Goal: Task Accomplishment & Management: Use online tool/utility

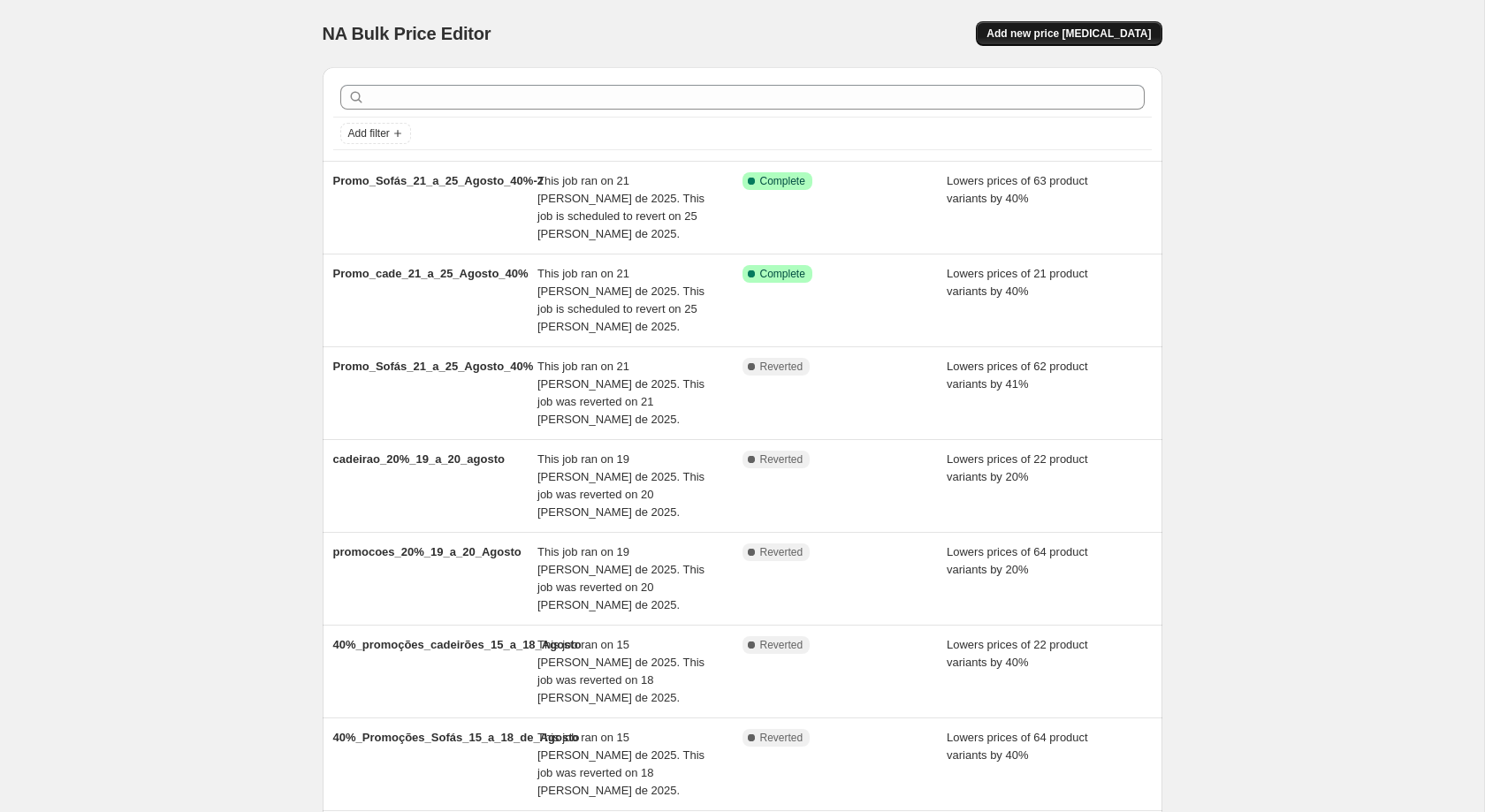
click at [1111, 32] on span "Add new price [MEDICAL_DATA]" at bounding box center [1068, 33] width 164 height 14
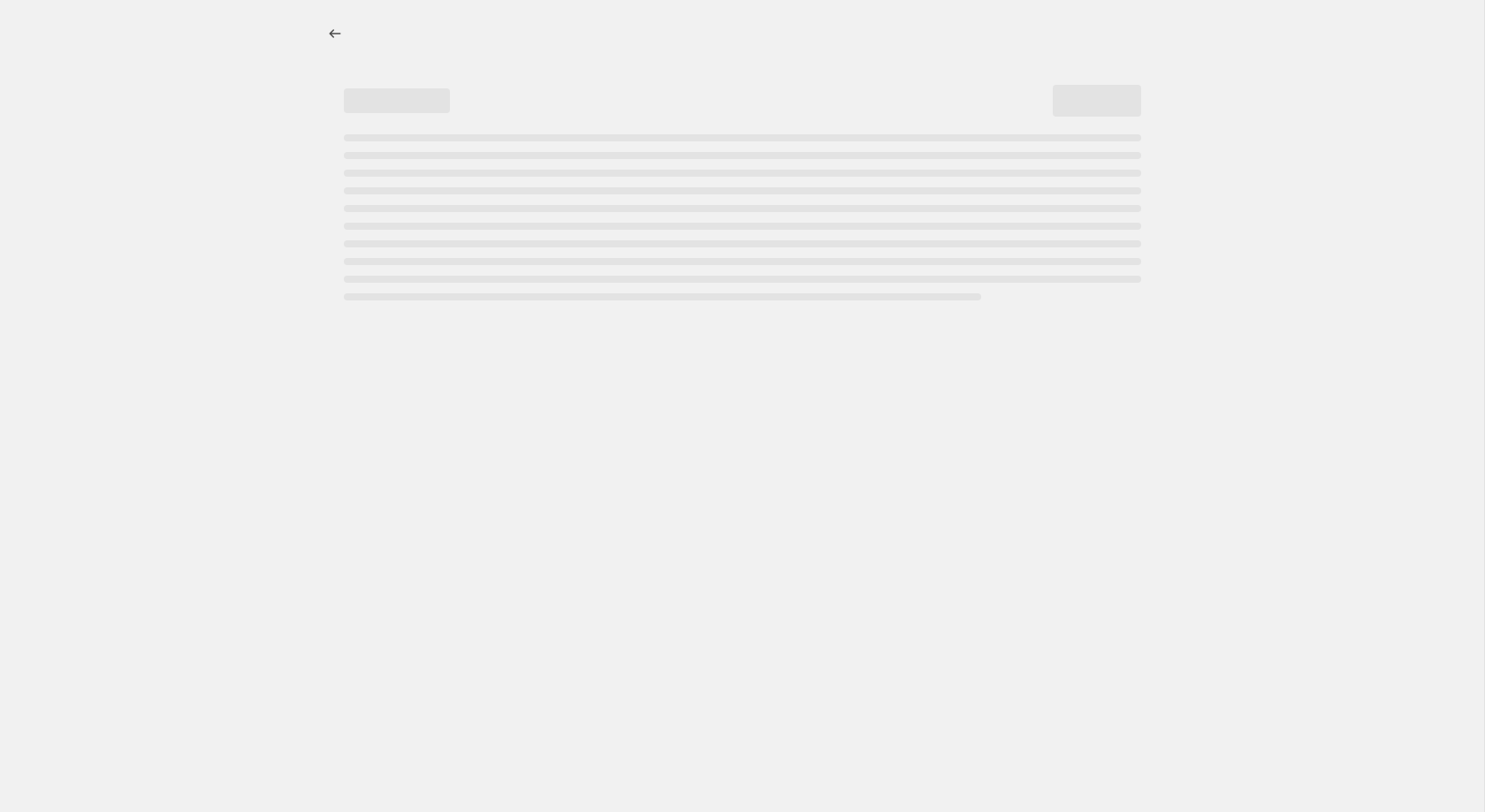
select select "percentage"
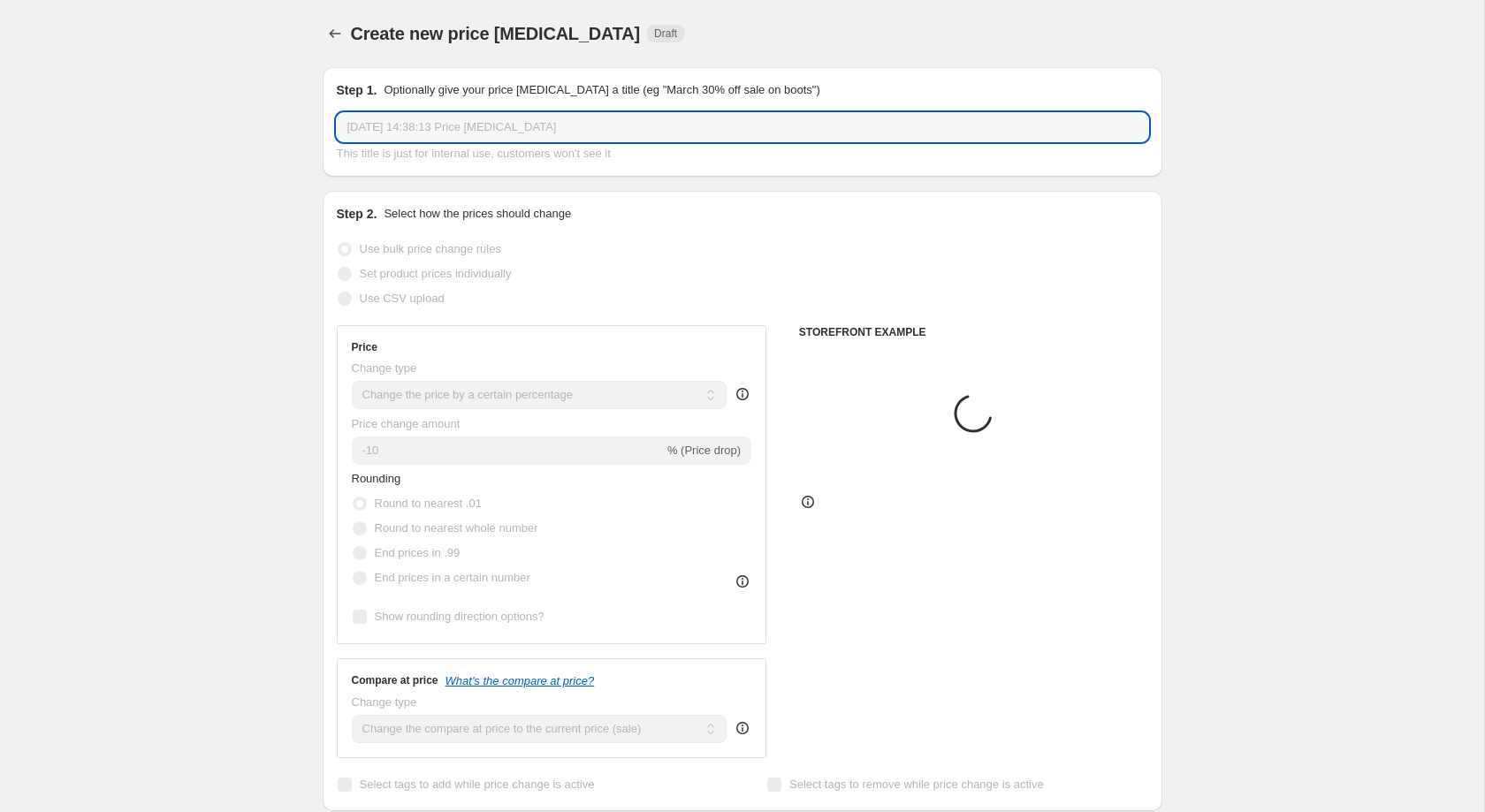
click at [555, 121] on input "22/08/2025, 14:38:13 Price change job" at bounding box center [742, 126] width 811 height 28
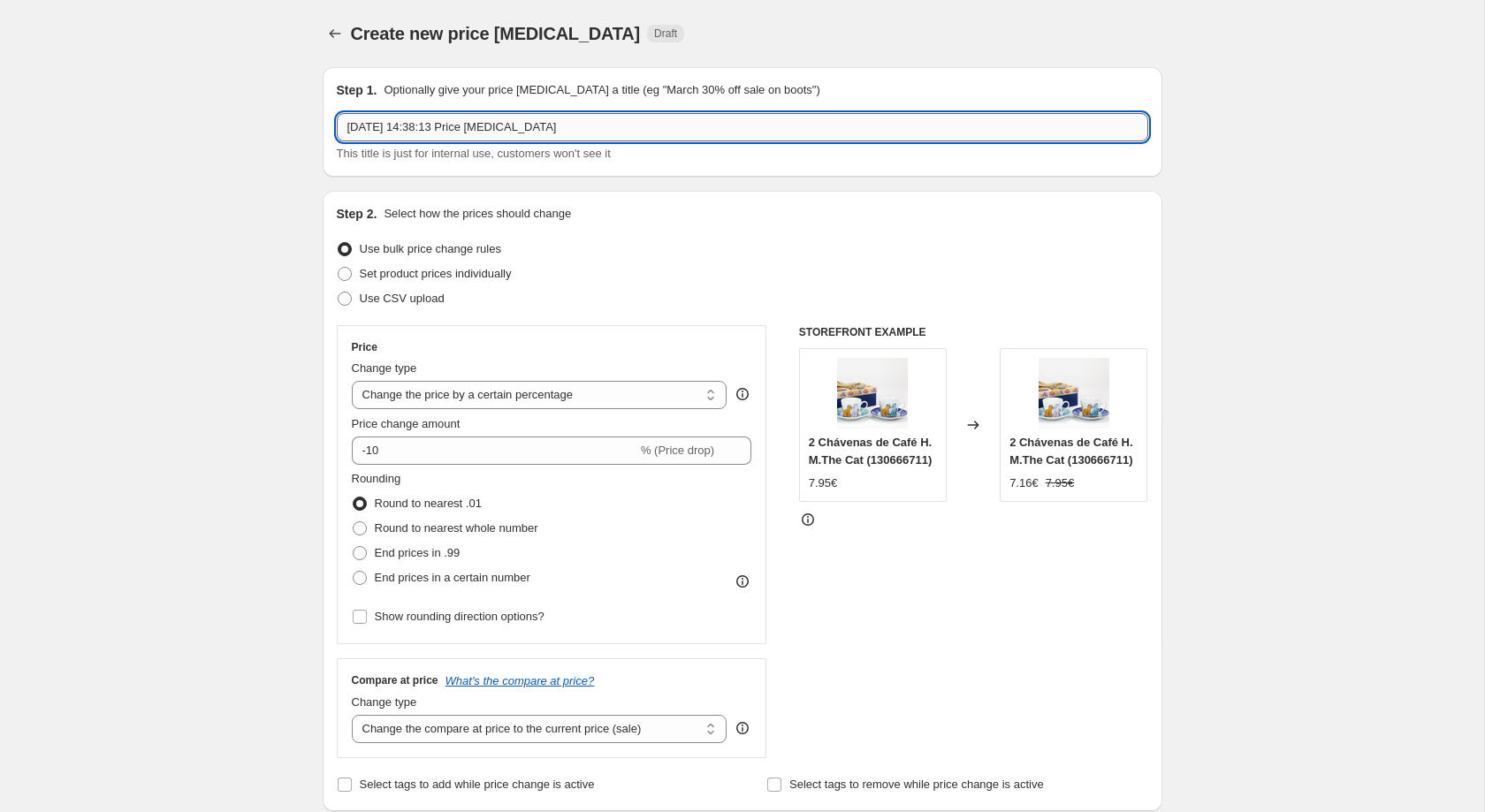
click at [555, 121] on input "22/08/2025, 14:38:13 Price change job" at bounding box center [742, 126] width 811 height 28
paste input "Pacotes Promo"
click at [537, 131] on input "Promo_Última_Hora_Verão_Pacotes Promo" at bounding box center [742, 126] width 811 height 28
type input "Promo_Última_Hora_Verão_Pacotes_Promo"
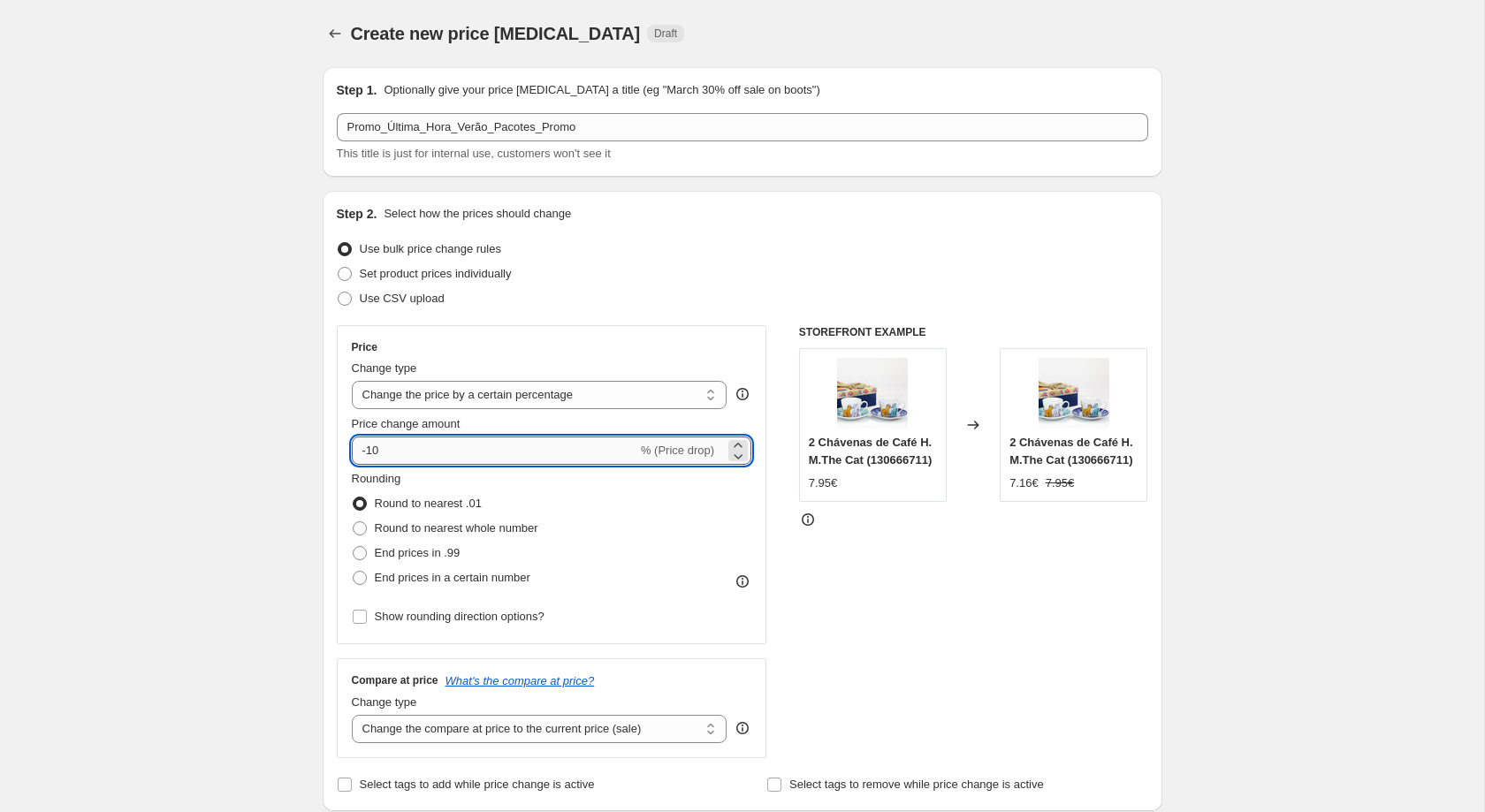
click at [432, 456] on input "-10" at bounding box center [494, 450] width 285 height 28
type input "-1"
type input "-30"
click at [424, 532] on span "Round to nearest whole number" at bounding box center [456, 528] width 163 height 13
click at [354, 522] on input "Round to nearest whole number" at bounding box center [353, 521] width 1 height 1
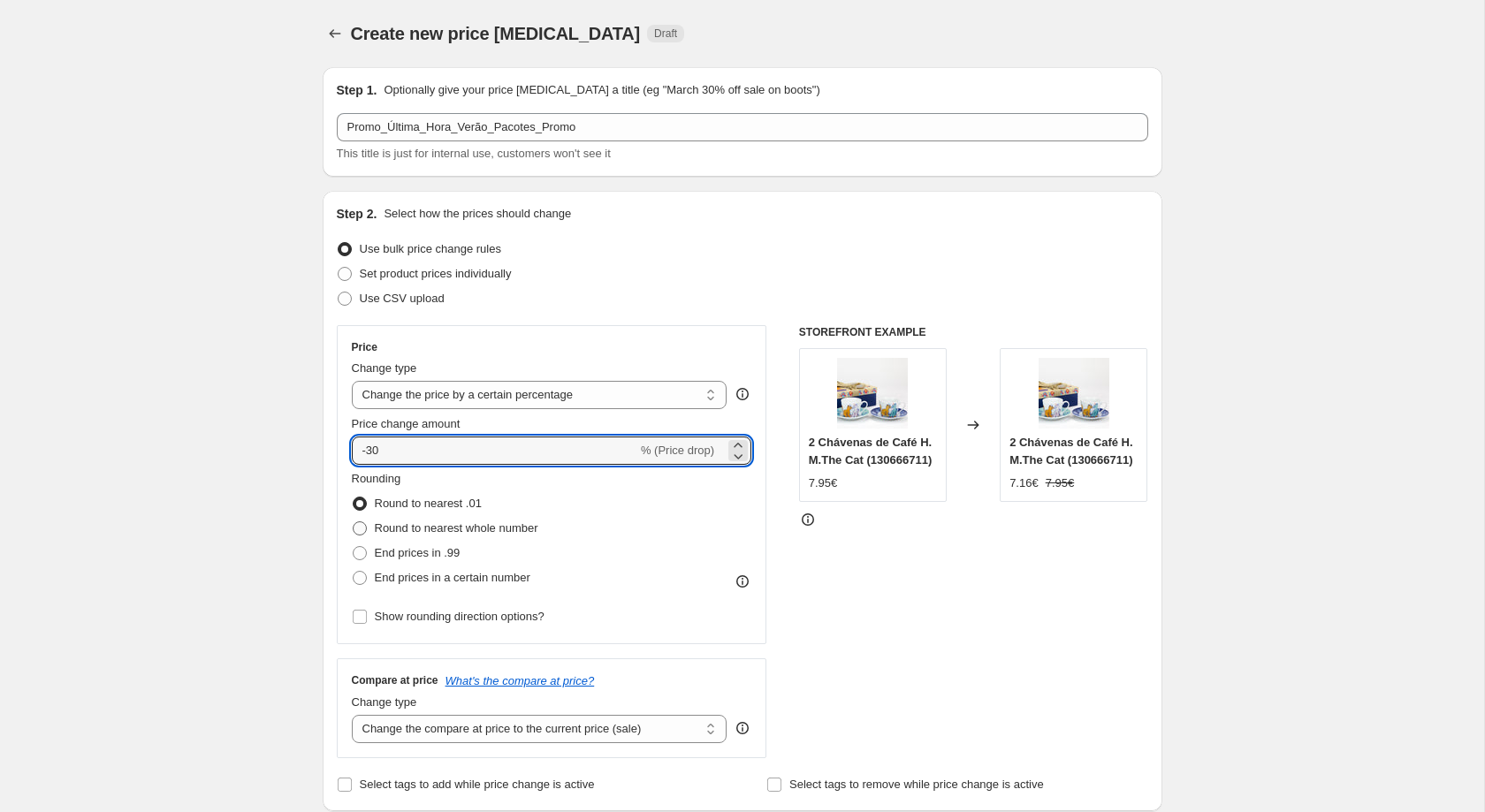
radio input "true"
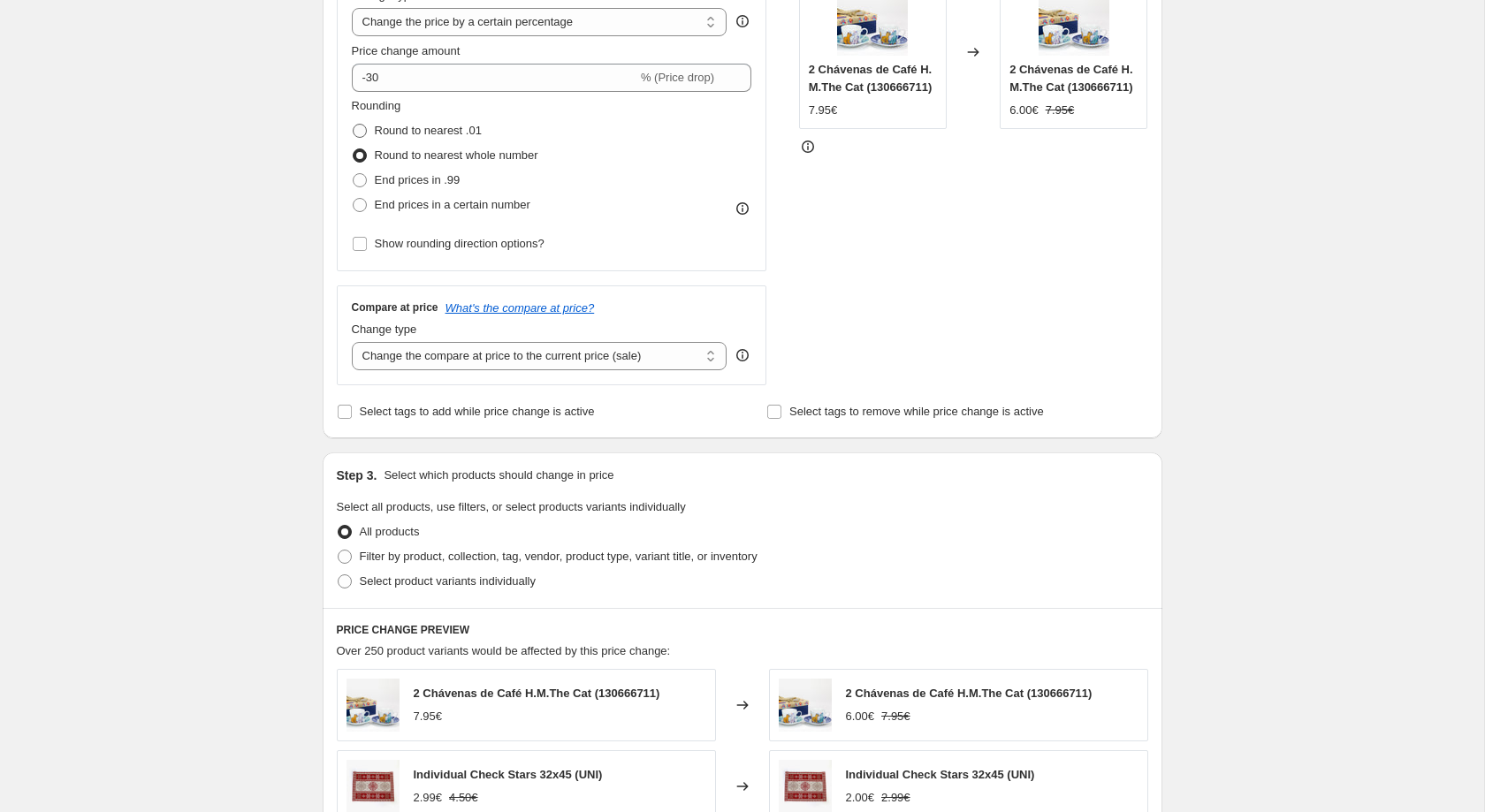
scroll to position [542, 0]
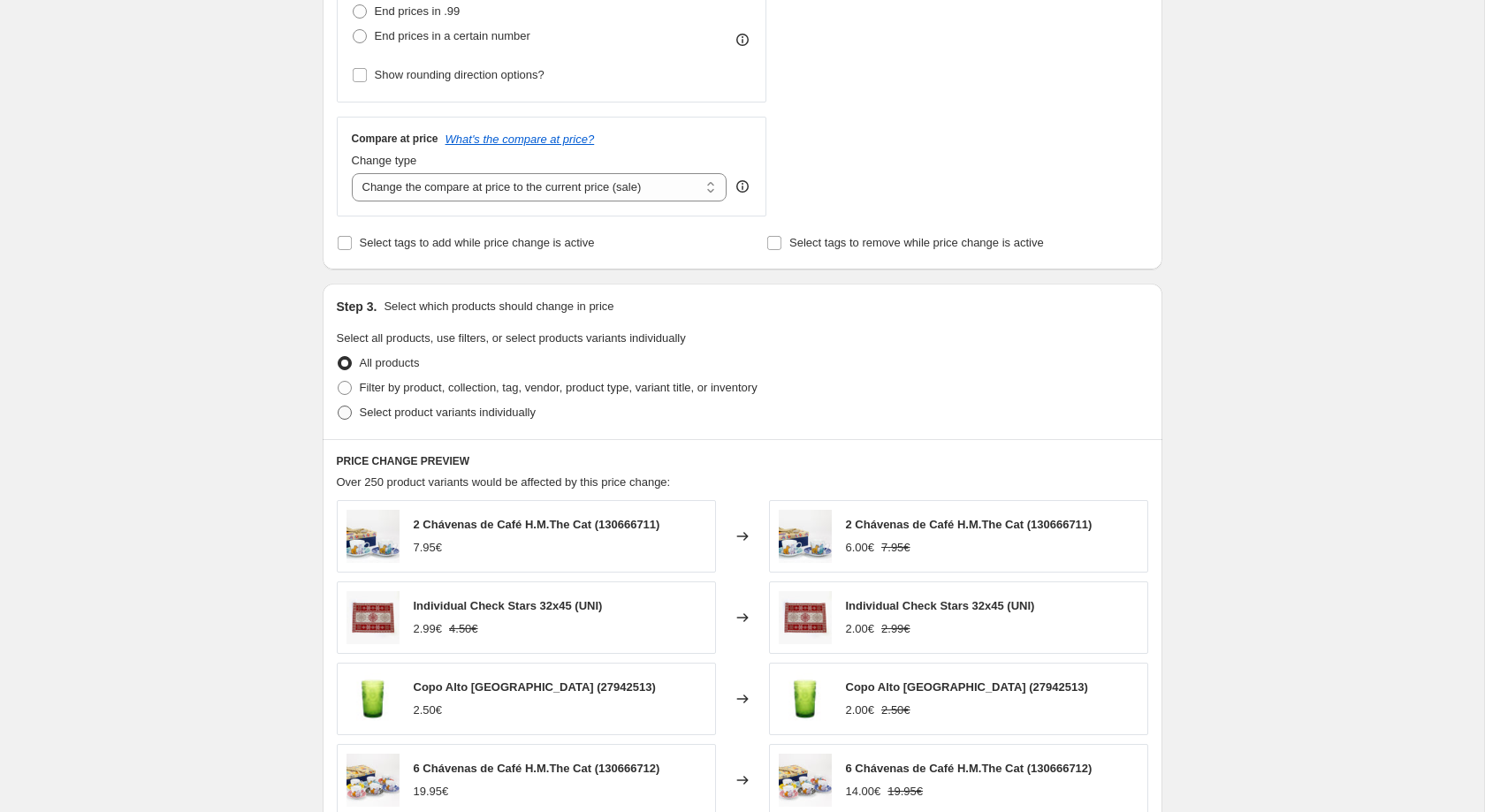
click at [451, 419] on span "Select product variants individually" at bounding box center [447, 412] width 176 height 13
click at [338, 407] on input "Select product variants individually" at bounding box center [337, 406] width 1 height 1
radio input "true"
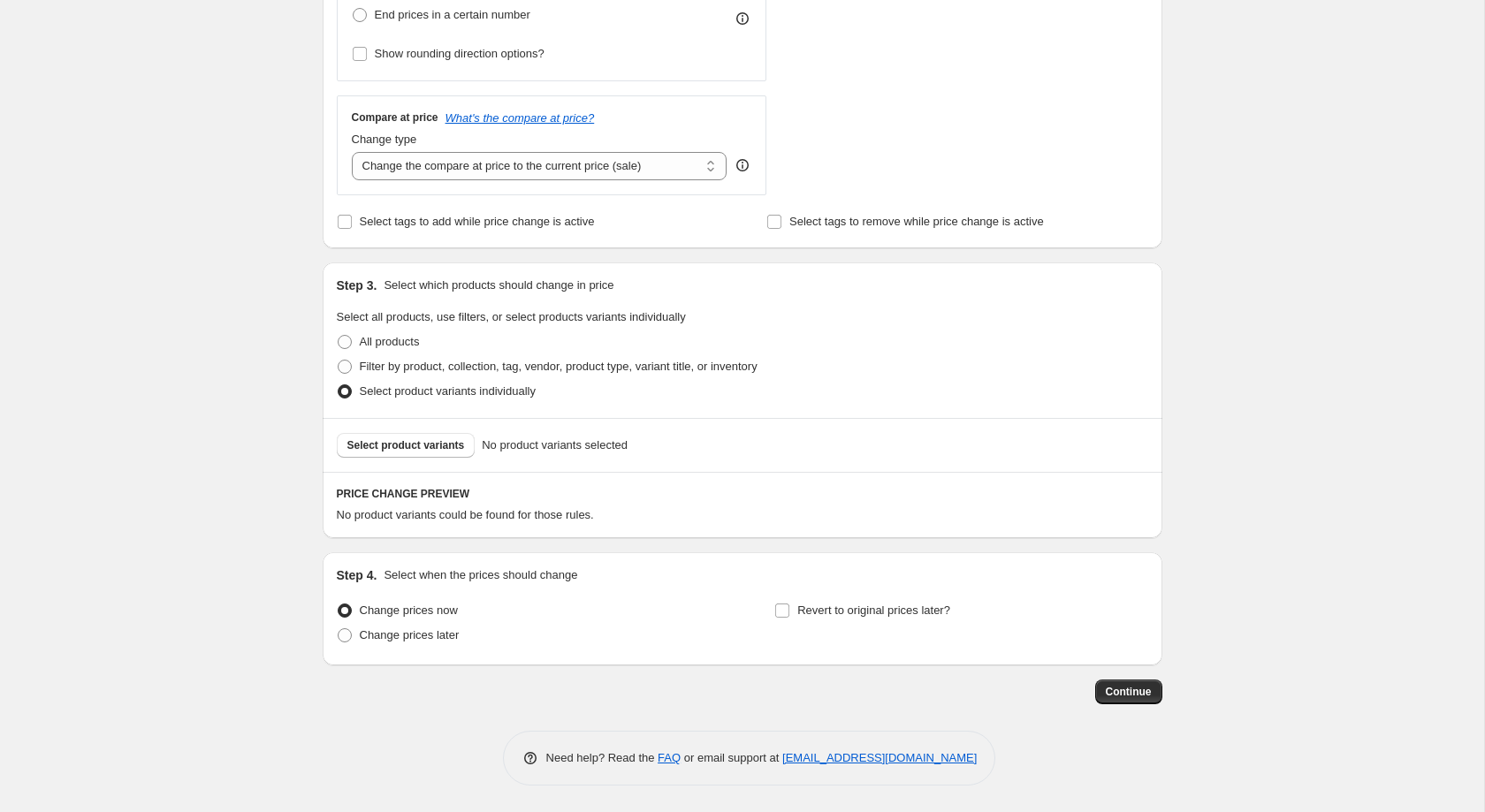
scroll to position [574, 0]
click at [429, 445] on span "Select product variants" at bounding box center [406, 444] width 117 height 14
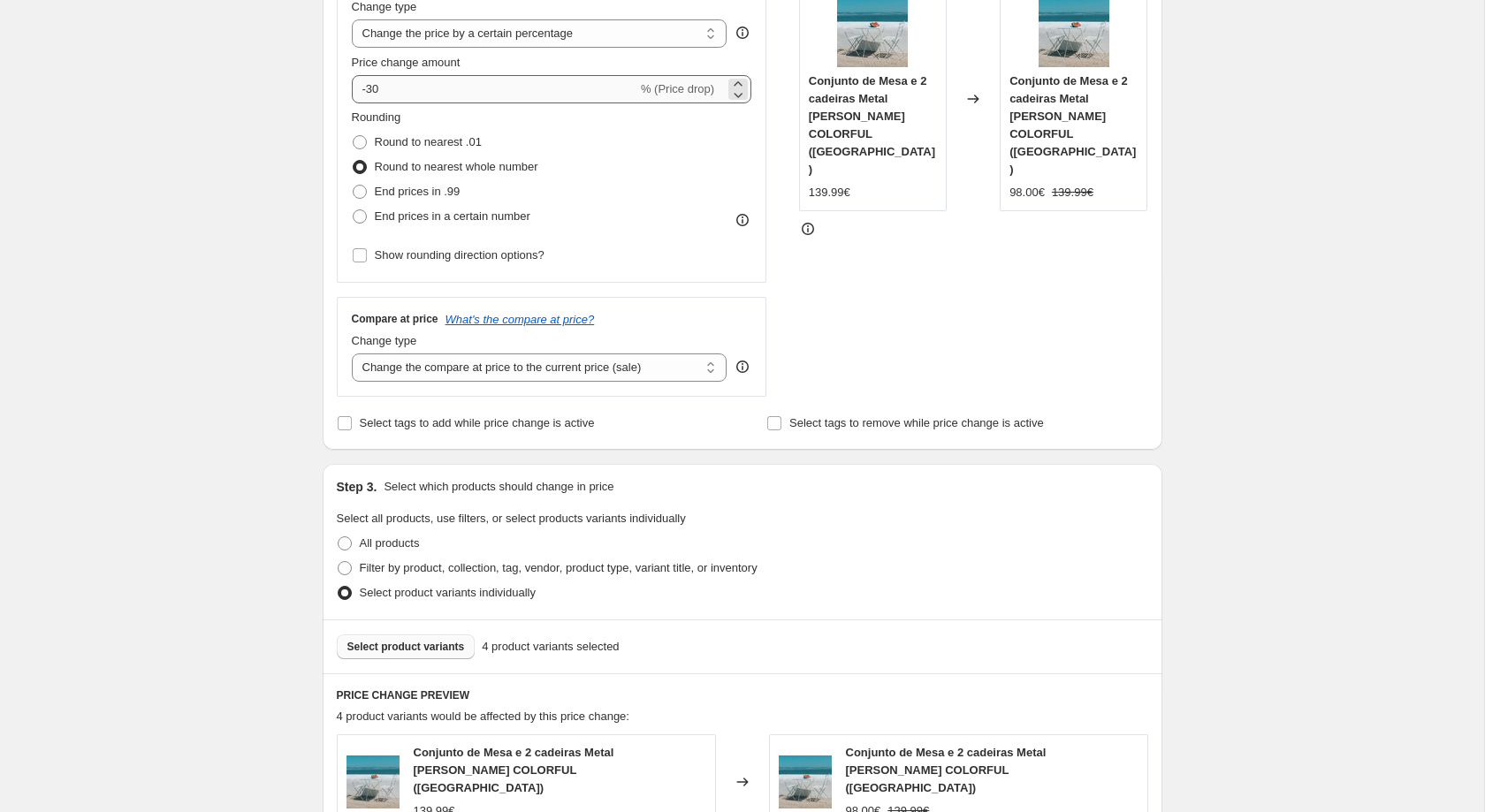
scroll to position [357, 0]
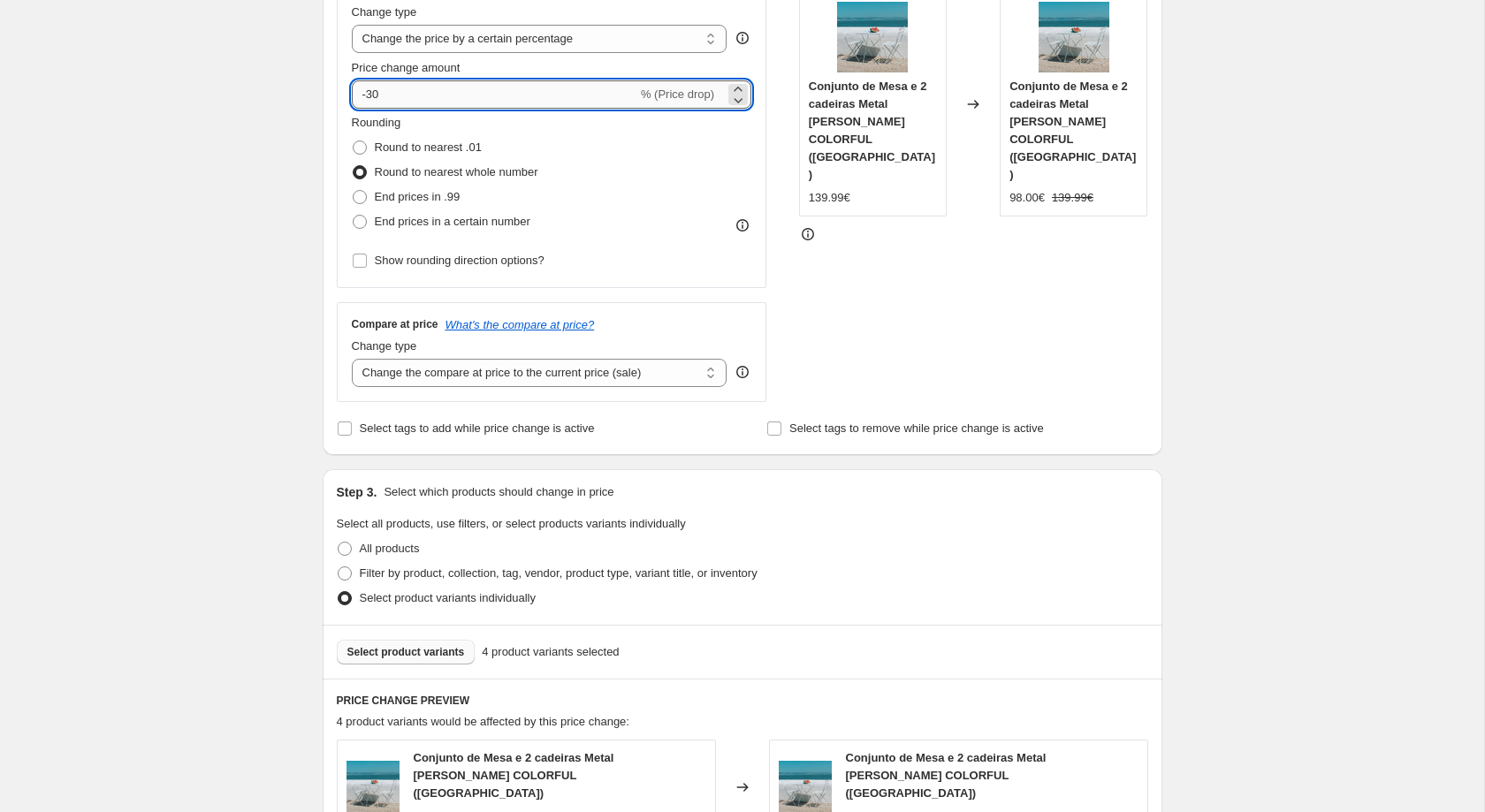
click at [398, 96] on input "-30" at bounding box center [494, 94] width 285 height 28
type input "-3"
type input "-29"
click at [243, 187] on div "Create new price change job. This page is ready Create new price change job Dra…" at bounding box center [742, 533] width 1484 height 1780
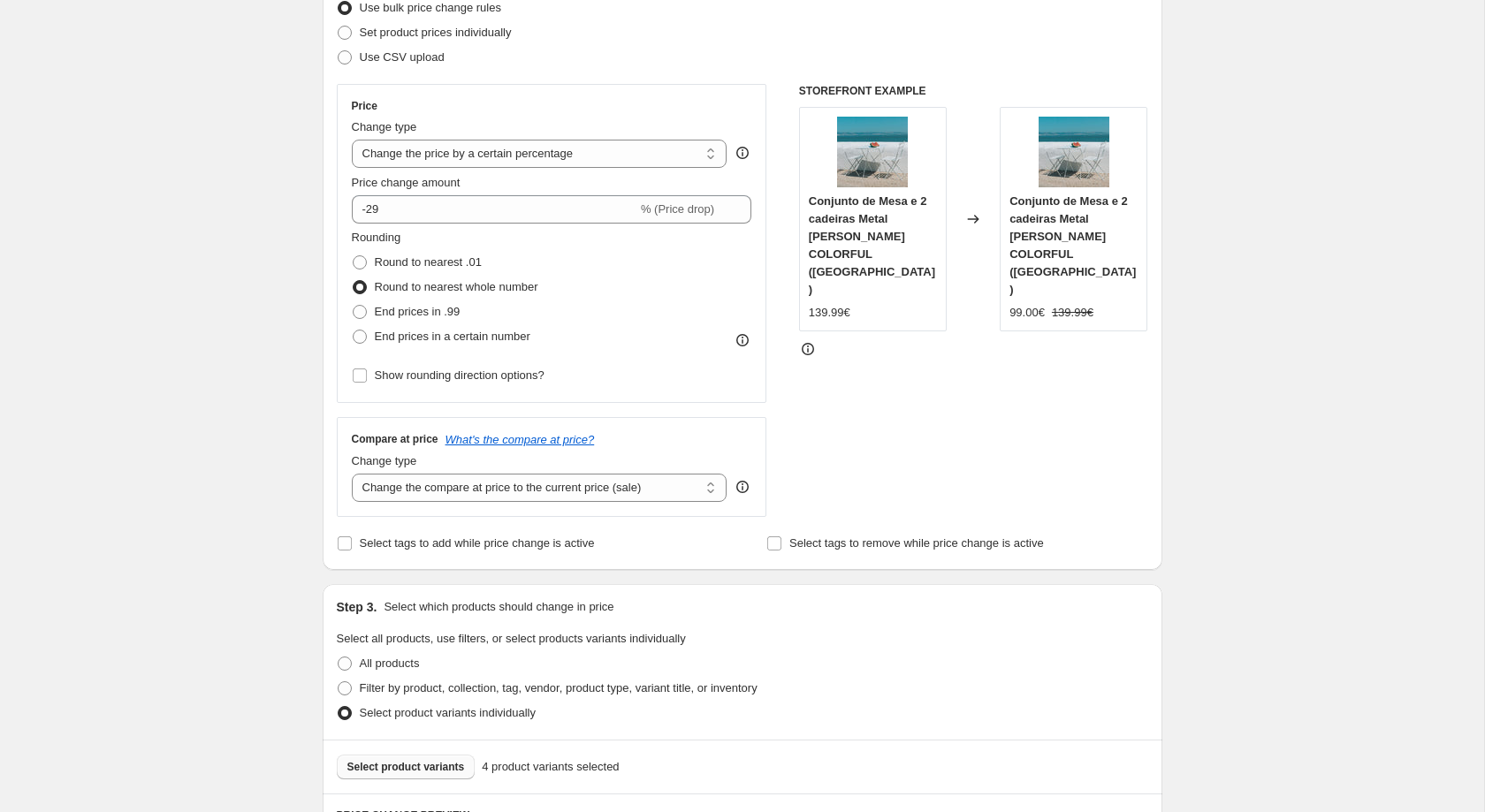
scroll to position [0, 0]
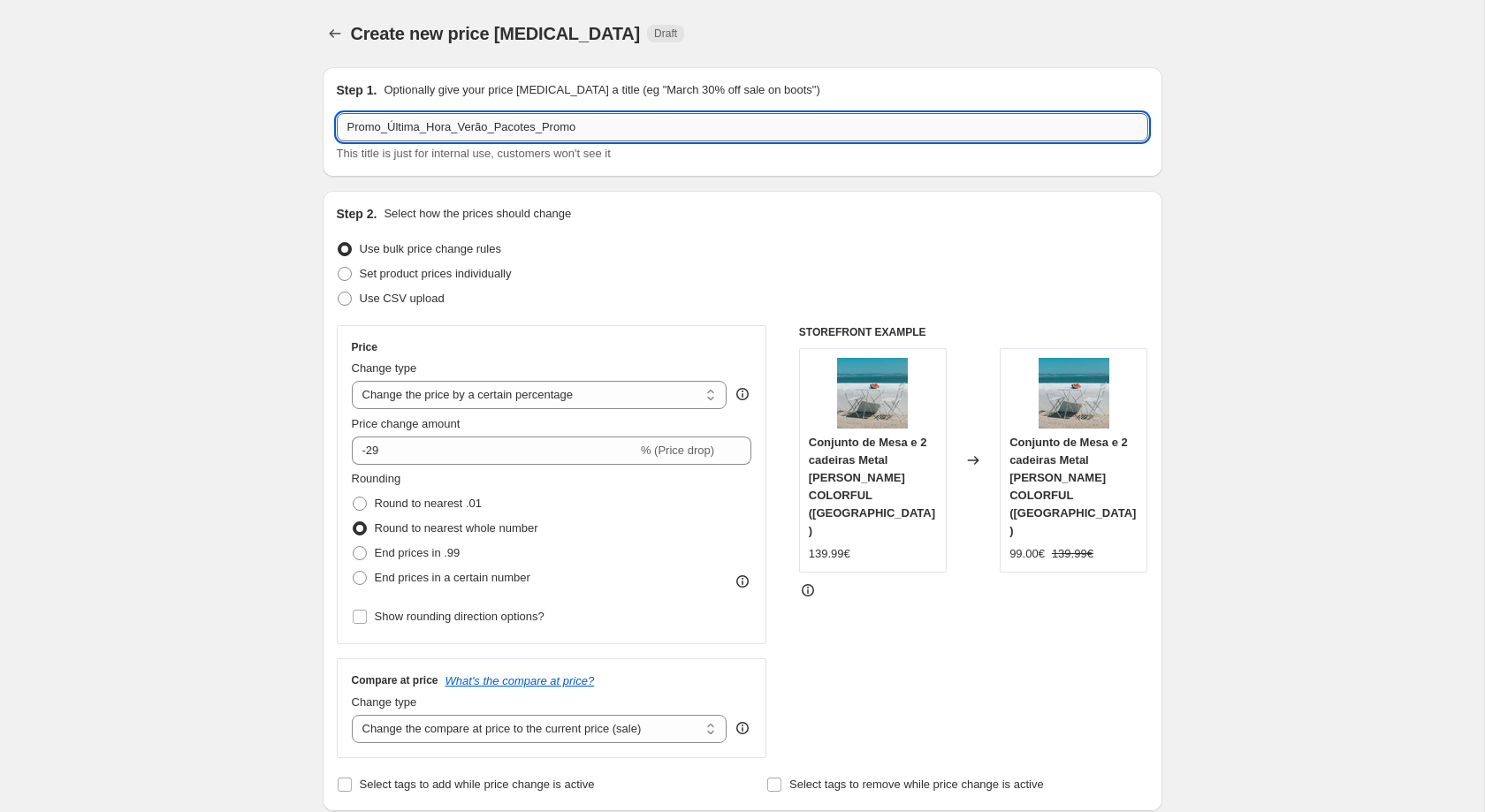
click at [728, 120] on input "Promo_Última_Hora_Verão_Pacotes_Promo" at bounding box center [742, 126] width 811 height 28
click at [741, 138] on input "Promo_Última_Hora_Verão_Pacotes_Promo-29%" at bounding box center [742, 126] width 811 height 28
type input "Promo_Última_Hora_Verão_Pacotes_Promo-29%-colorful"
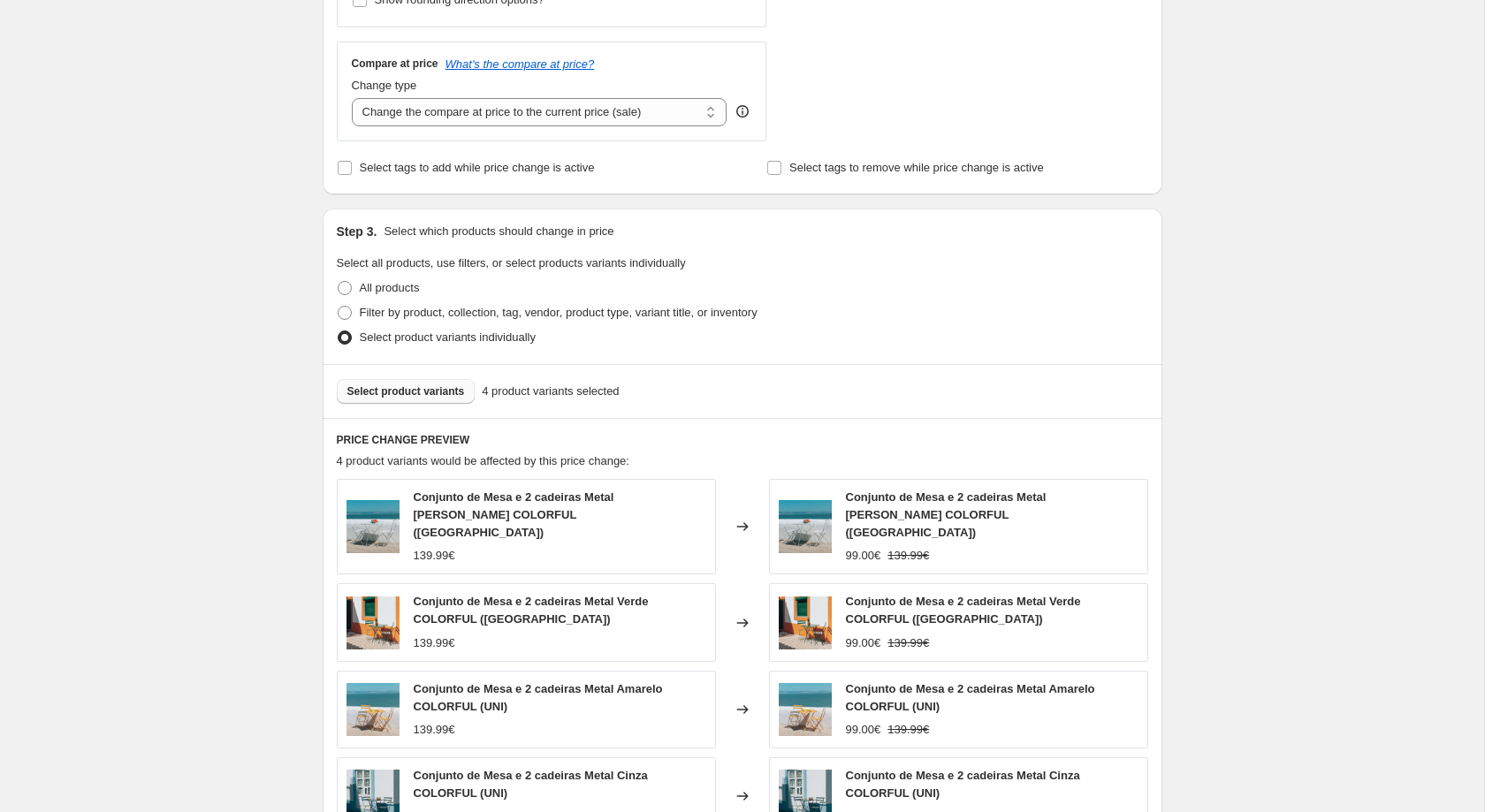
scroll to position [960, 0]
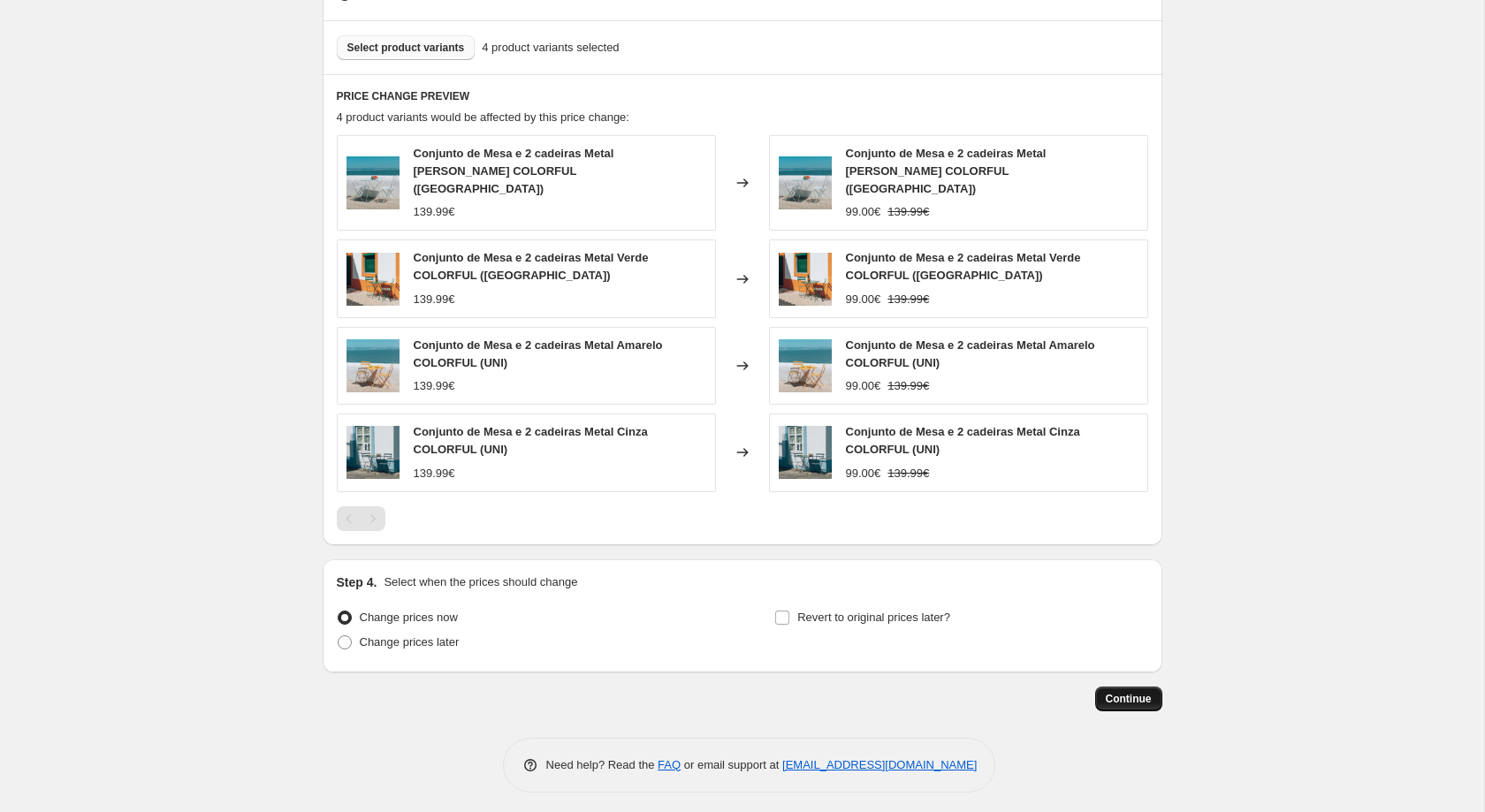
click at [1138, 699] on button "Continue" at bounding box center [1128, 698] width 67 height 25
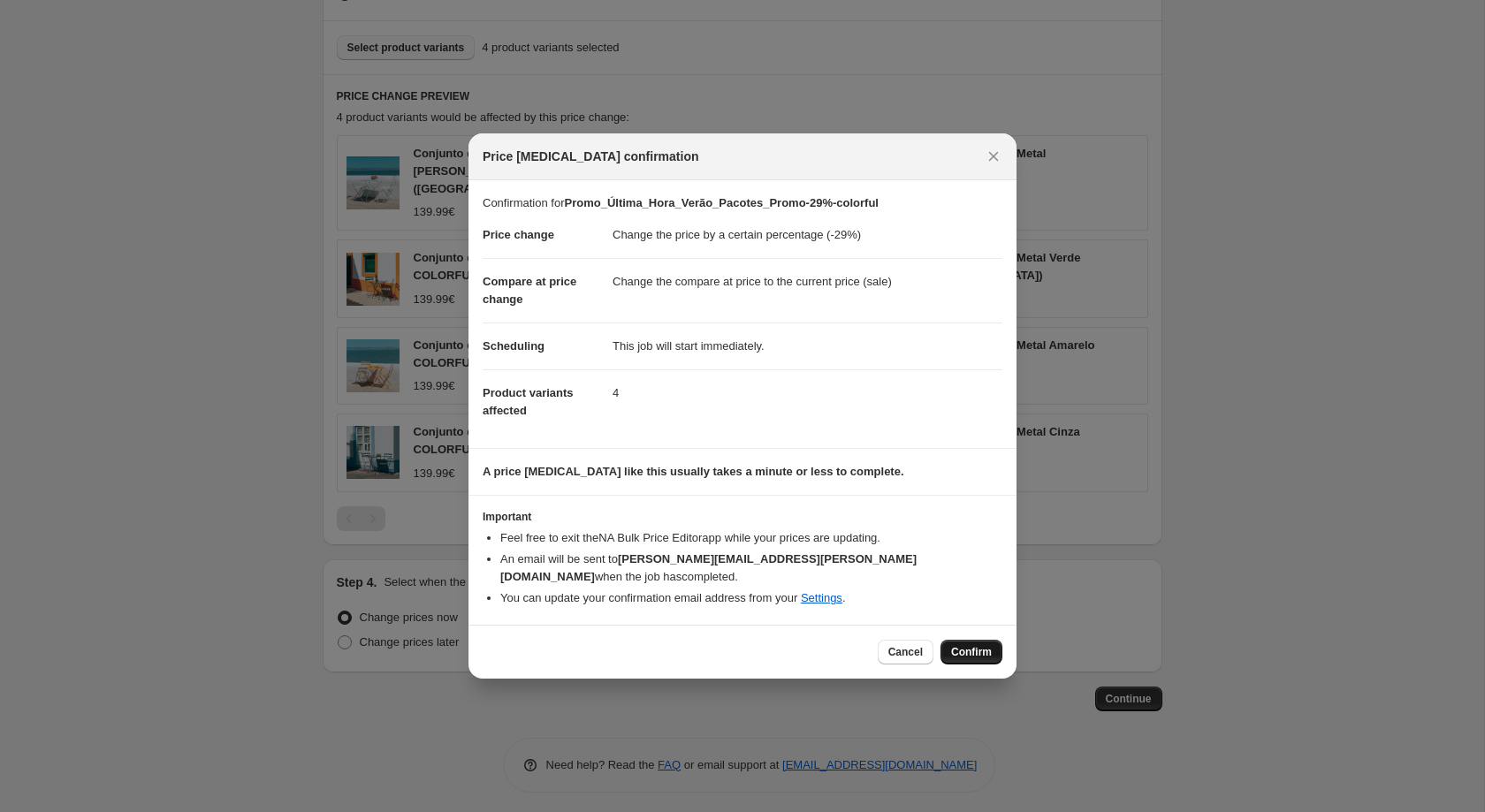
click at [994, 653] on button "Confirm" at bounding box center [971, 652] width 61 height 25
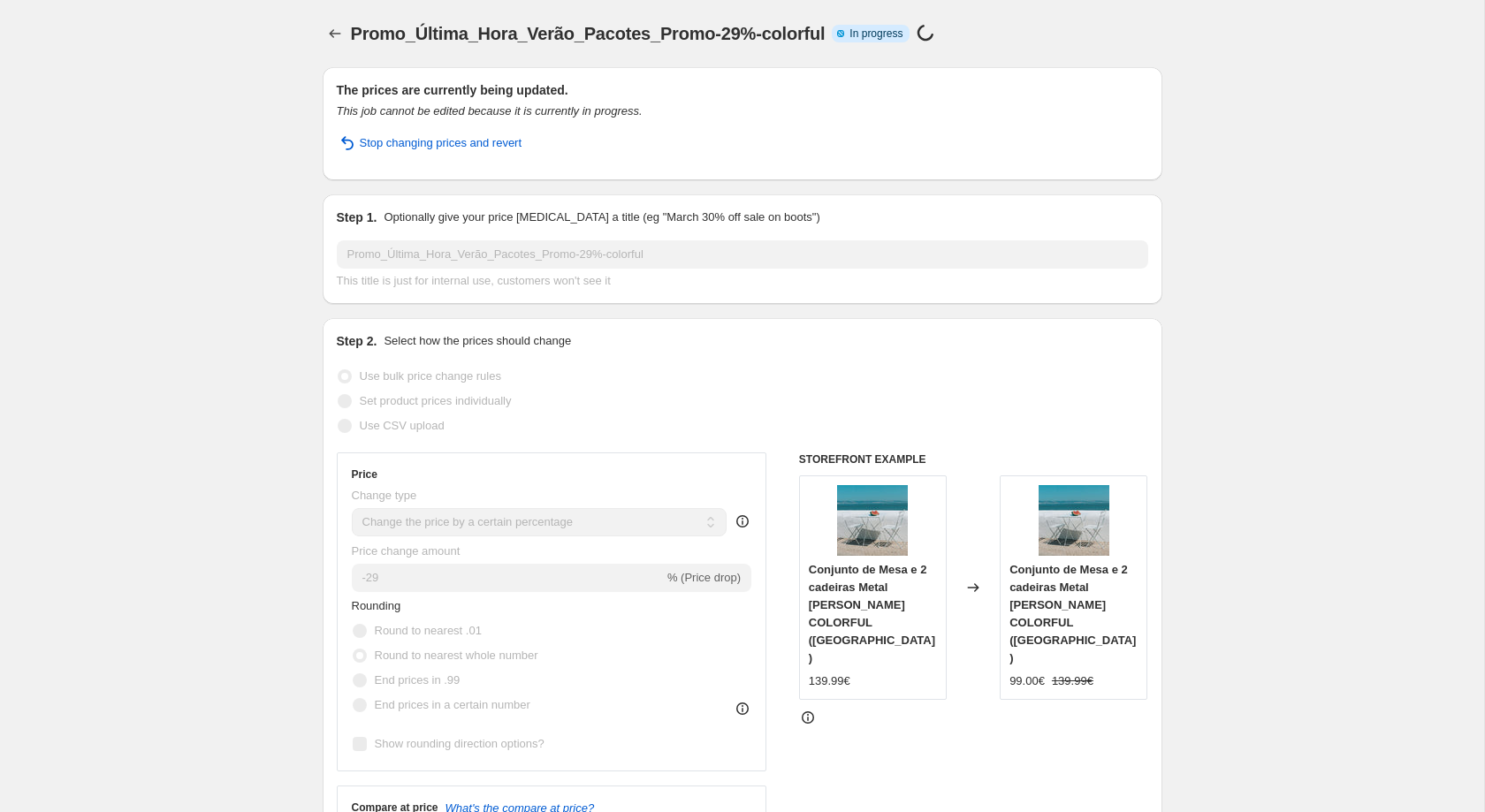
click at [500, 34] on span "Promo_Última_Hora_Verão_Pacotes_Promo-29%-colorful" at bounding box center [588, 33] width 475 height 19
click at [514, 21] on div "Promo_Última_Hora_Verão_Pacotes_Promo-29%-colorful Info Partially complete In p…" at bounding box center [698, 33] width 694 height 25
copy span "Promo_Última_Hora_Verão_Pacotes_Promo-29%-colorful"
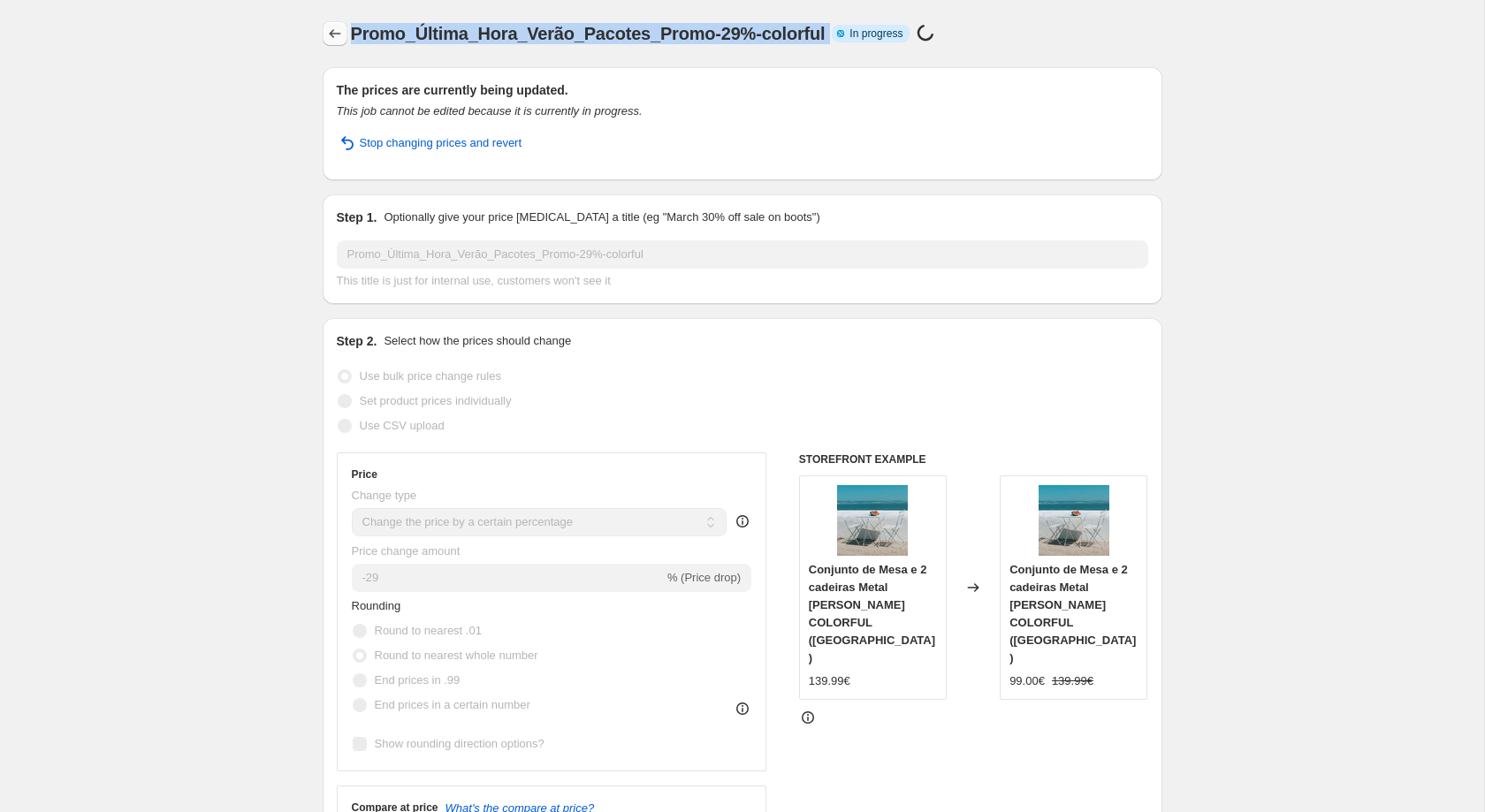
click at [334, 27] on icon "Price change jobs" at bounding box center [335, 33] width 17 height 17
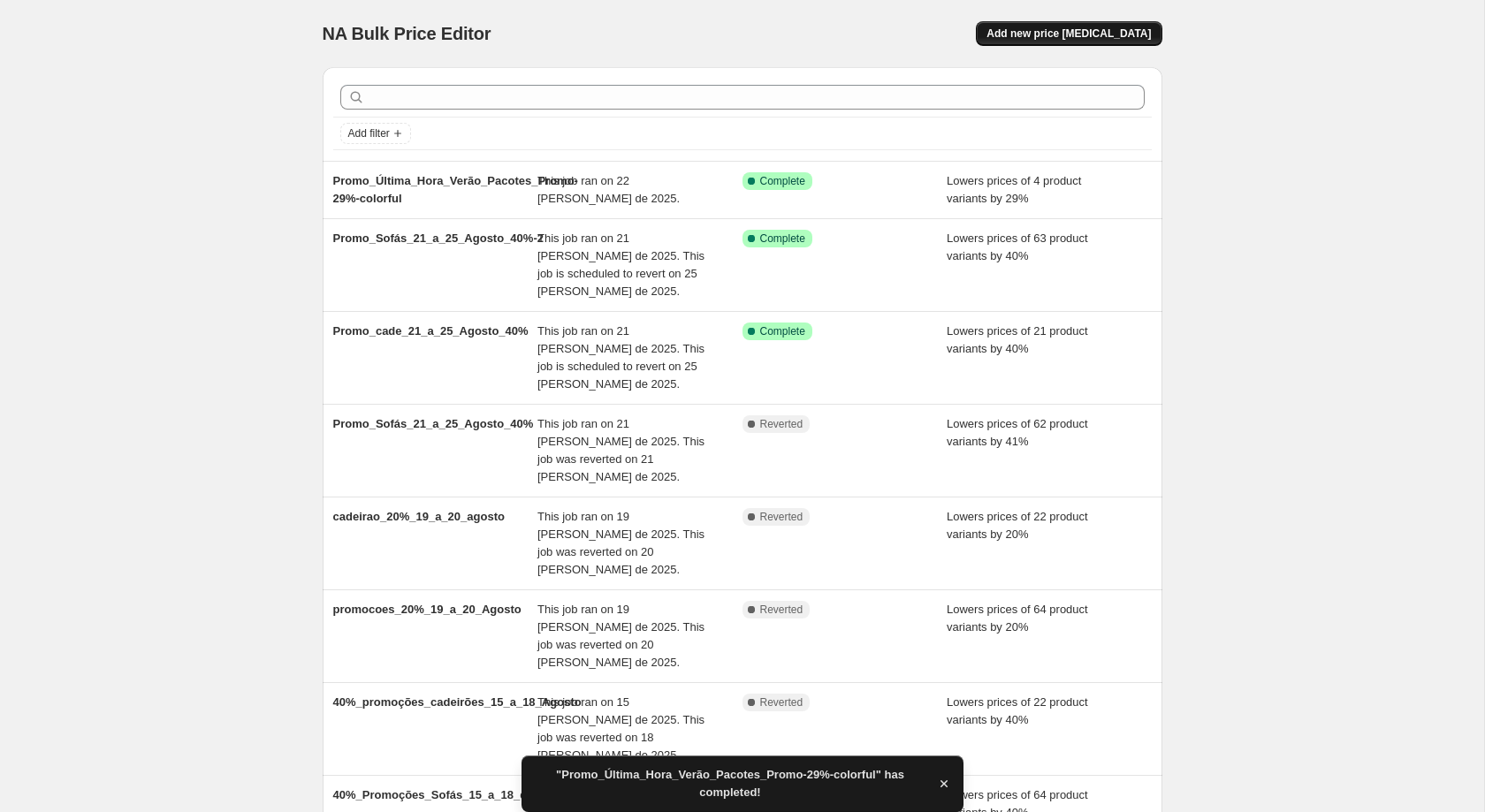
click at [1080, 42] on button "Add new price [MEDICAL_DATA]" at bounding box center [1068, 33] width 185 height 25
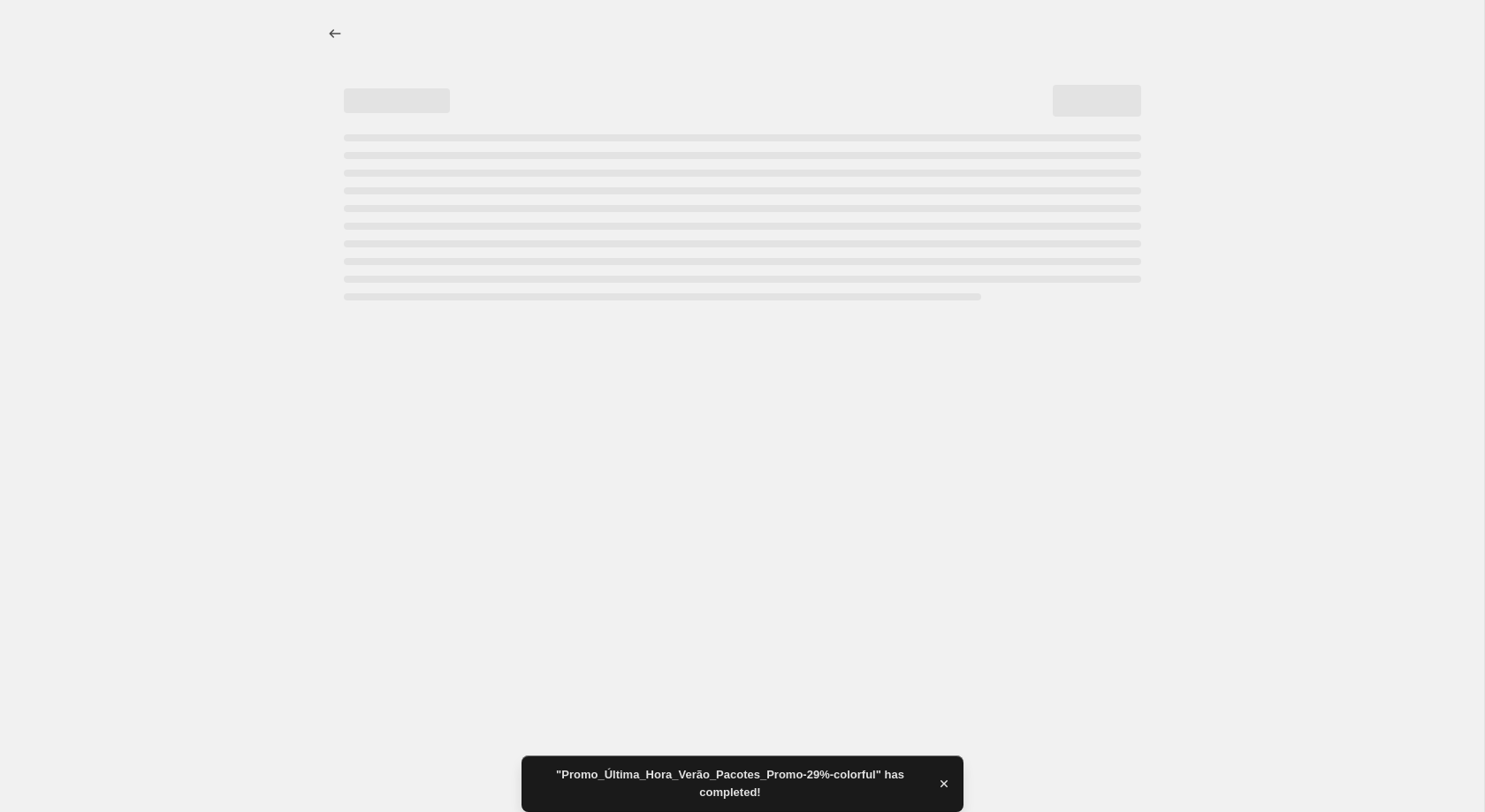
select select "percentage"
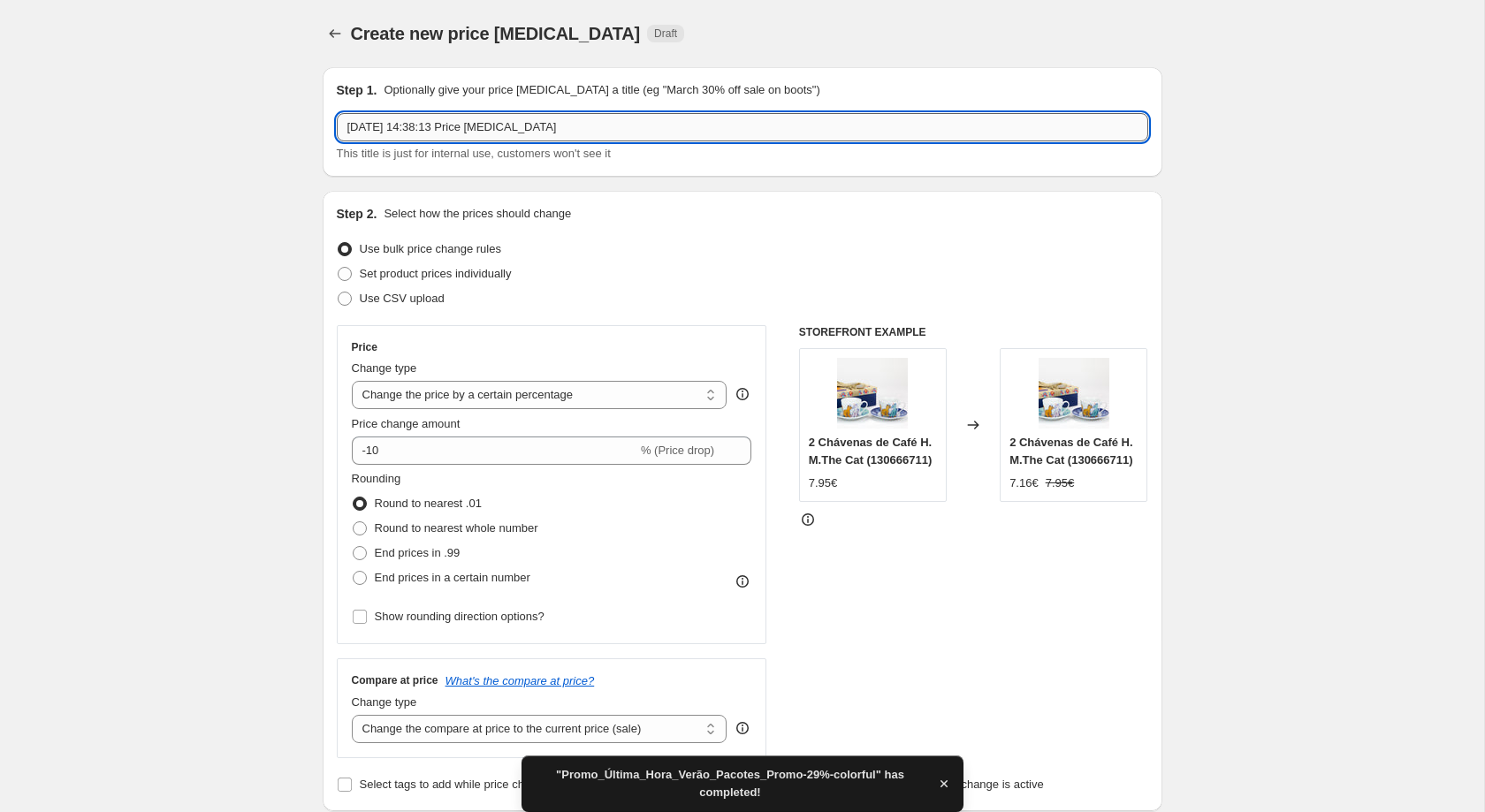
click at [610, 116] on input "22/08/2025, 14:38:13 Price change job" at bounding box center [742, 126] width 811 height 28
paste input "Promo_Última_Hora_Verão_Pacotes_Promo-29%-colorful"
type input "Promo_Última_Hora_Verão_Pacotes_Promo-29%-colorful"
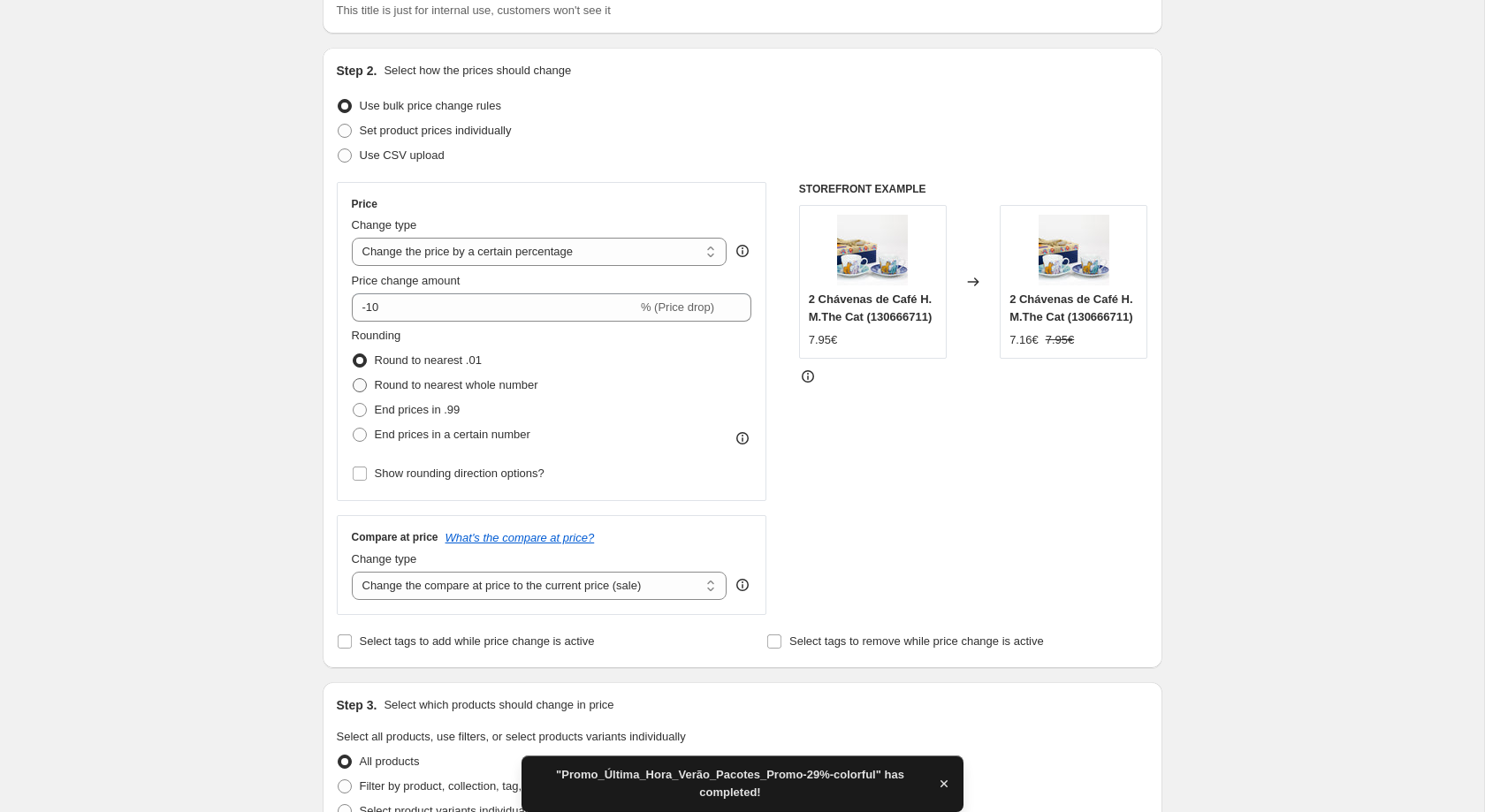
scroll to position [144, 0]
click at [419, 440] on span "End prices in a certain number" at bounding box center [453, 433] width 156 height 13
click at [354, 428] on input "End prices in a certain number" at bounding box center [353, 427] width 1 height 1
radio input "true"
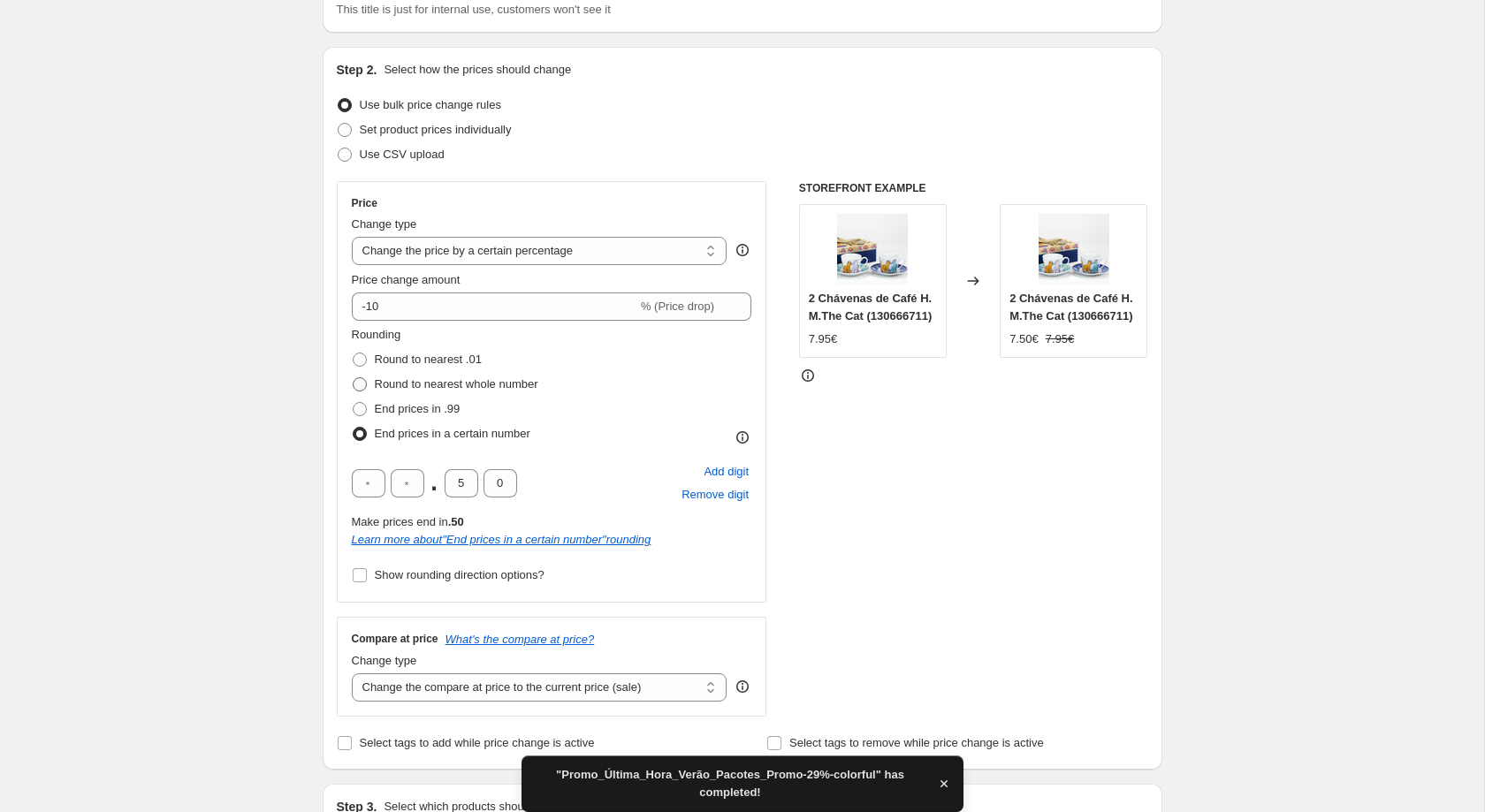
click at [419, 389] on span "Round to nearest whole number" at bounding box center [456, 384] width 163 height 13
click at [354, 379] on input "Round to nearest whole number" at bounding box center [353, 378] width 1 height 1
radio input "true"
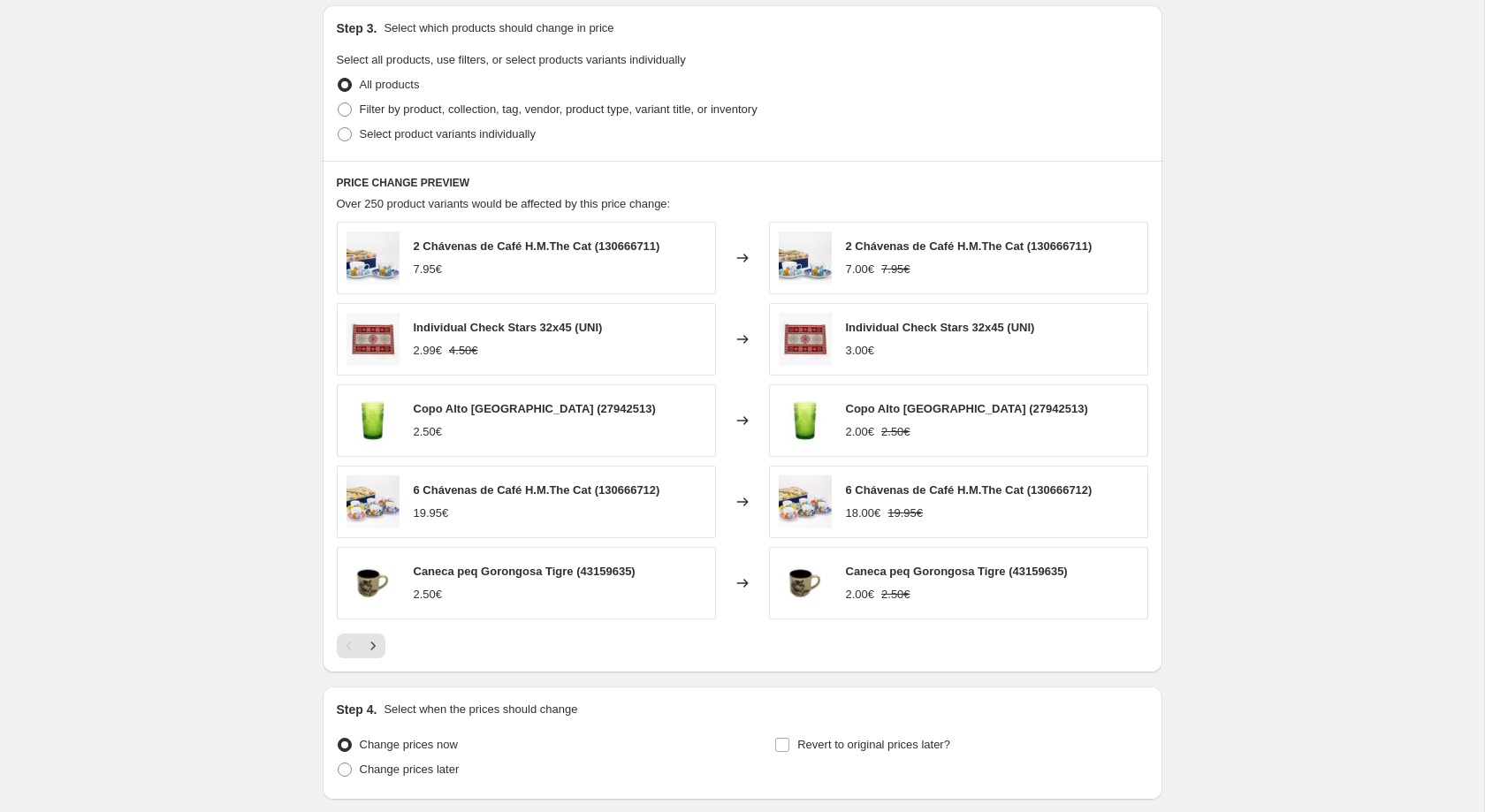
scroll to position [857, 0]
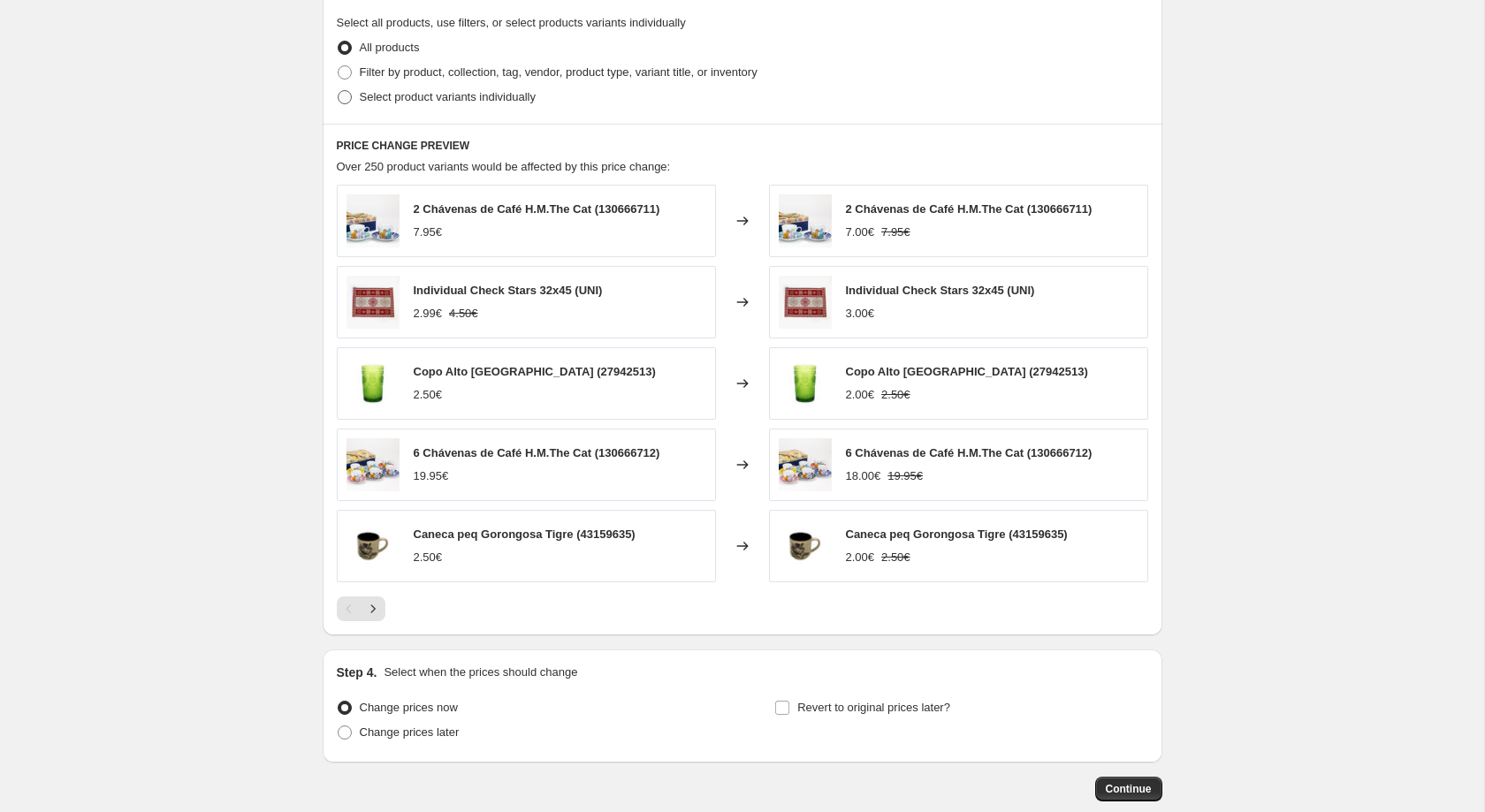
click at [471, 106] on span "Select product variants individually" at bounding box center [447, 96] width 176 height 17
click at [338, 91] on input "Select product variants individually" at bounding box center [337, 90] width 1 height 1
radio input "true"
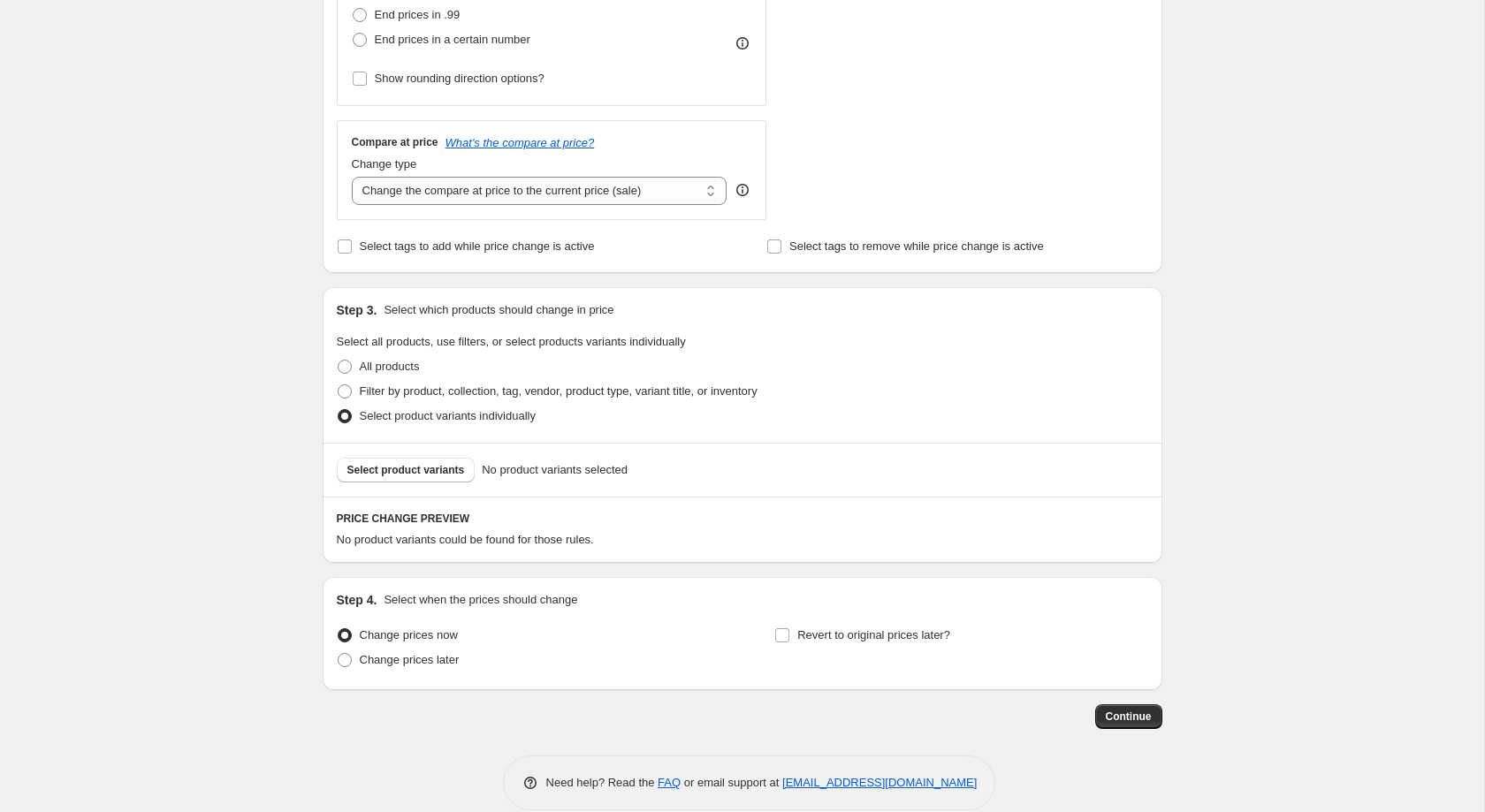
scroll to position [0, 0]
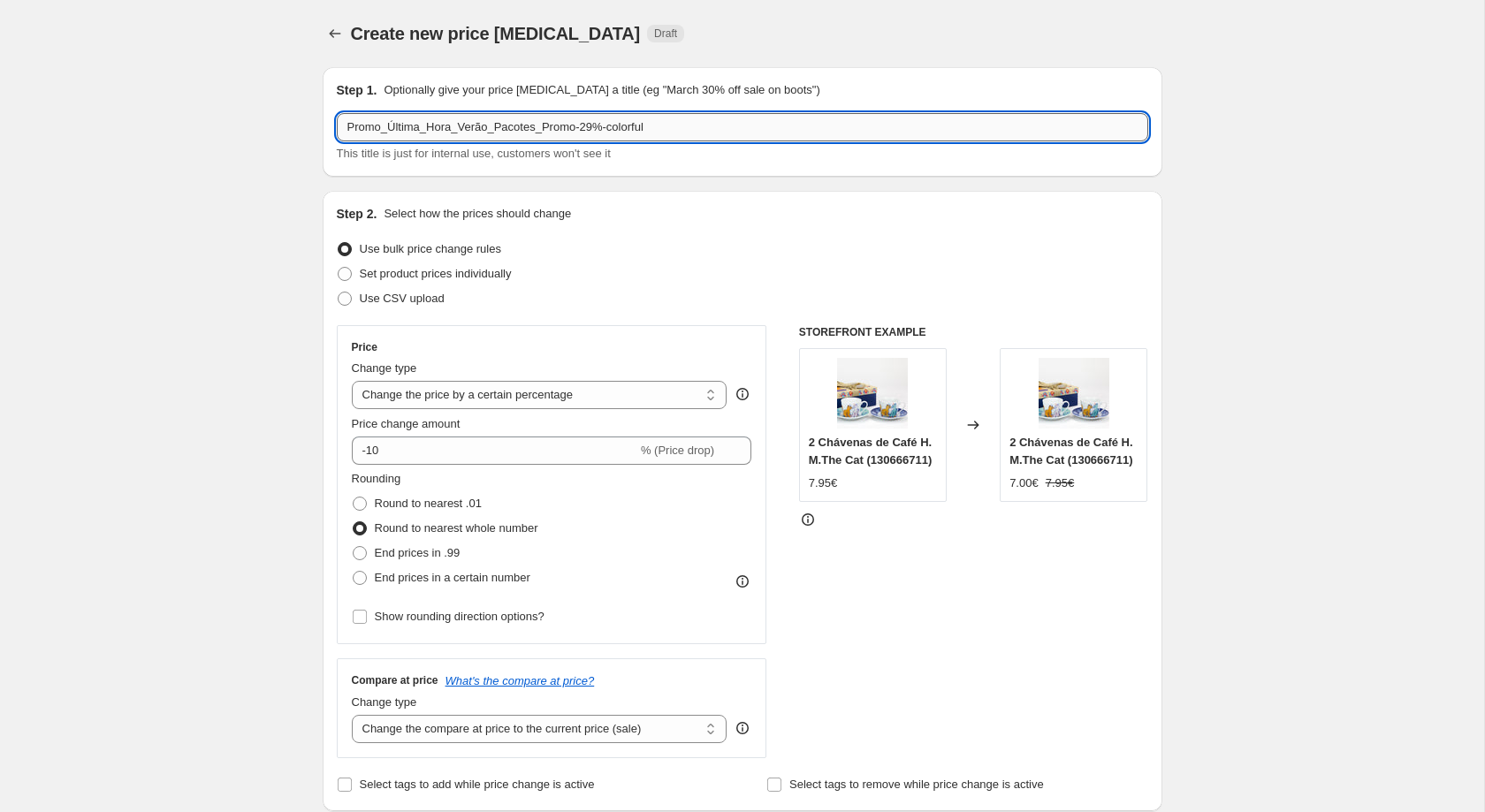
click at [610, 135] on input "Promo_Última_Hora_Verão_Pacotes_Promo-29%-colorful" at bounding box center [742, 126] width 811 height 28
click at [585, 115] on input "Promo_Última_Hora_Verão_Pacotes_Promo-29%-puff" at bounding box center [742, 126] width 811 height 28
type input "Promo_Última_Hora_Verão_Pacotes_Promo-20%-puff"
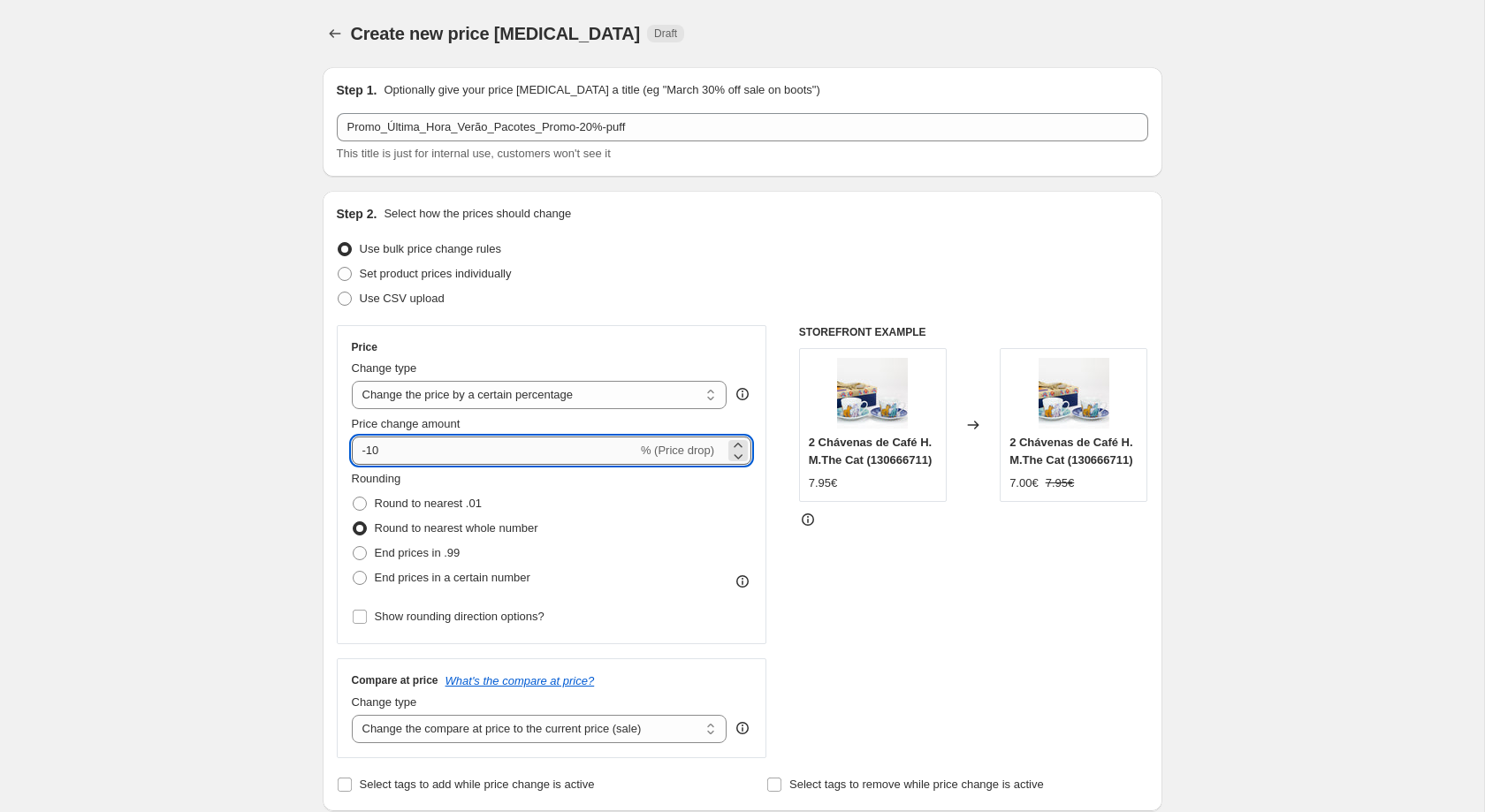
drag, startPoint x: 414, startPoint y: 446, endPoint x: 367, endPoint y: 460, distance: 49.0
click at [367, 460] on input "-10" at bounding box center [494, 450] width 285 height 28
type input "-20"
click at [231, 445] on div "Create new price change job. This page is ready Create new price change job Dra…" at bounding box center [742, 687] width 1484 height 1375
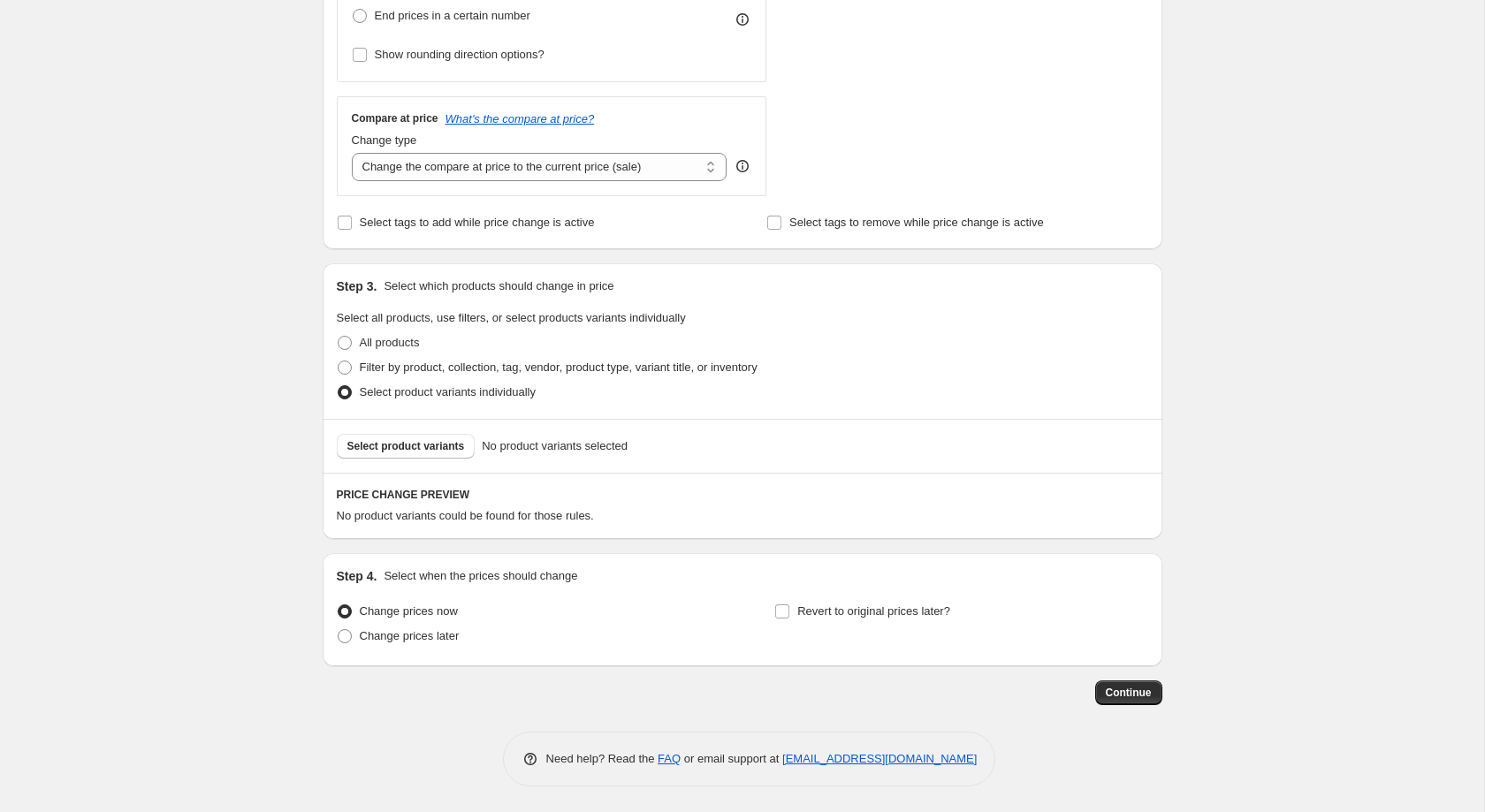
scroll to position [552, 0]
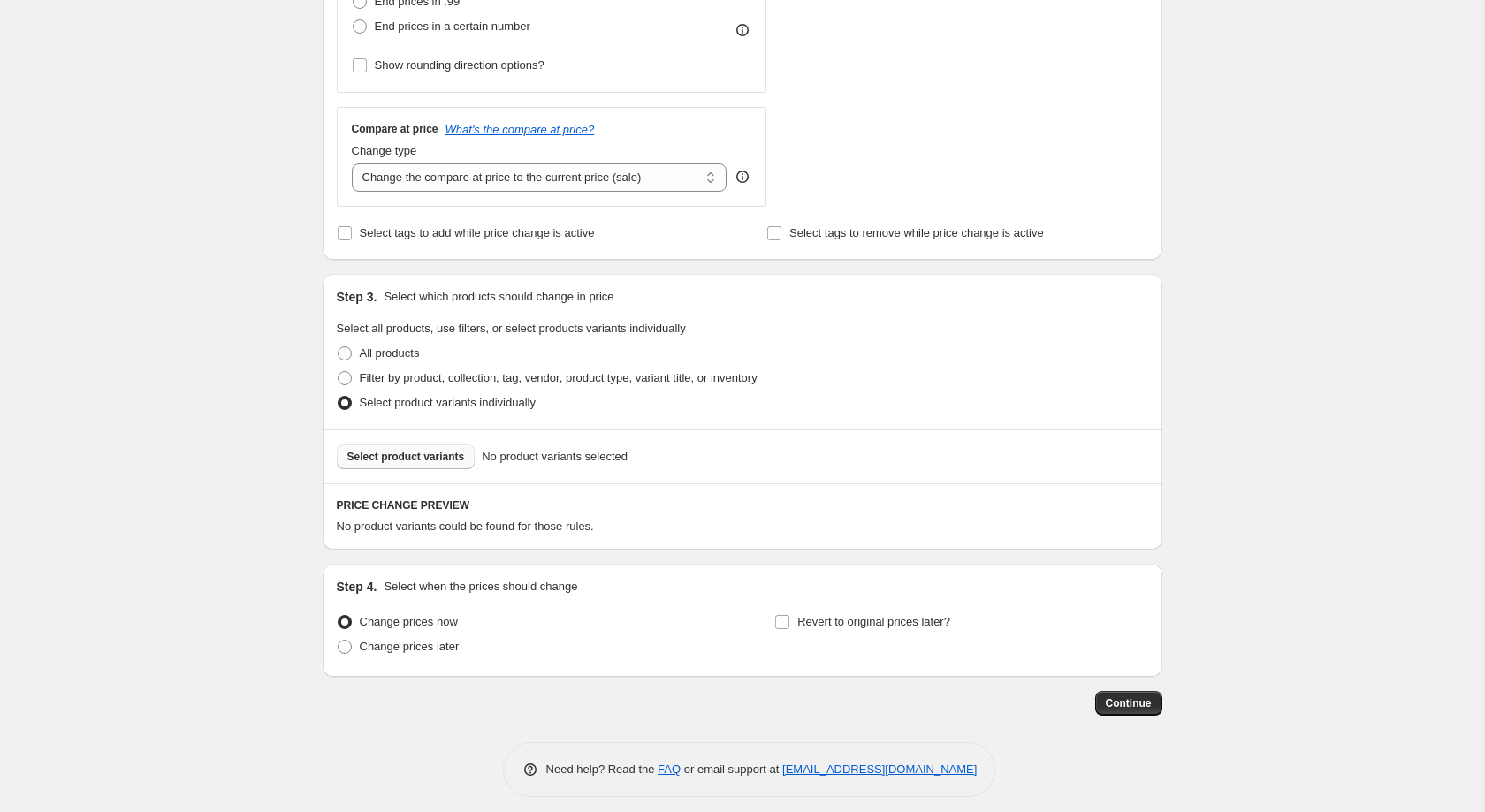
click at [432, 464] on span "Select product variants" at bounding box center [406, 456] width 117 height 14
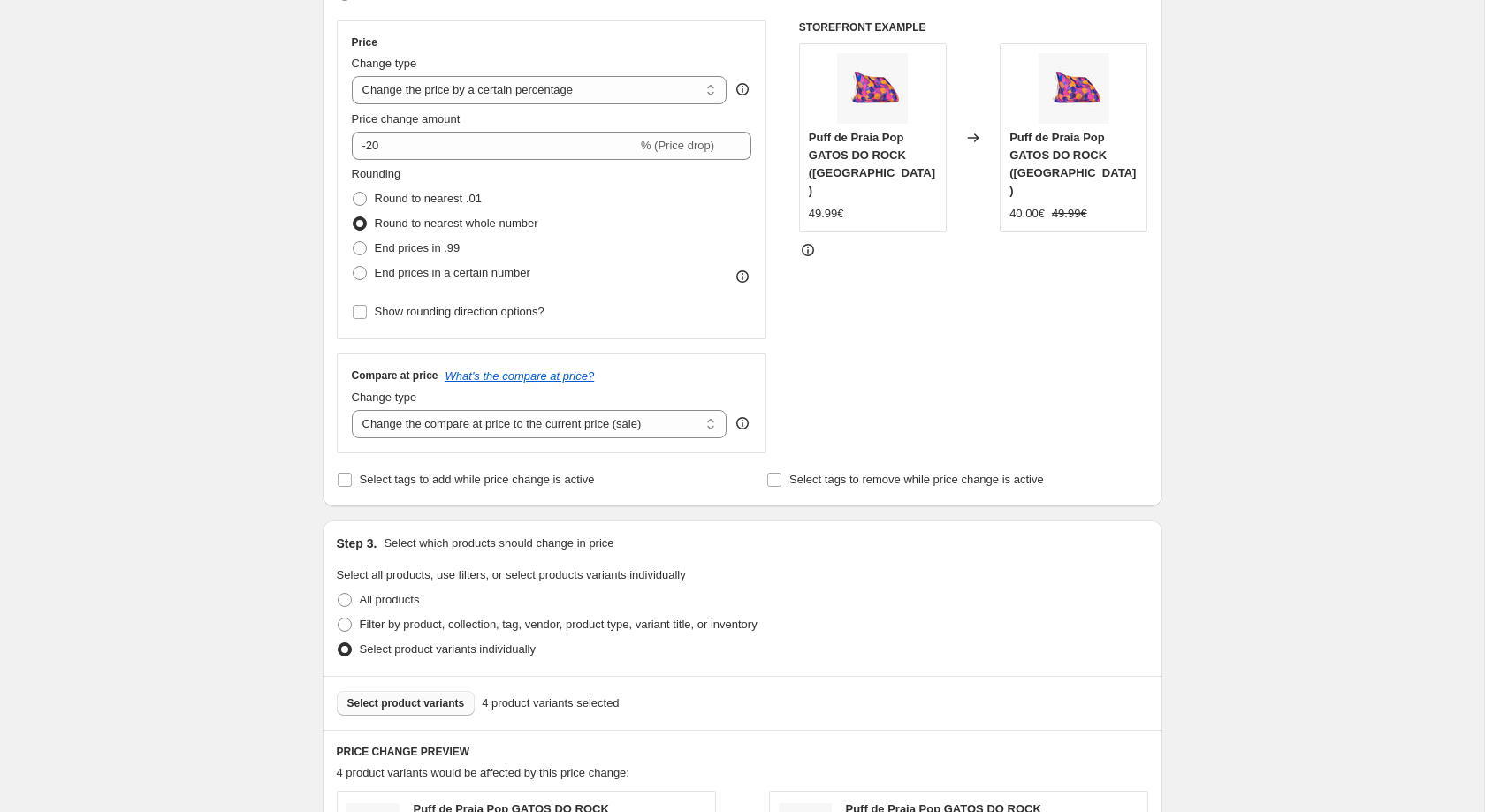
scroll to position [291, 0]
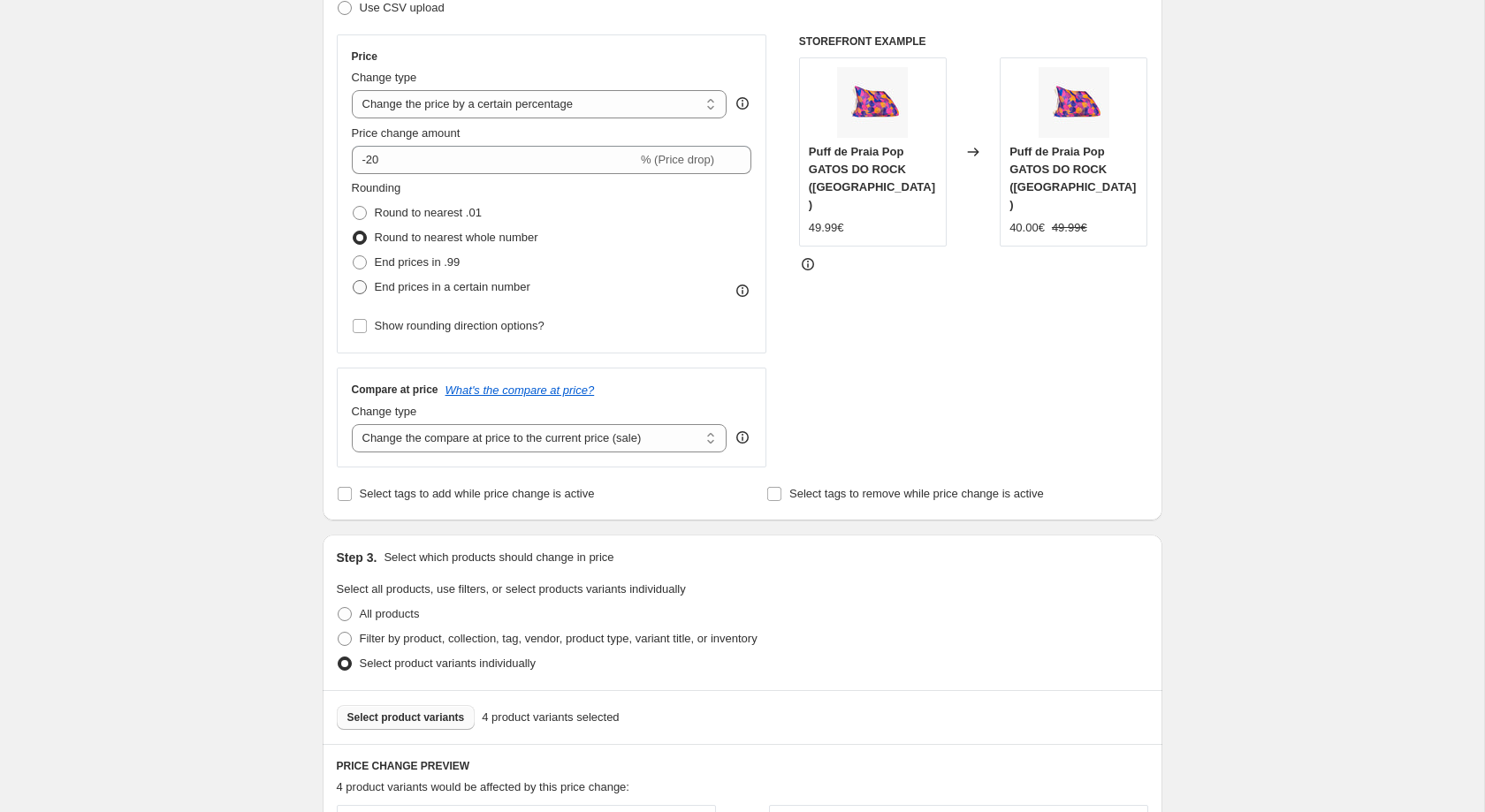
click at [456, 287] on span "End prices in a certain number" at bounding box center [453, 287] width 156 height 13
click at [354, 281] on input "End prices in a certain number" at bounding box center [353, 280] width 1 height 1
radio input "true"
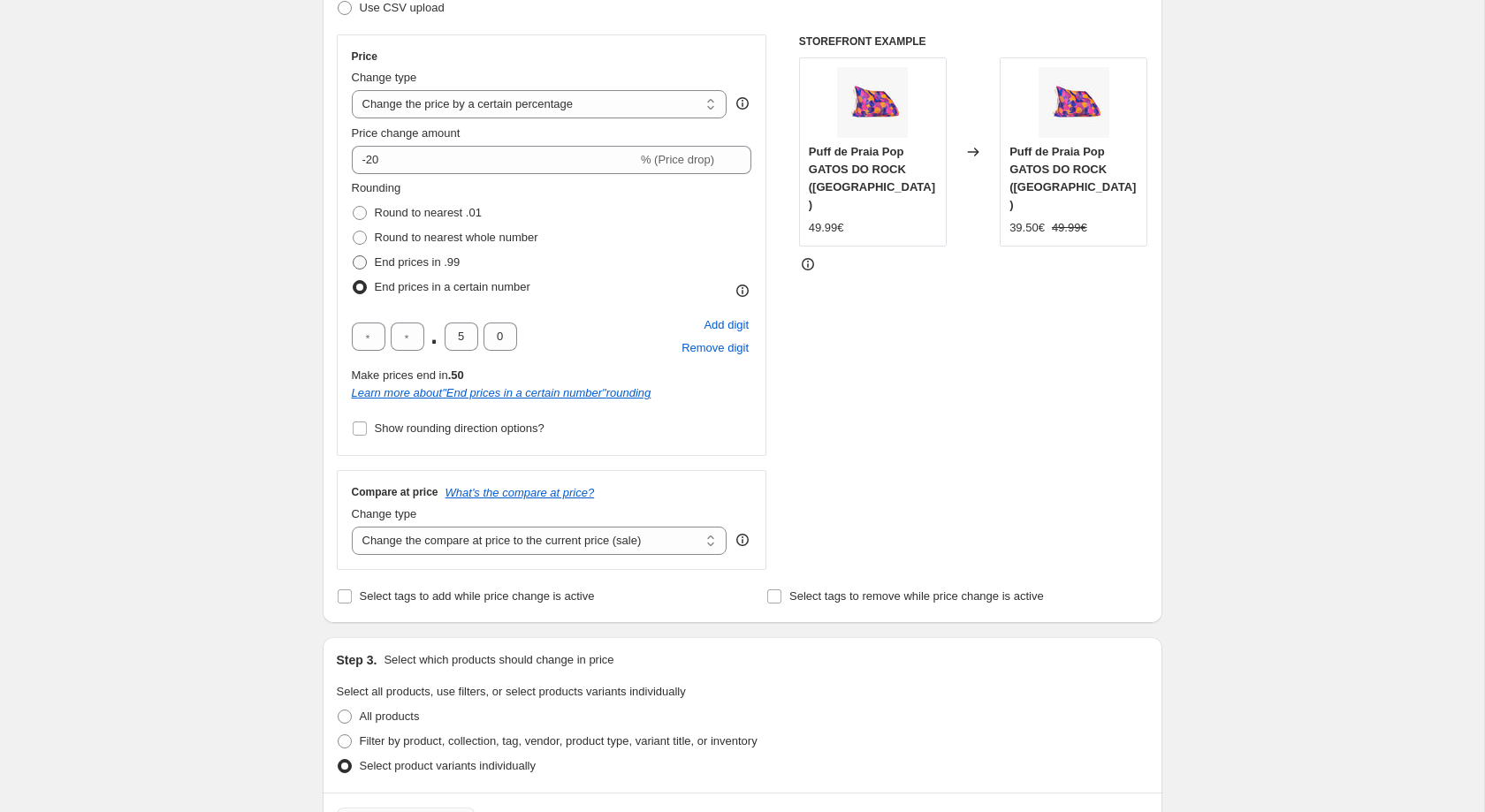
click at [442, 269] on span "End prices in .99" at bounding box center [418, 262] width 86 height 13
click at [354, 257] on input "End prices in .99" at bounding box center [353, 256] width 1 height 1
radio input "true"
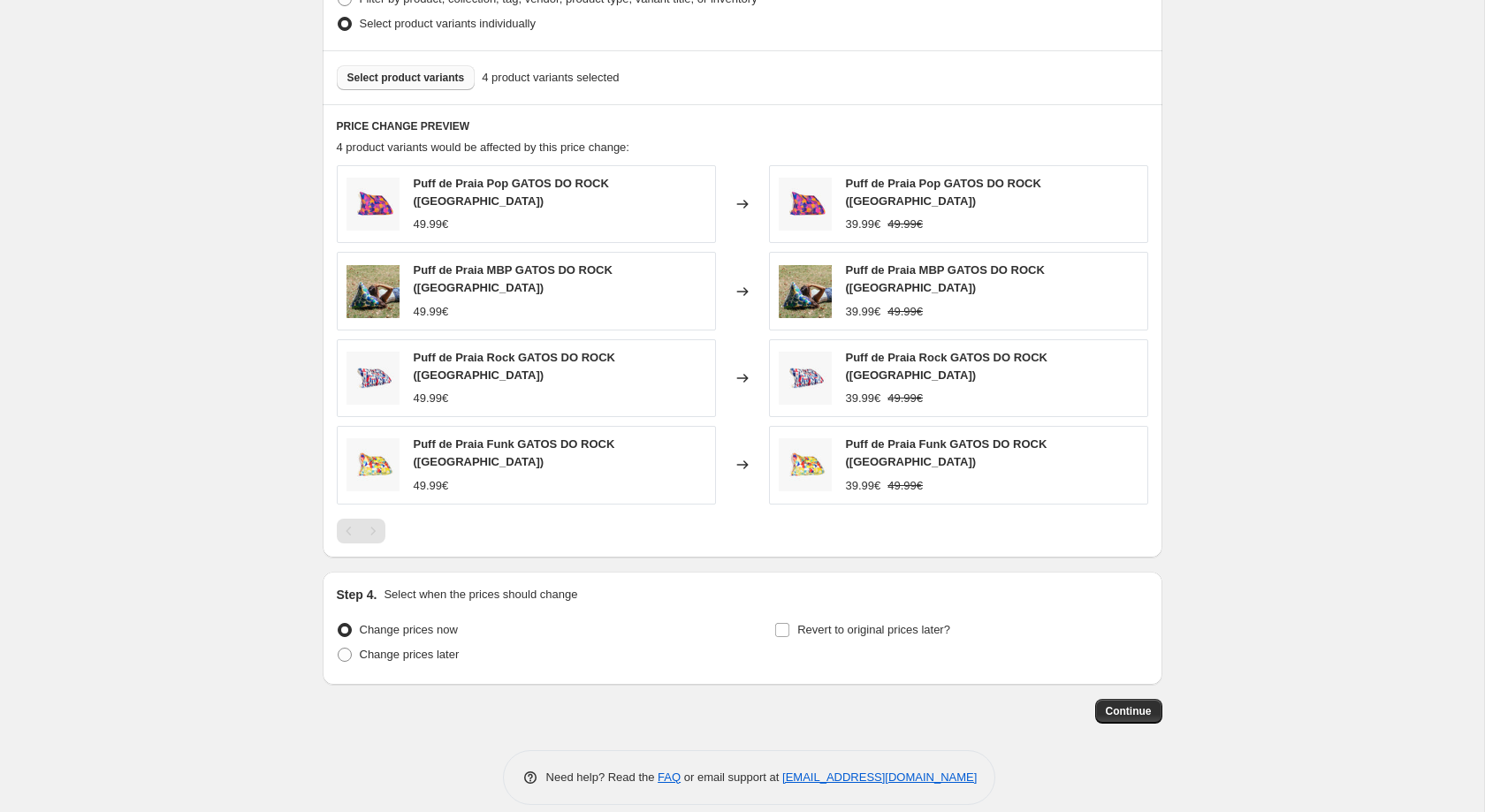
scroll to position [938, 0]
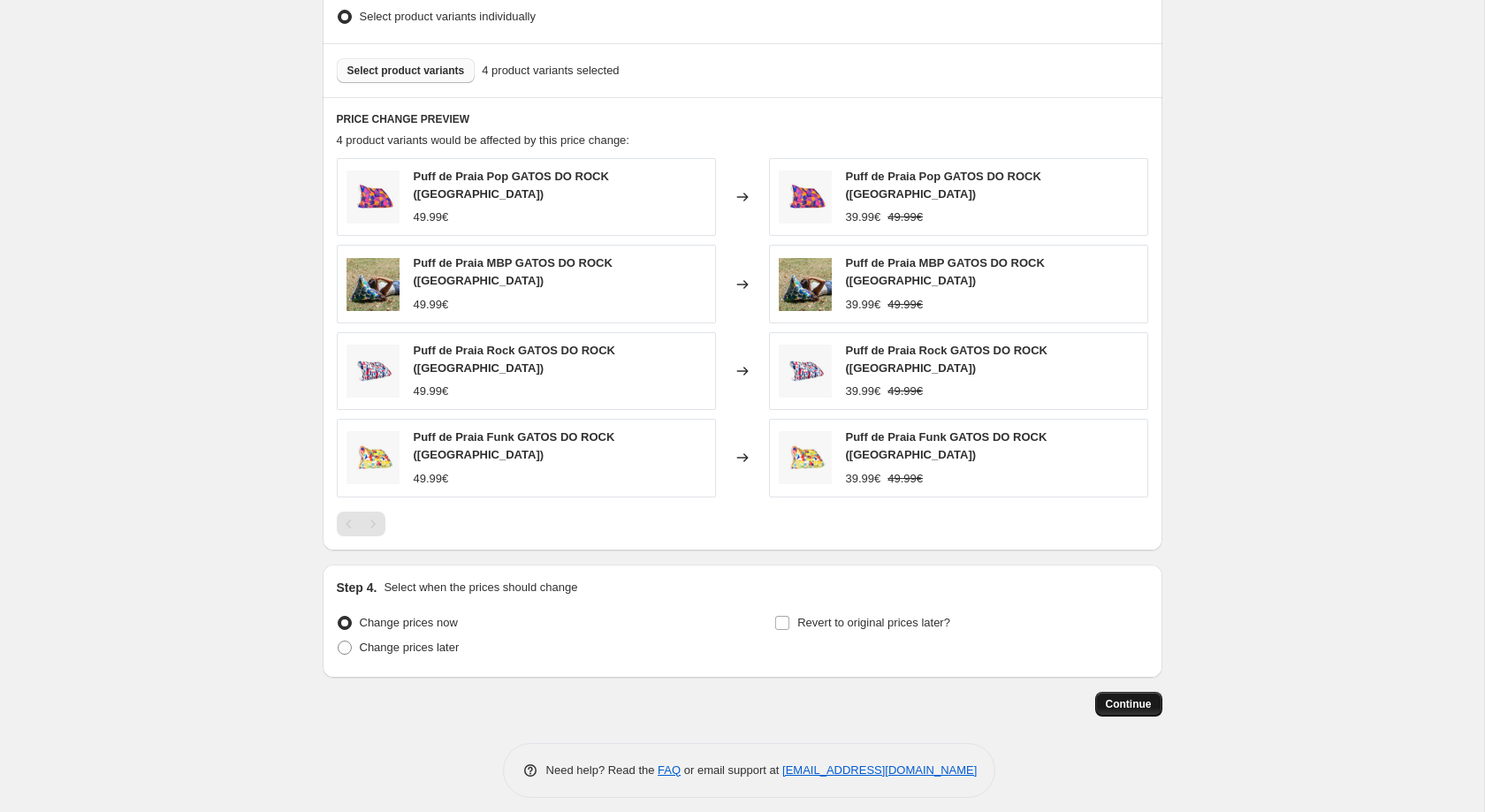
click at [1134, 701] on button "Continue" at bounding box center [1128, 704] width 67 height 25
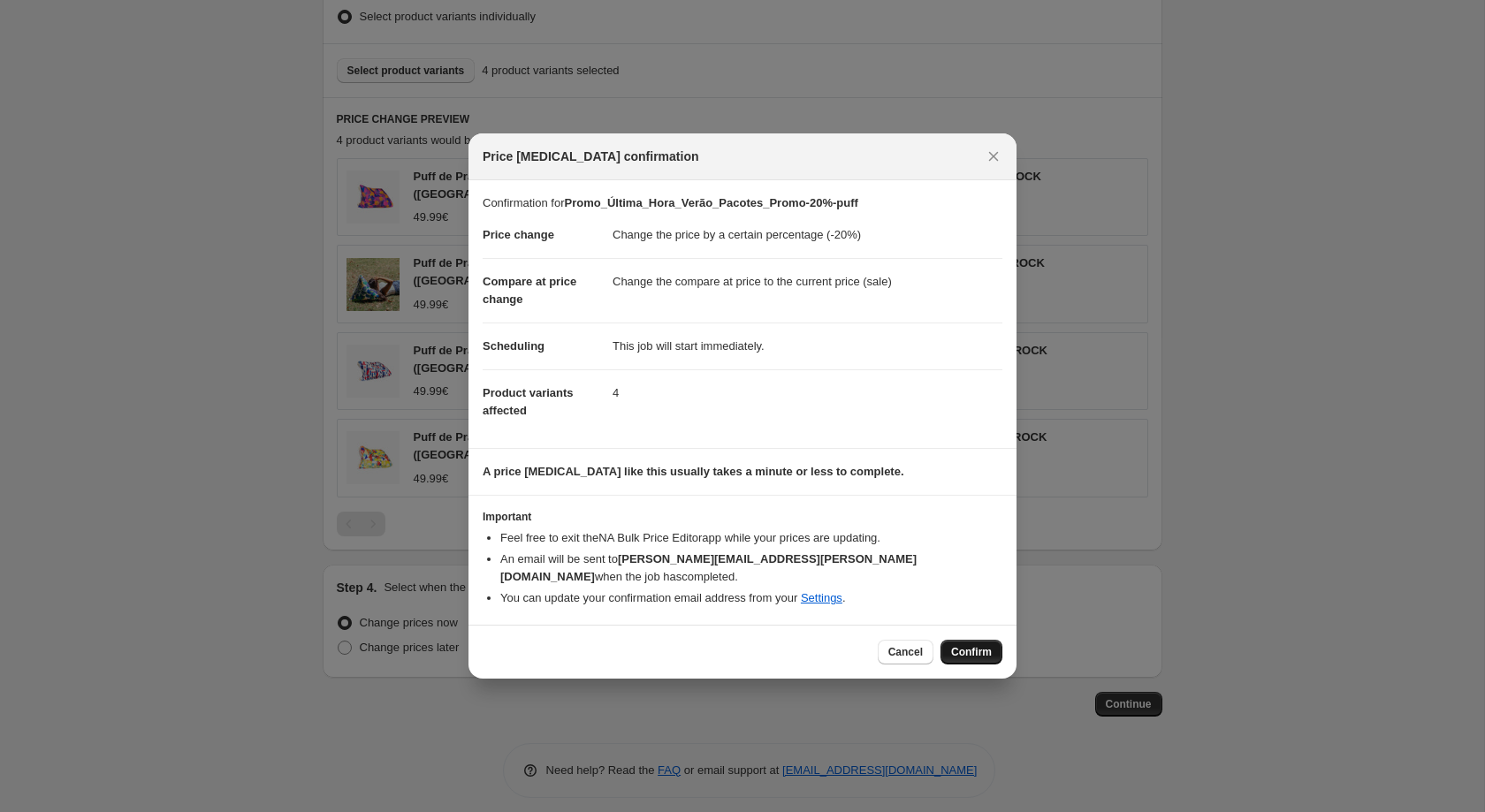
click at [957, 640] on button "Confirm" at bounding box center [971, 652] width 61 height 25
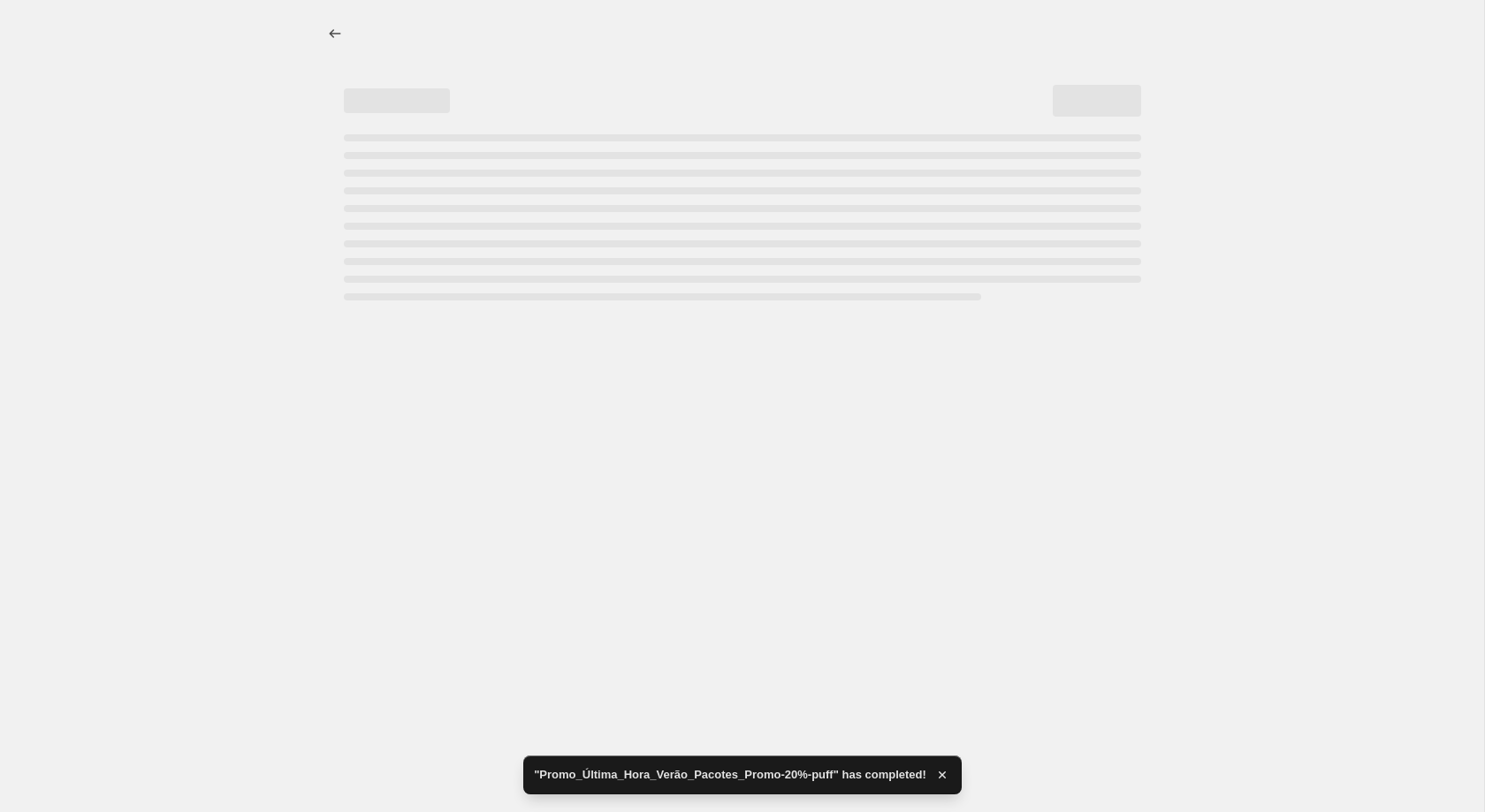
select select "percentage"
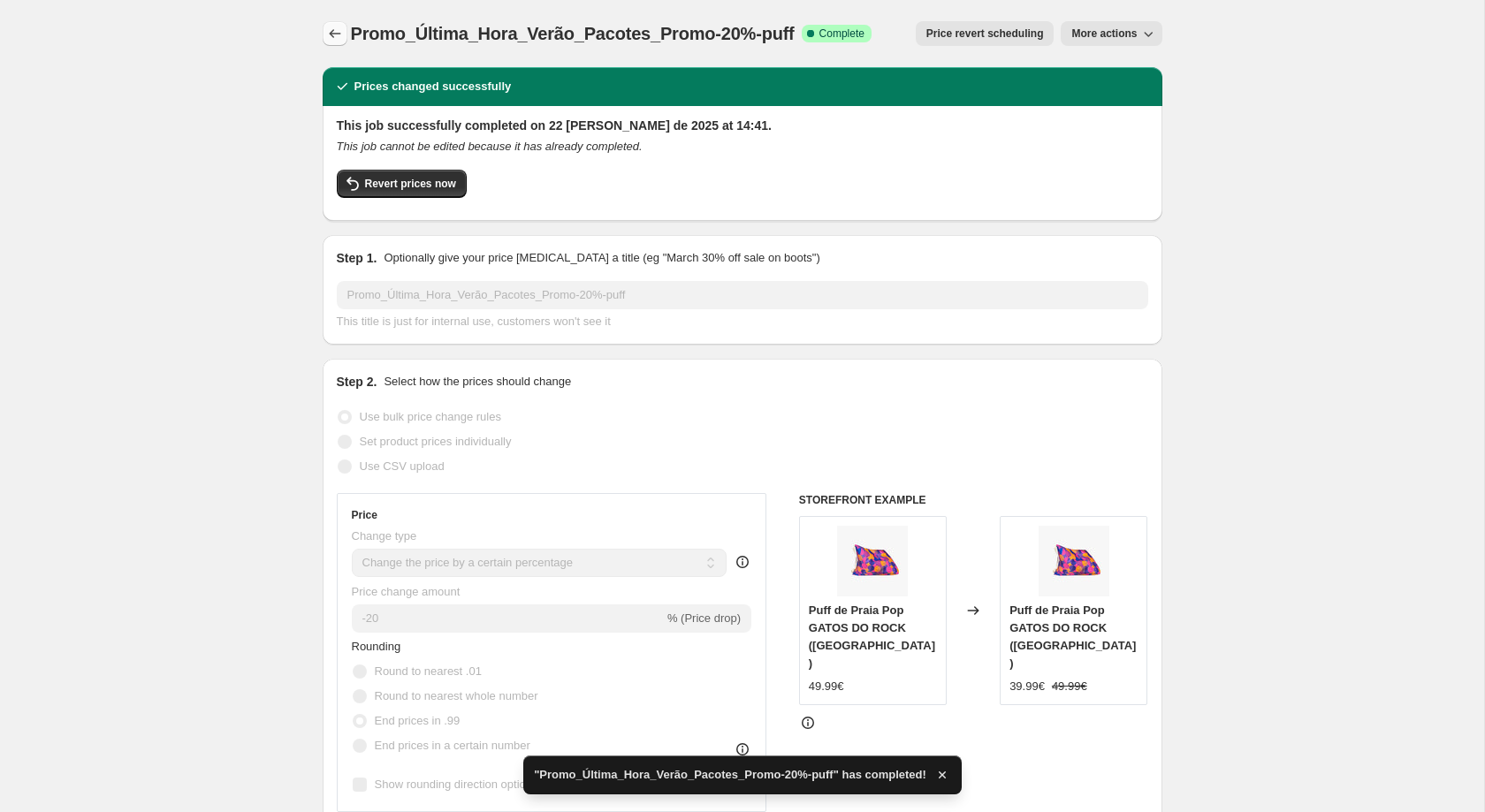
click at [332, 36] on icon "Price change jobs" at bounding box center [335, 33] width 17 height 17
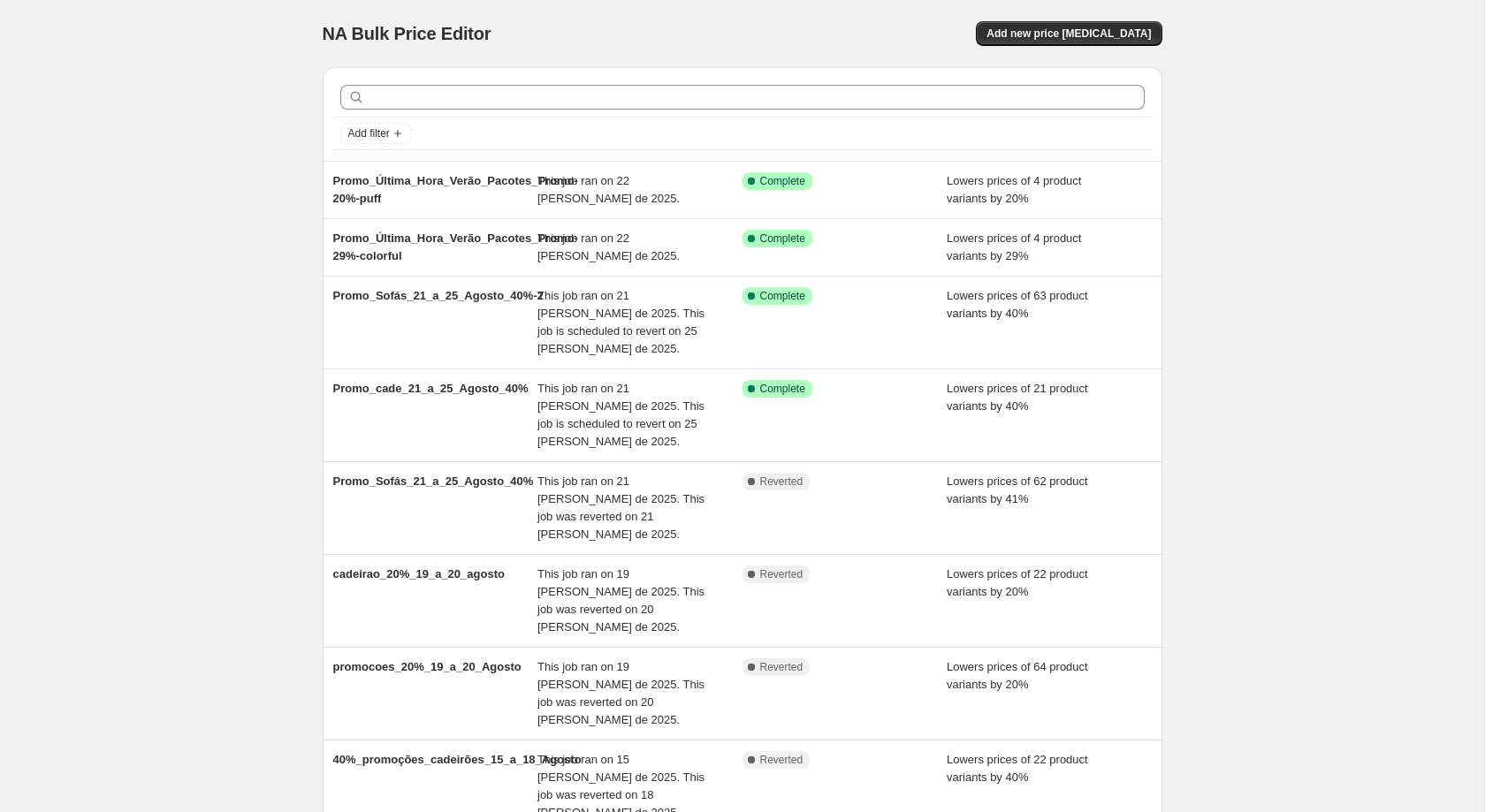
click at [332, 36] on span "NA Bulk Price Editor" at bounding box center [407, 33] width 169 height 19
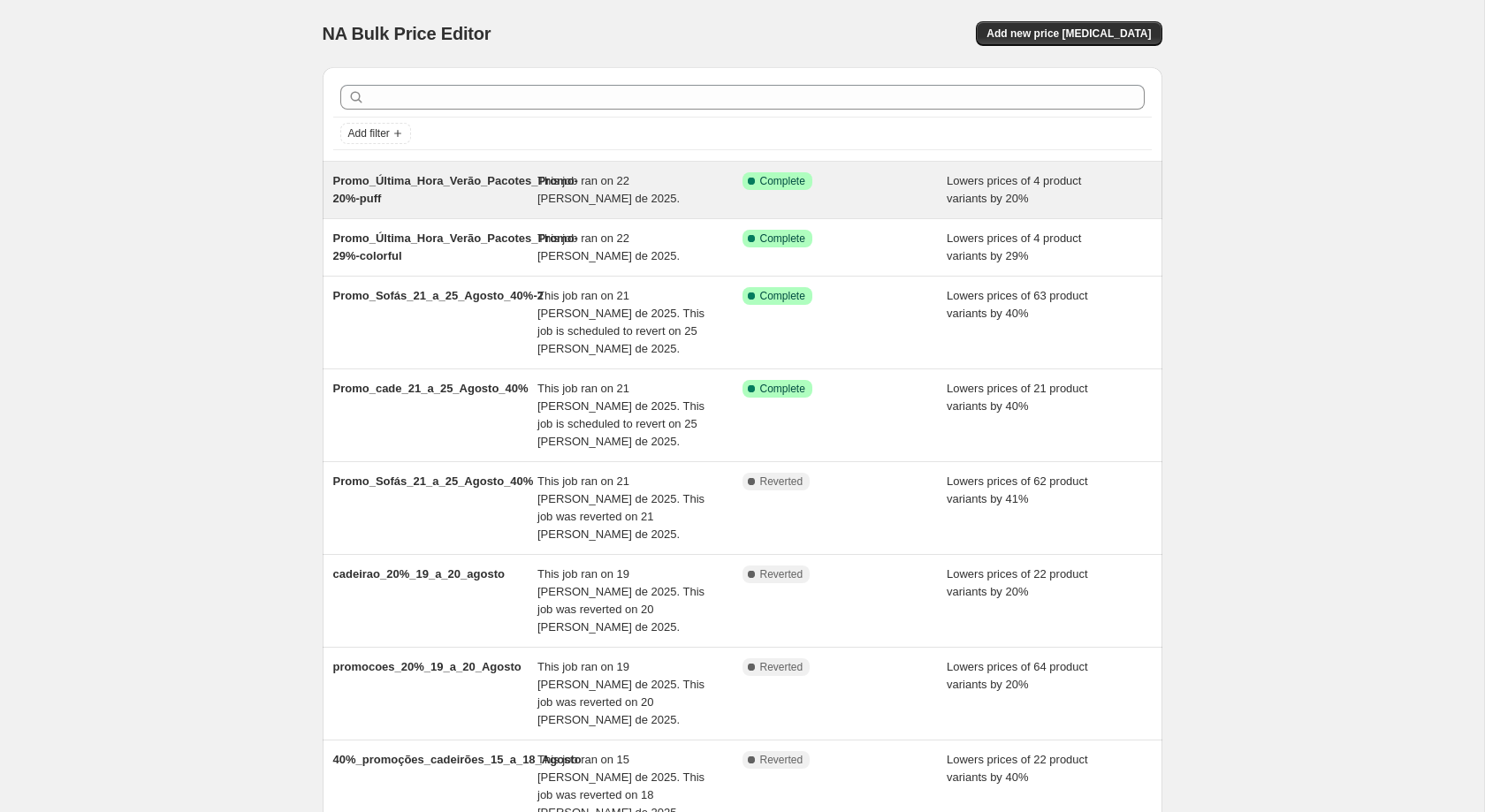
click at [512, 174] on span "Promo_Última_Hora_Verão_Pacotes_Promo-20%-puff" at bounding box center [455, 190] width 245 height 31
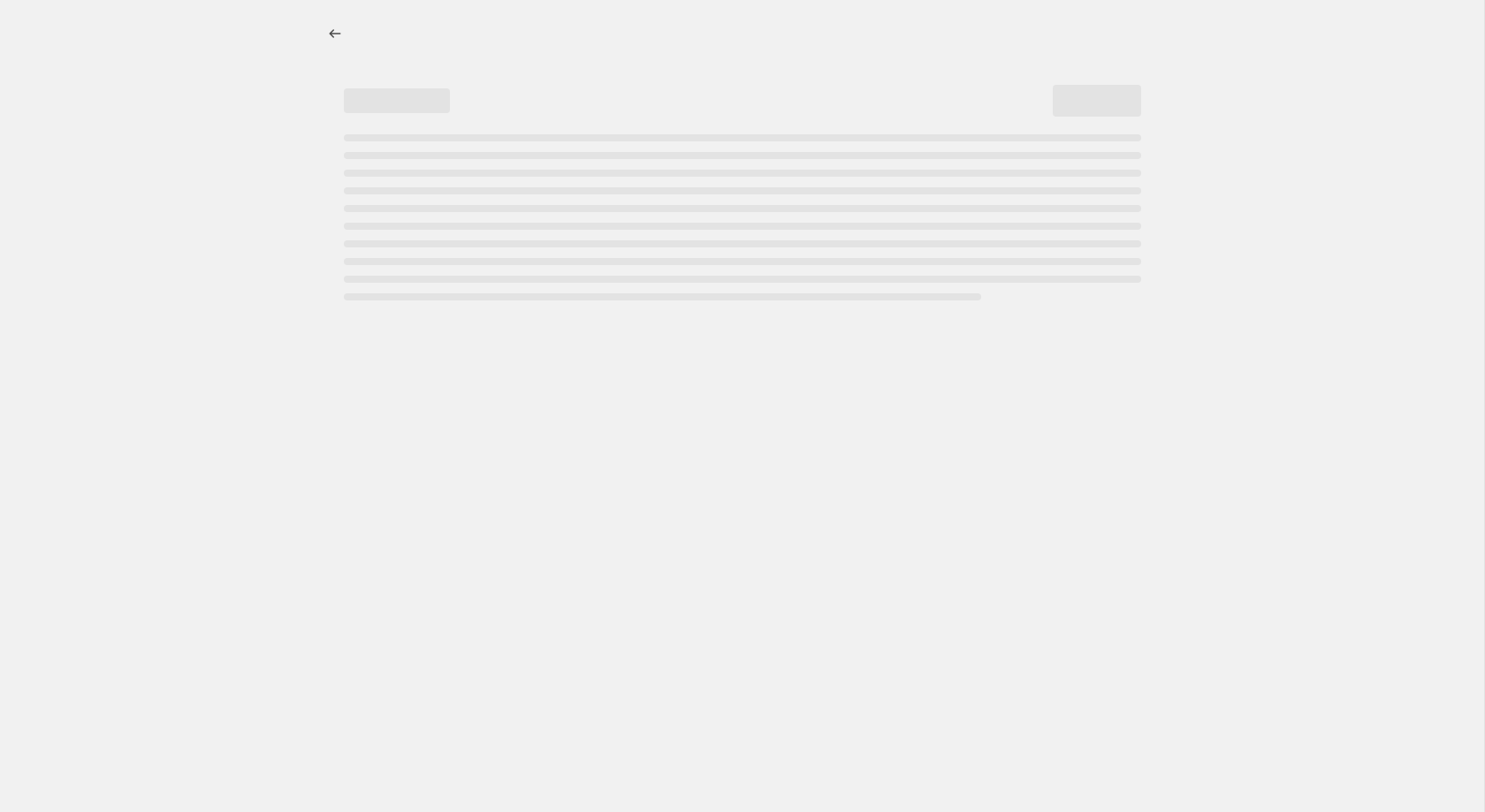
select select "percentage"
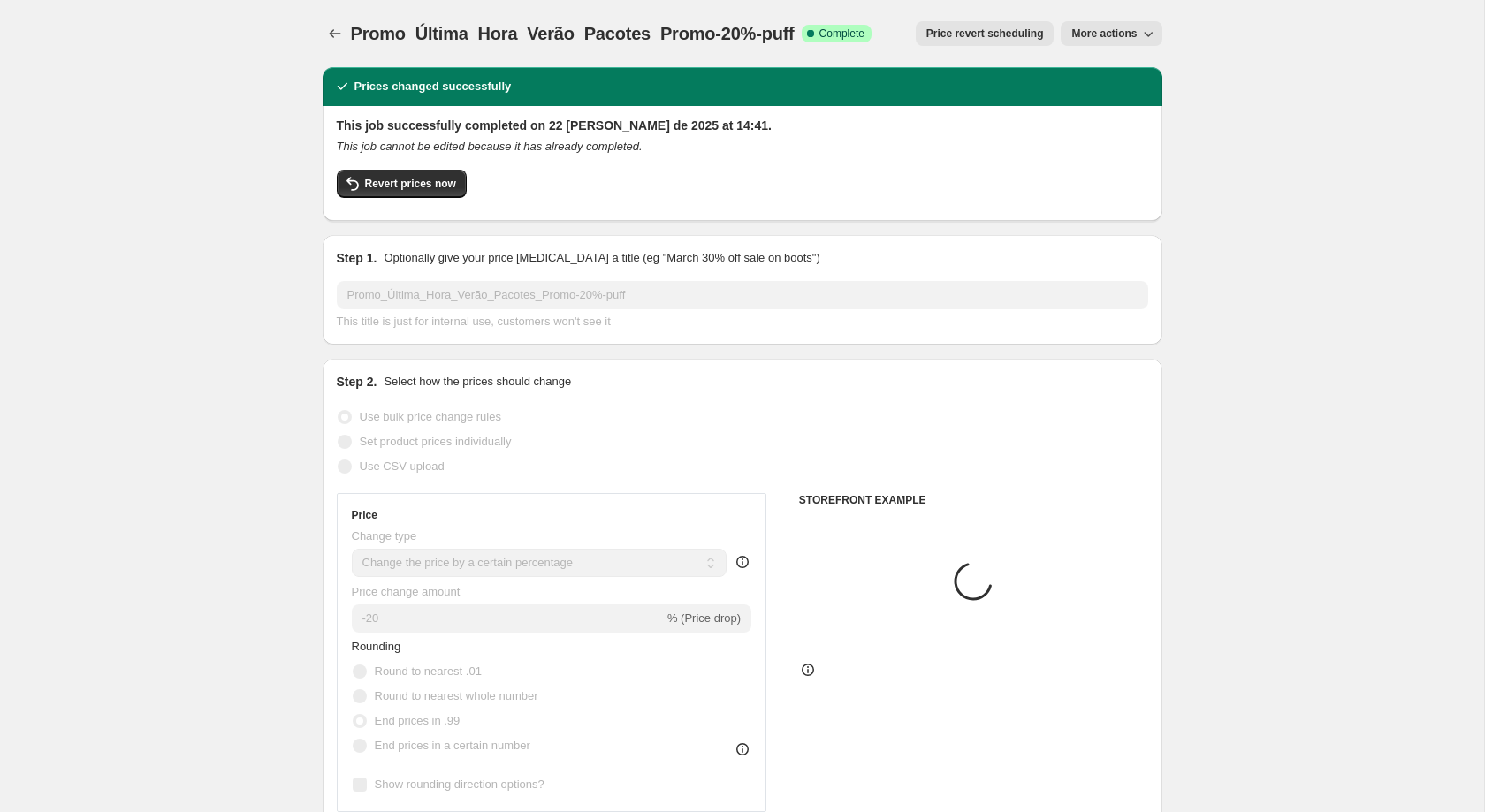
click at [558, 35] on span "Promo_Última_Hora_Verão_Pacotes_Promo-20%-puff" at bounding box center [573, 33] width 444 height 19
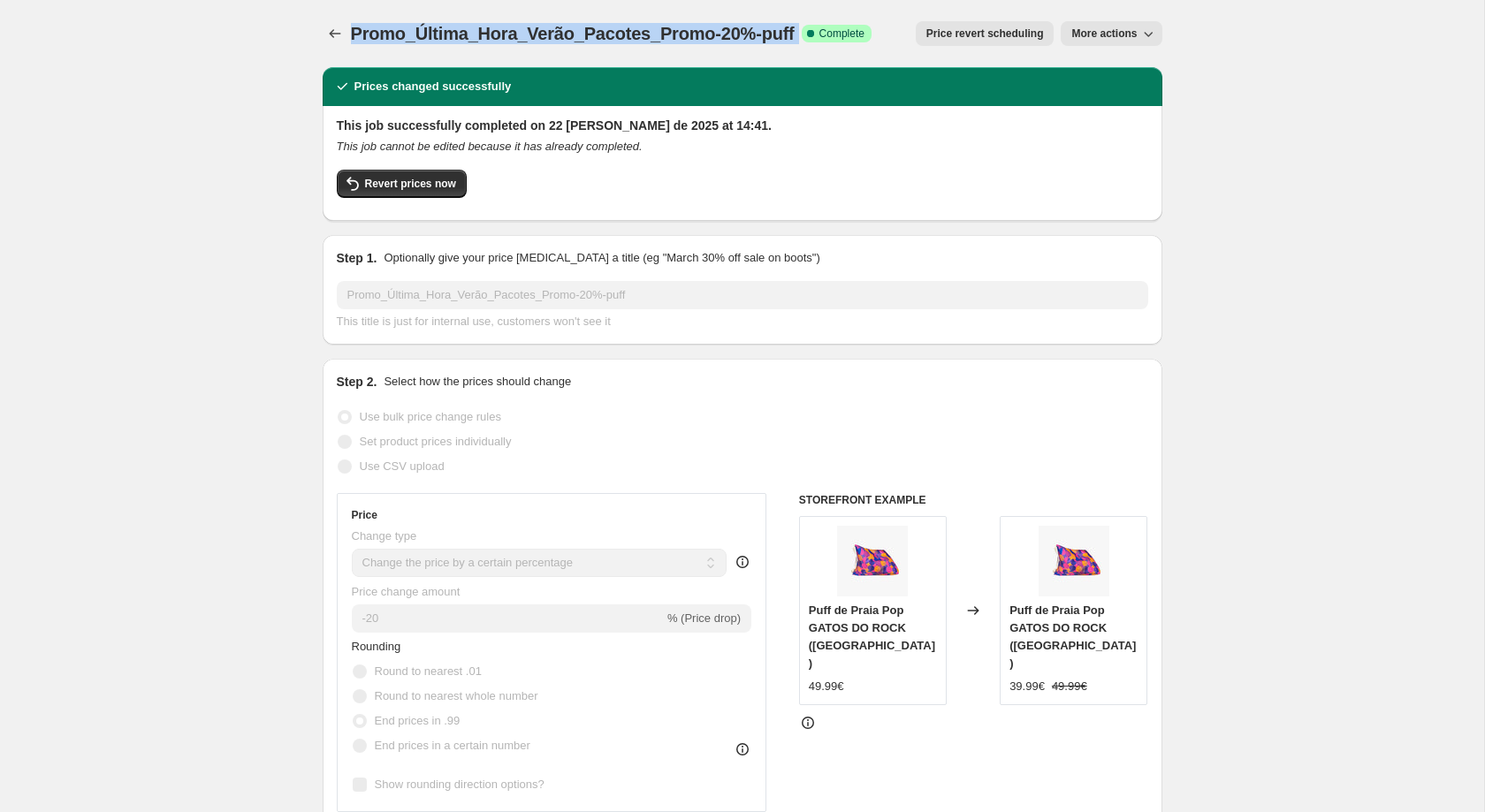
click at [558, 35] on span "Promo_Última_Hora_Verão_Pacotes_Promo-20%-puff" at bounding box center [573, 33] width 444 height 19
copy span "Promo_Última_Hora_Verão_Pacotes_Promo-20%-puff"
click at [343, 31] on button "Price change jobs" at bounding box center [335, 33] width 25 height 25
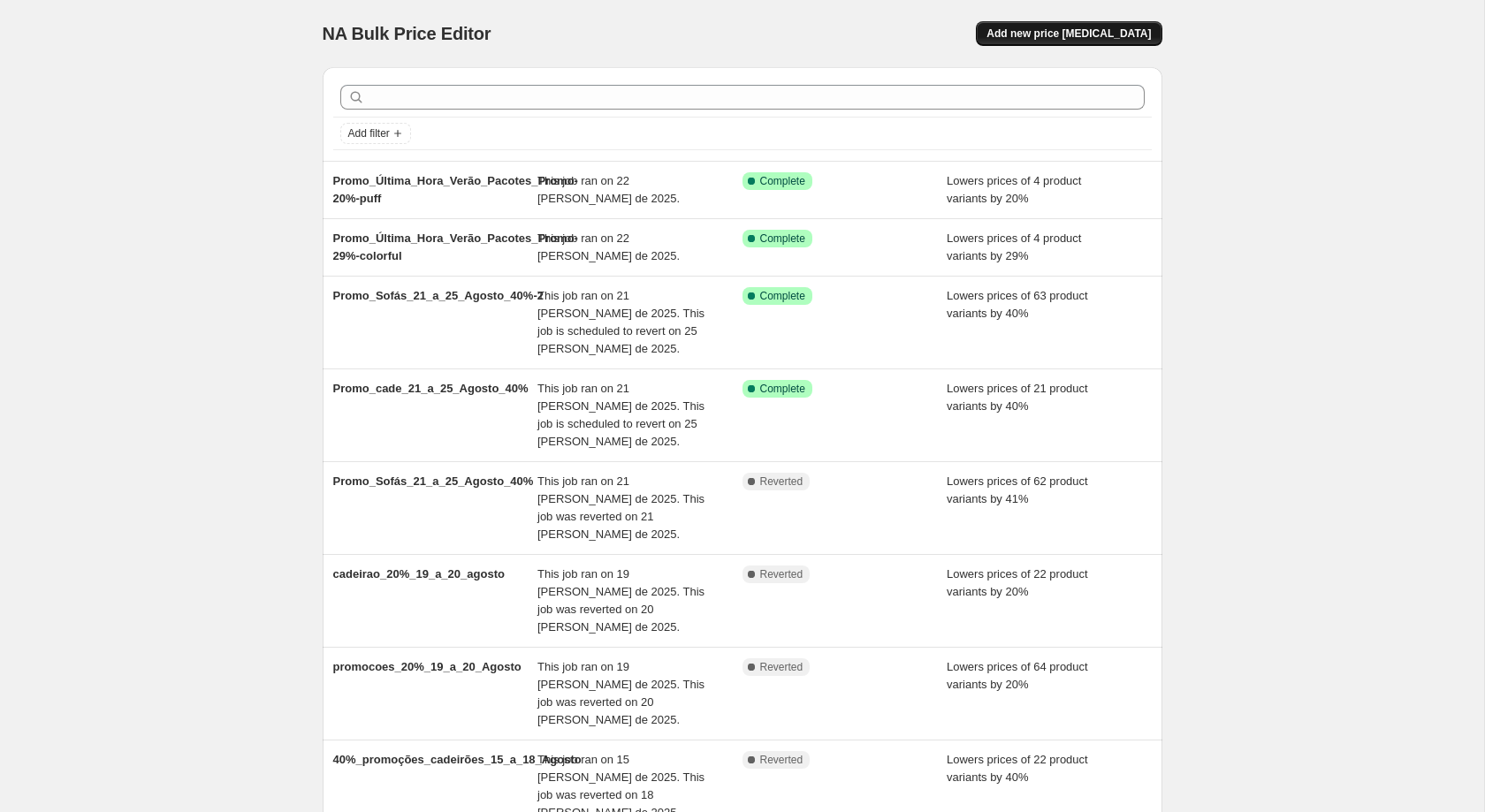
click at [1086, 22] on button "Add new price [MEDICAL_DATA]" at bounding box center [1068, 33] width 185 height 25
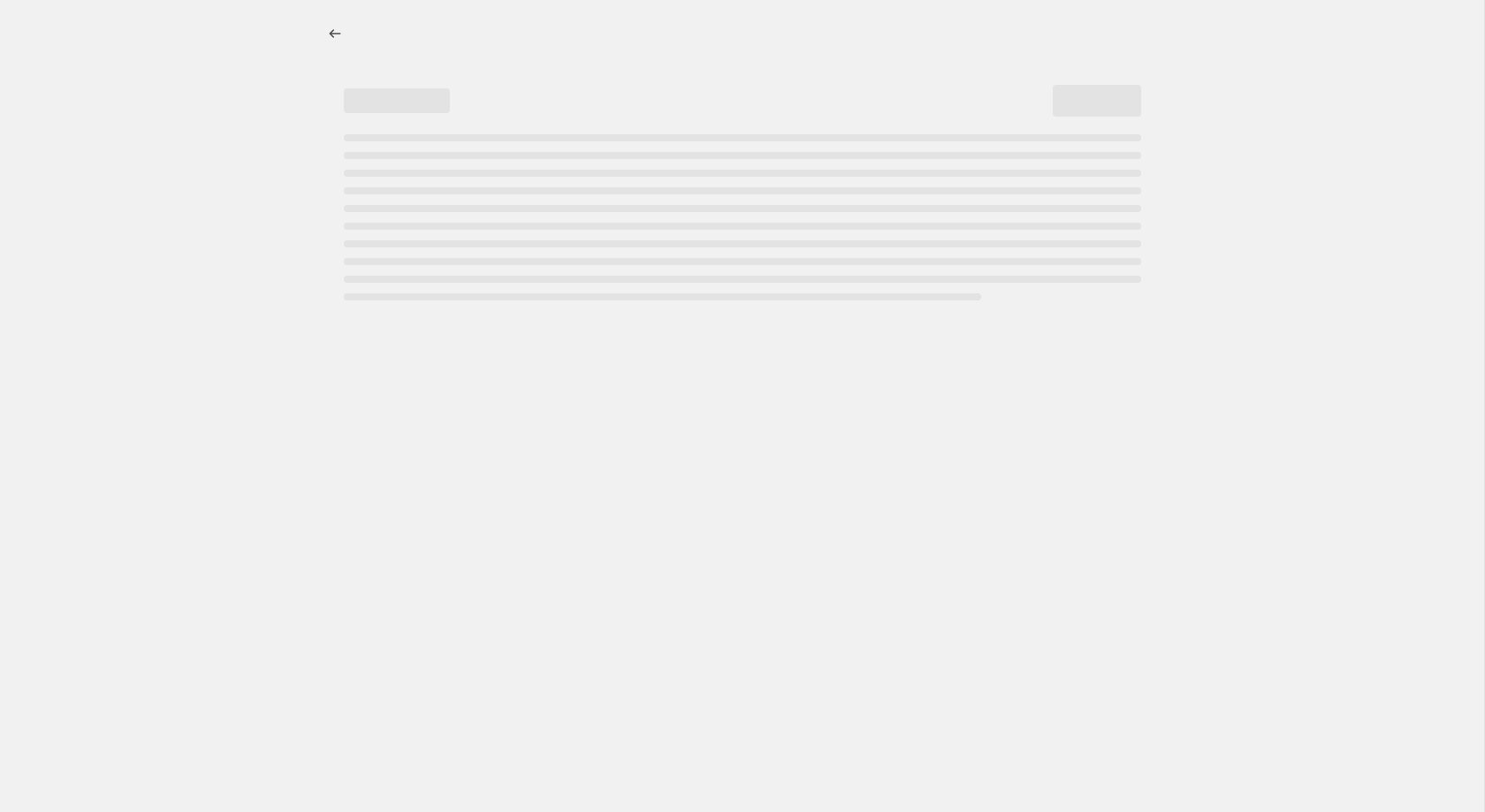
select select "percentage"
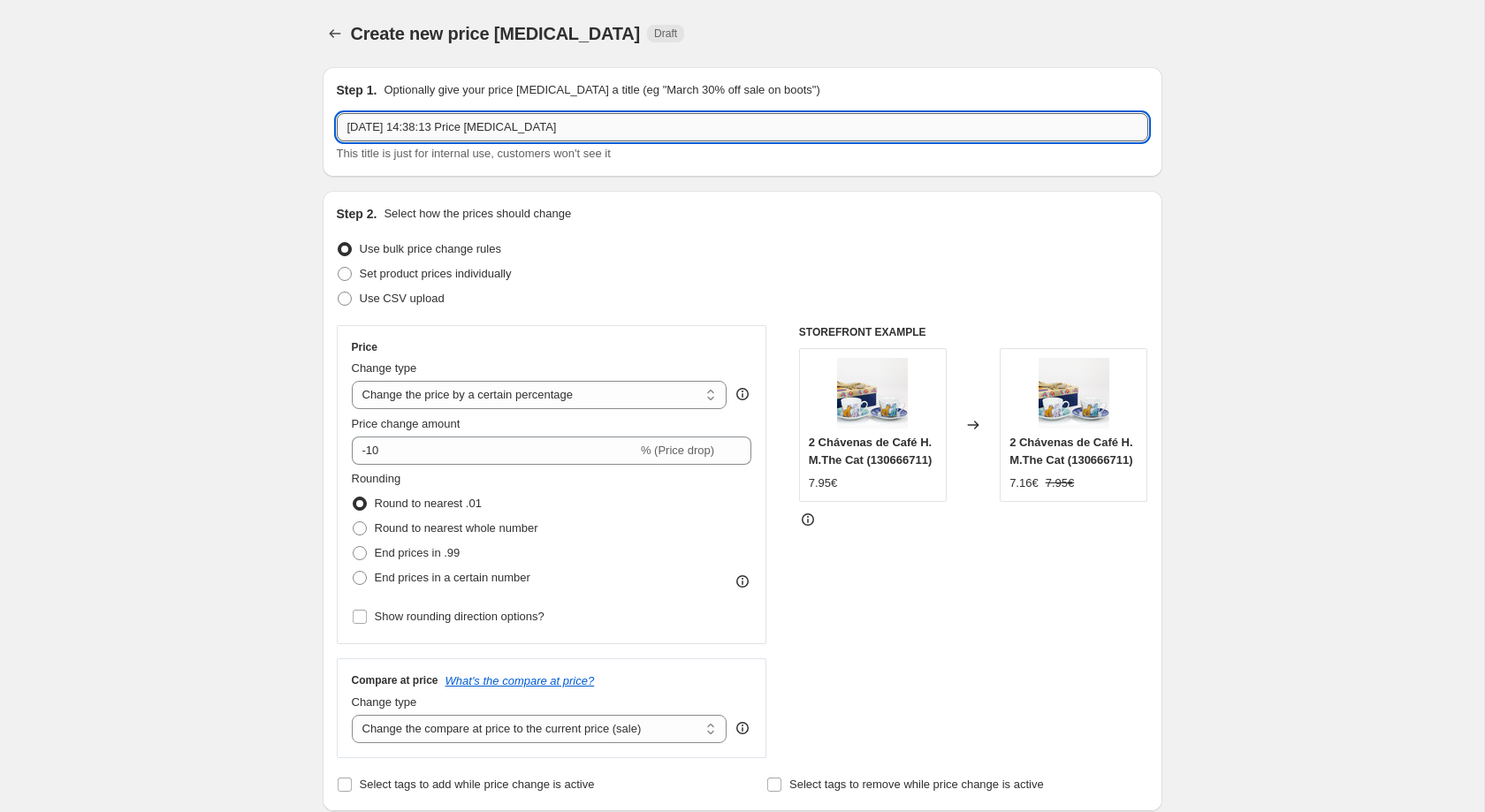
click at [743, 118] on input "22/08/2025, 14:38:13 Price change job" at bounding box center [742, 126] width 811 height 28
paste input "Promo_Última_Hora_Verão_Pacotes_Promo-20%-puff"
click at [618, 117] on input "Promo_Última_Hora_Verão_Pacotes_Promo-20%-puff" at bounding box center [742, 126] width 811 height 28
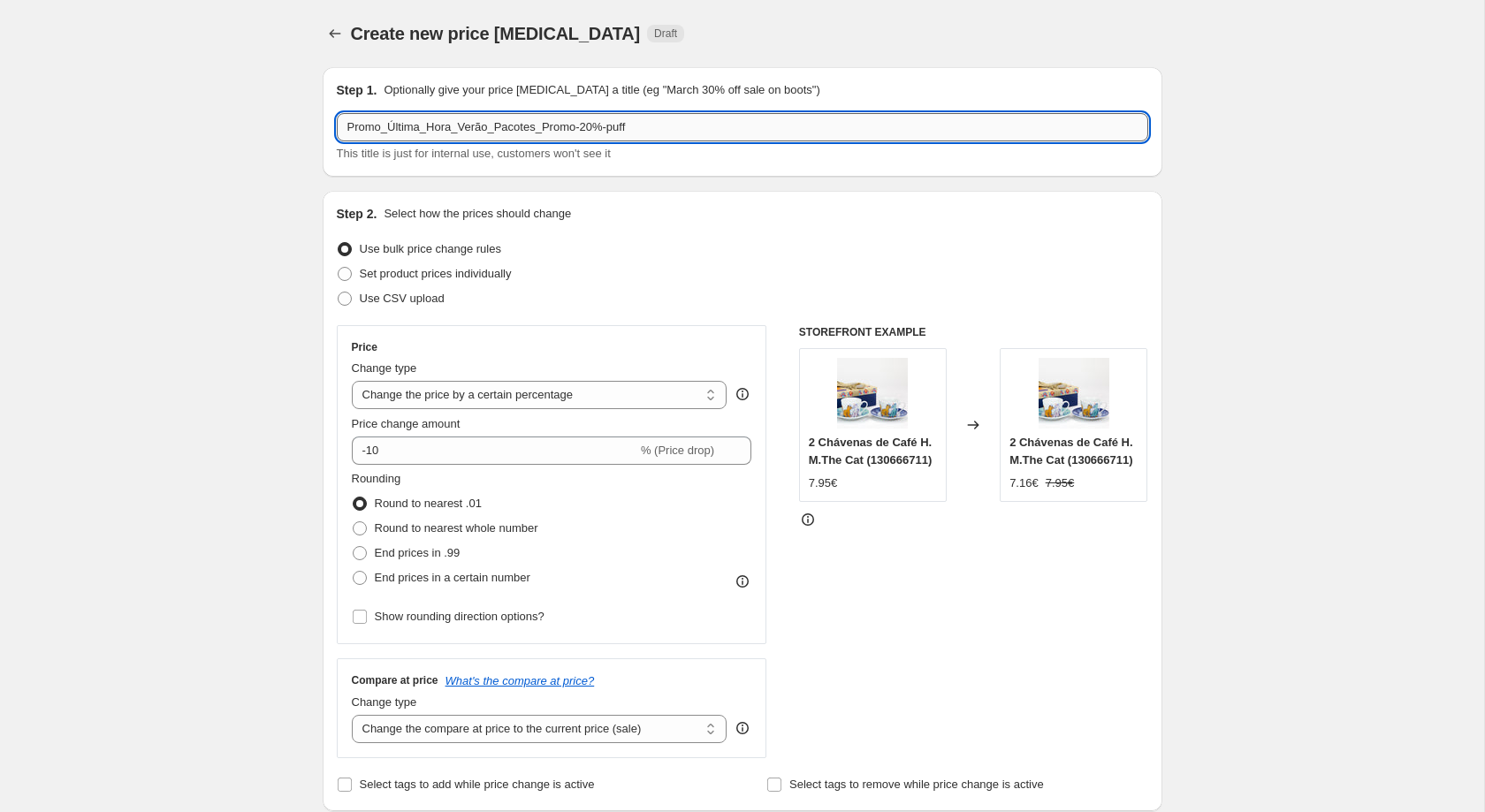
click at [618, 117] on input "Promo_Última_Hora_Verão_Pacotes_Promo-20%-puff" at bounding box center [742, 126] width 811 height 28
drag, startPoint x: 587, startPoint y: 125, endPoint x: 577, endPoint y: 125, distance: 10.0
click at [577, 125] on input "Promo_Última_Hora_Verão_Pacotes_Promo-20%-almofadas" at bounding box center [742, 126] width 811 height 28
type input "Promo_Última_Hora_Verão_Pacotes_Promo-33%-almofadas"
click at [434, 559] on span "End prices in .99" at bounding box center [418, 553] width 86 height 13
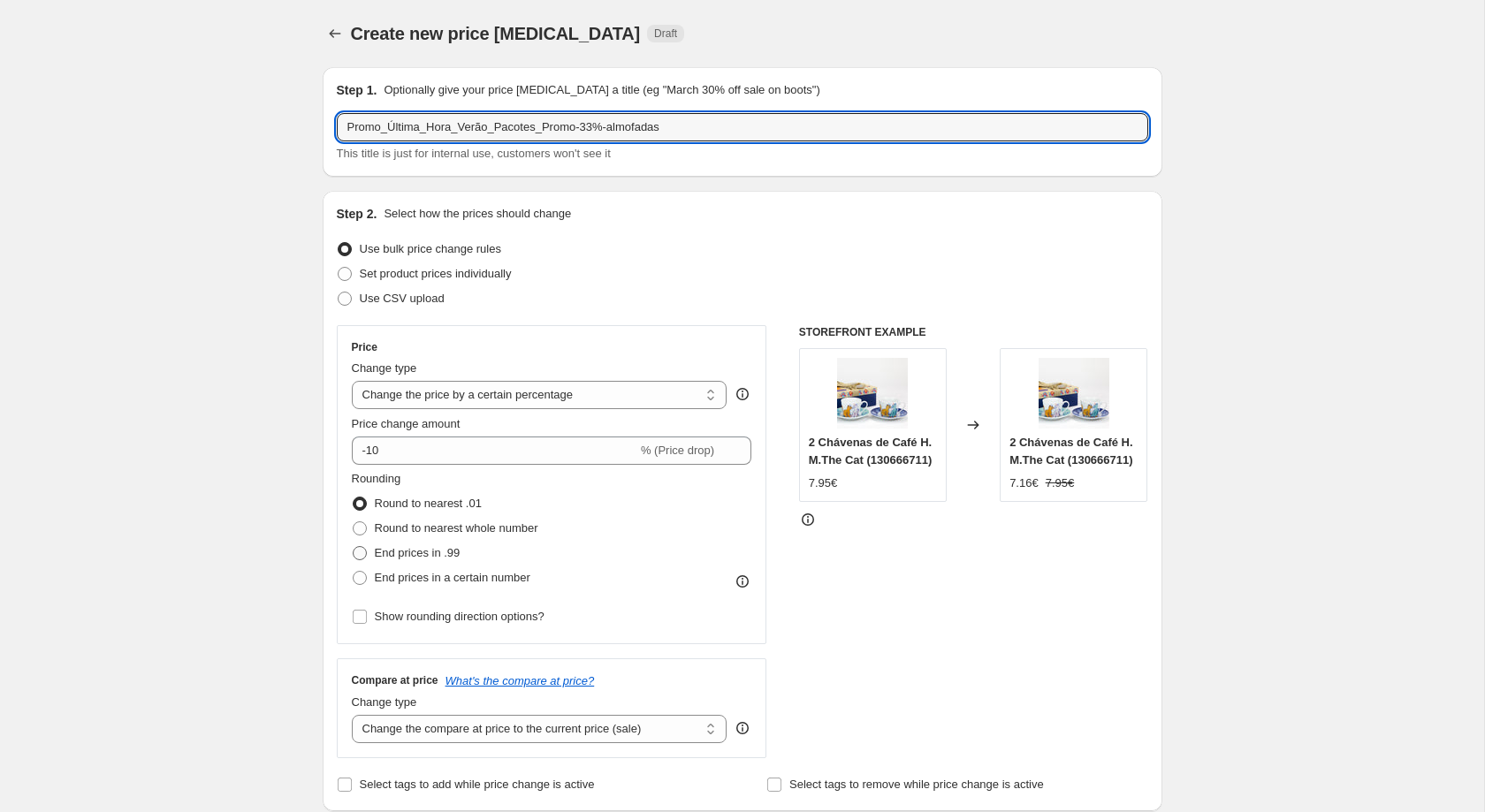
click at [354, 547] on input "End prices in .99" at bounding box center [353, 546] width 1 height 1
radio input "true"
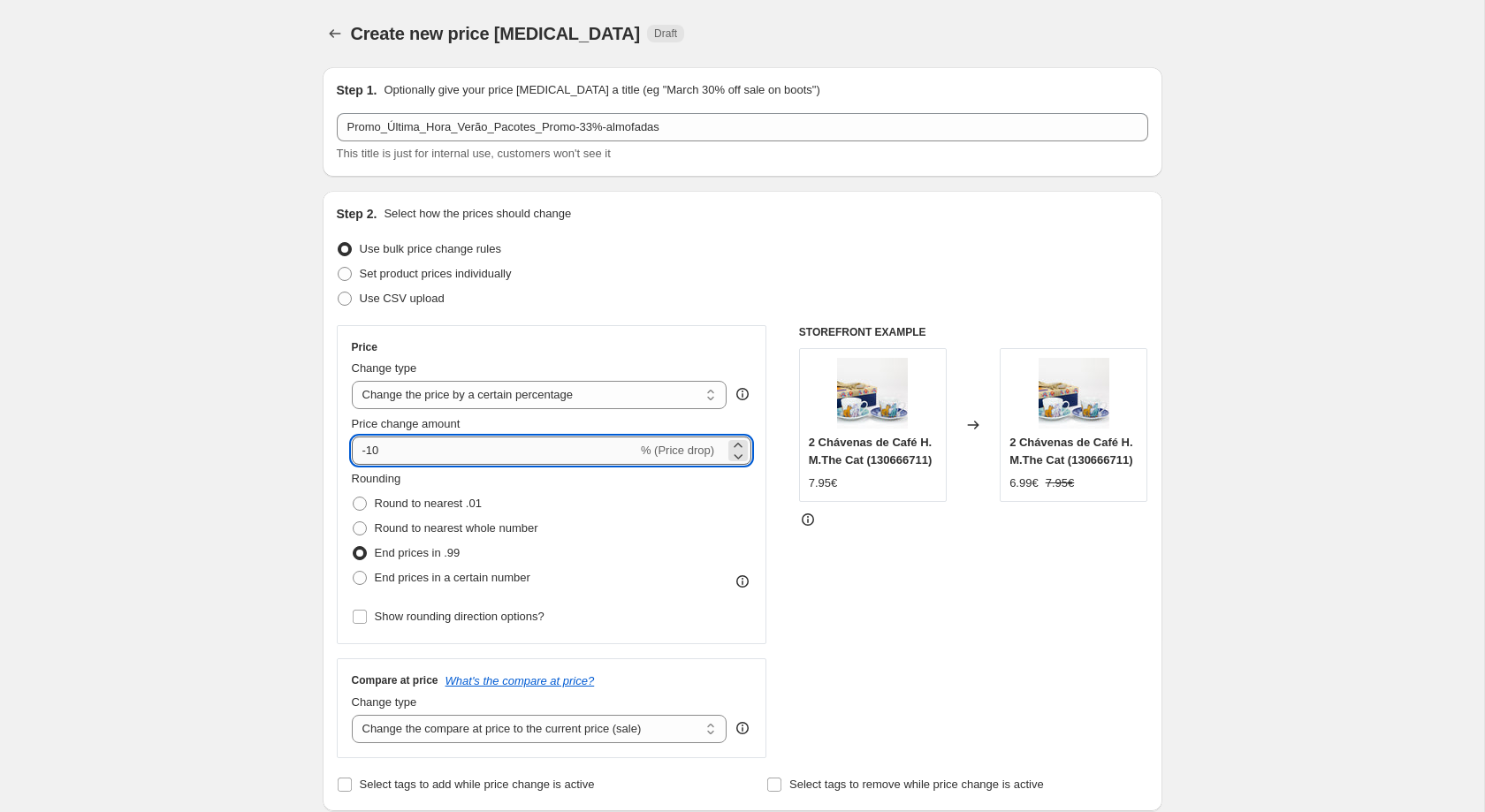
click at [443, 449] on input "-10" at bounding box center [494, 450] width 285 height 28
type input "-1"
type input "-33"
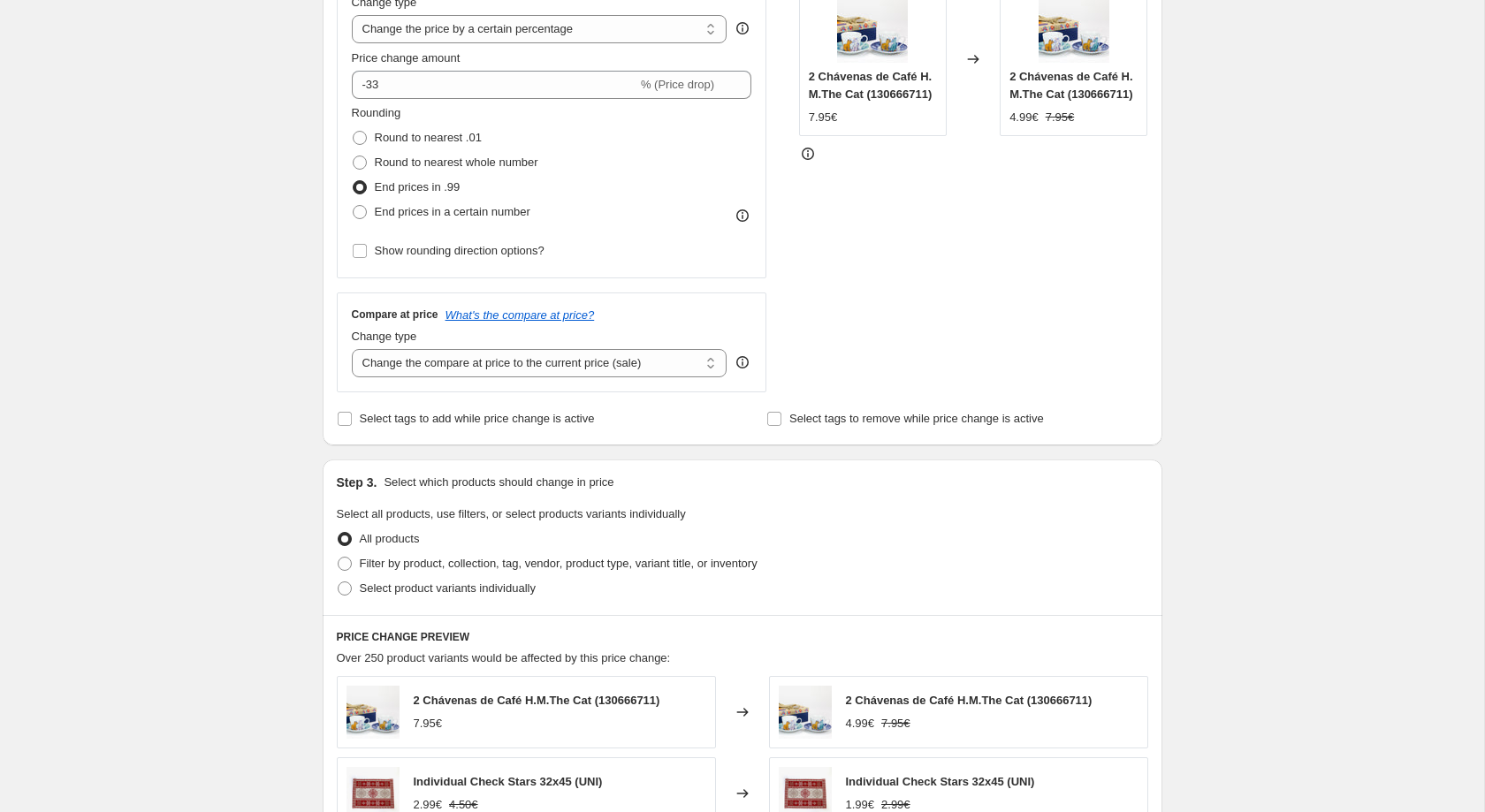
scroll to position [370, 0]
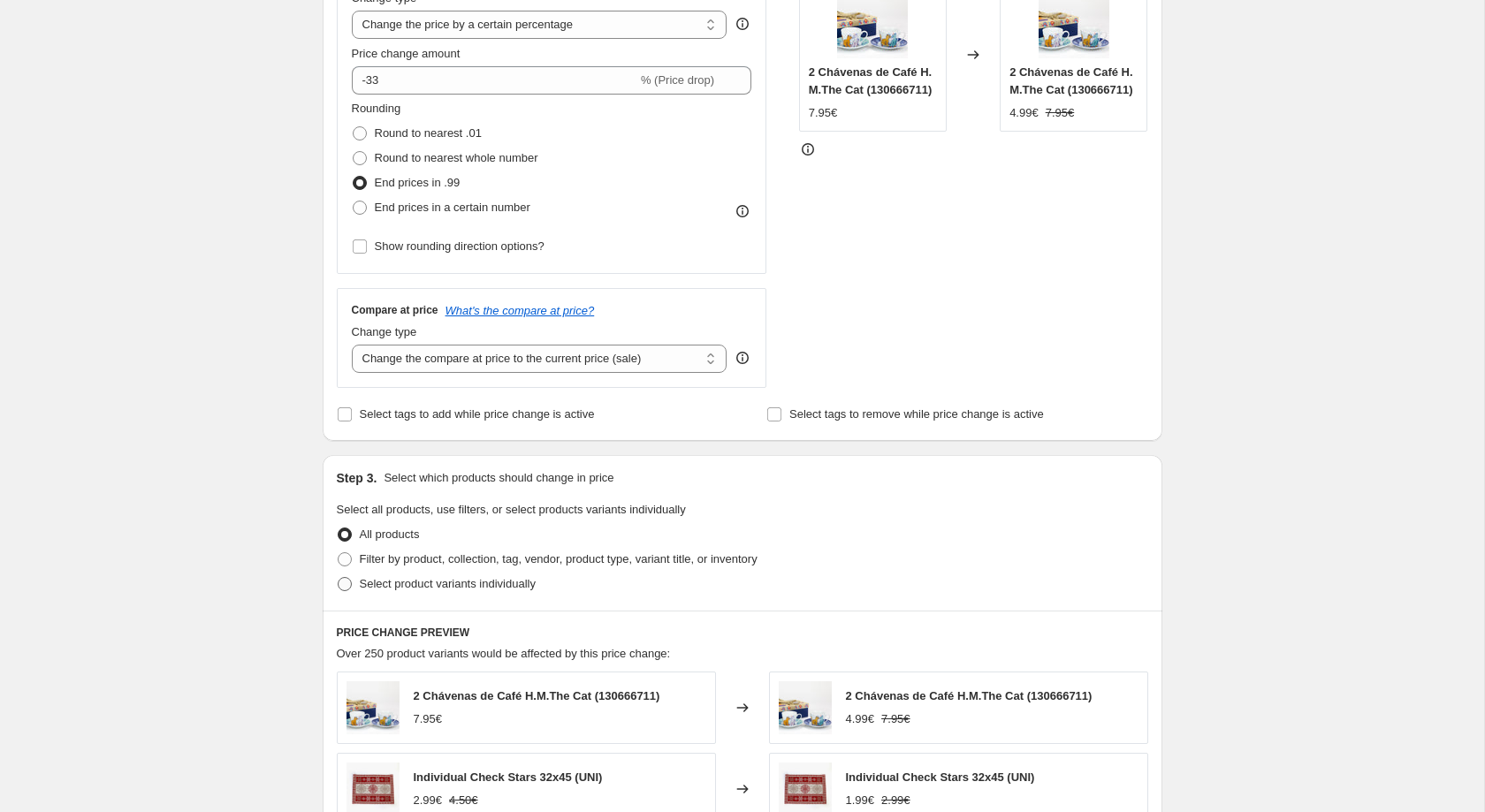
click at [434, 581] on label "Select product variants individually" at bounding box center [435, 584] width 199 height 25
click at [338, 578] on input "Select product variants individually" at bounding box center [337, 577] width 1 height 1
radio input "true"
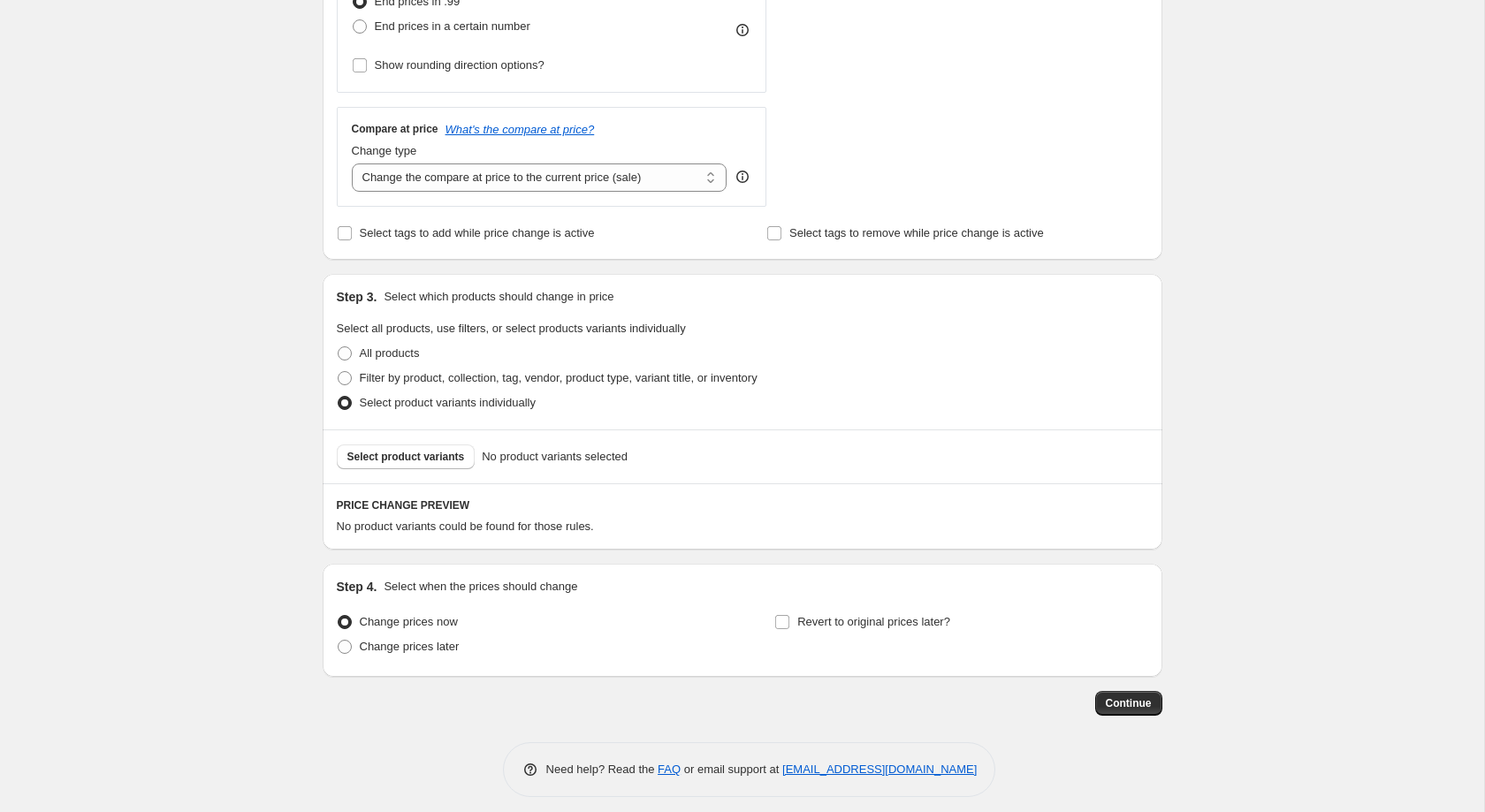
scroll to position [574, 0]
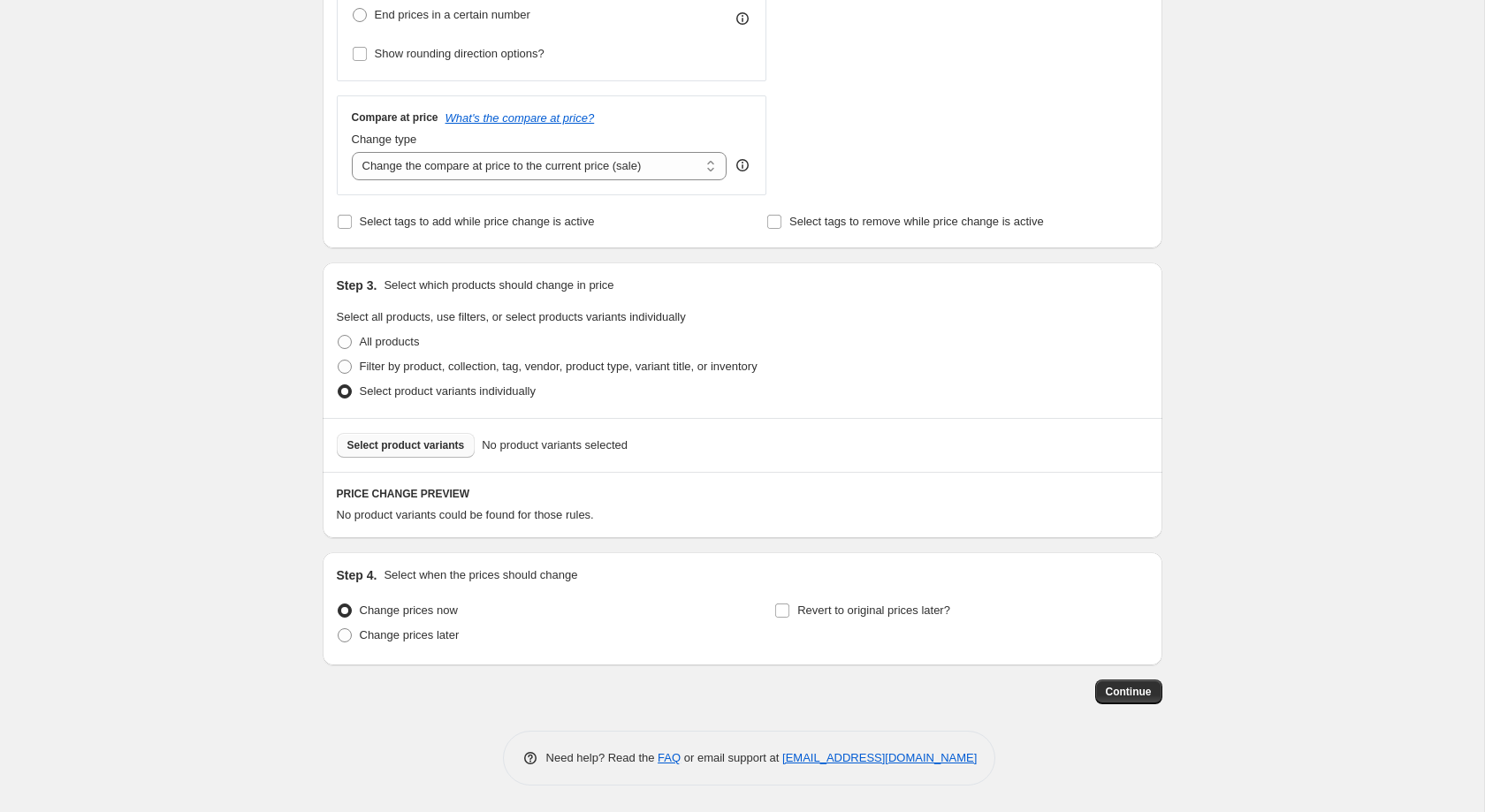
click at [432, 445] on span "Select product variants" at bounding box center [406, 444] width 117 height 14
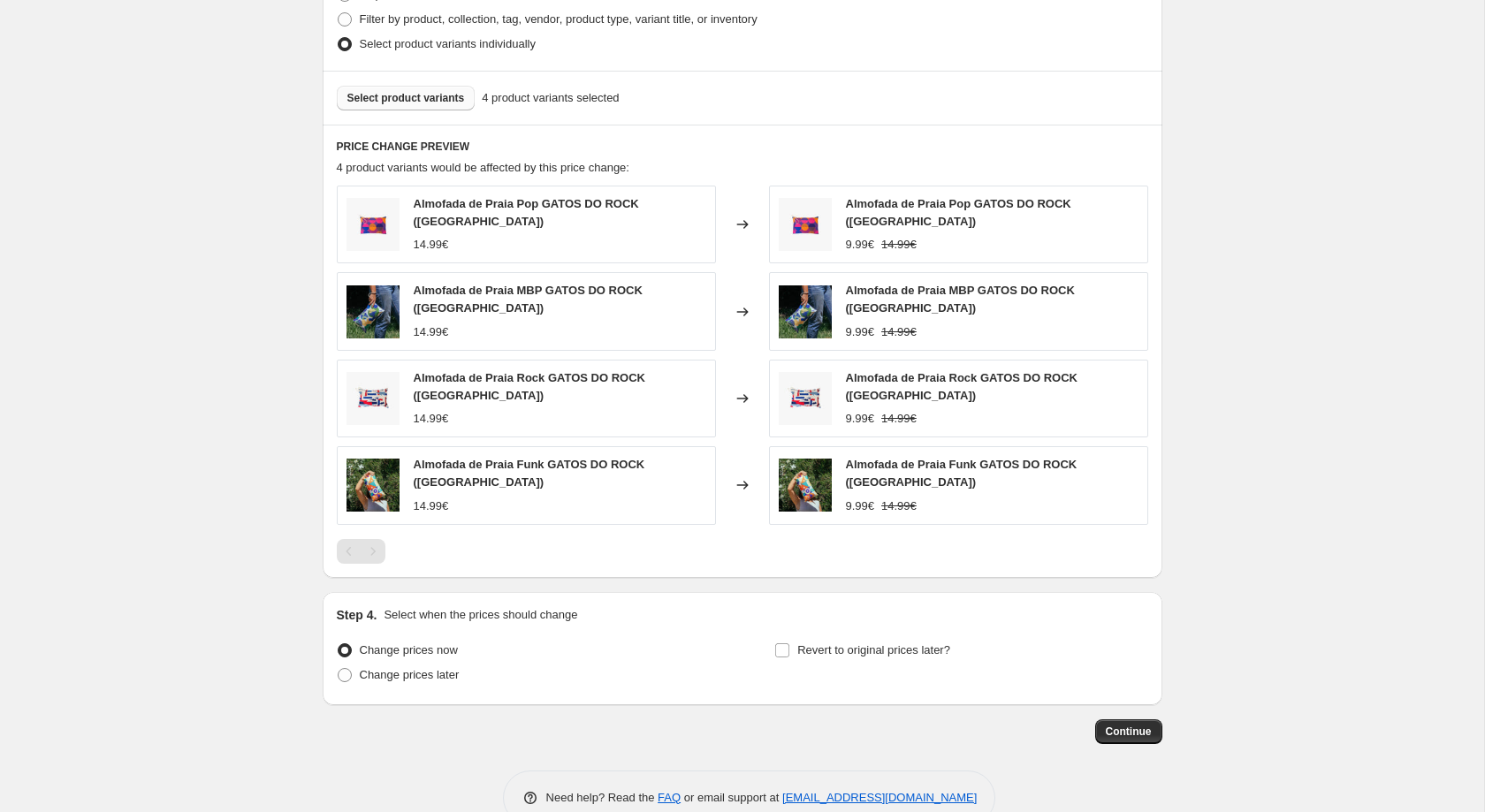
scroll to position [938, 0]
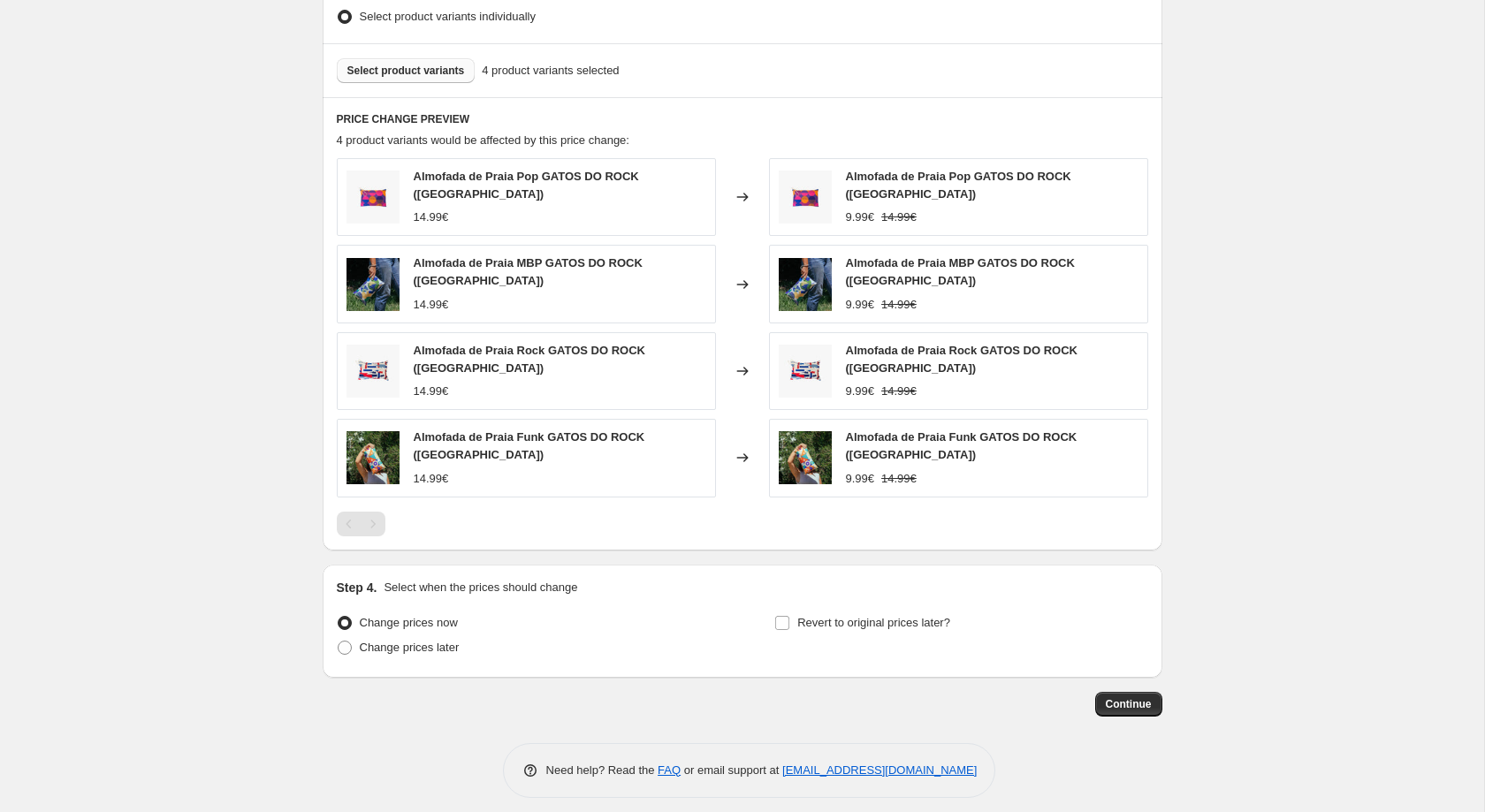
click at [1138, 697] on span "Continue" at bounding box center [1128, 704] width 46 height 14
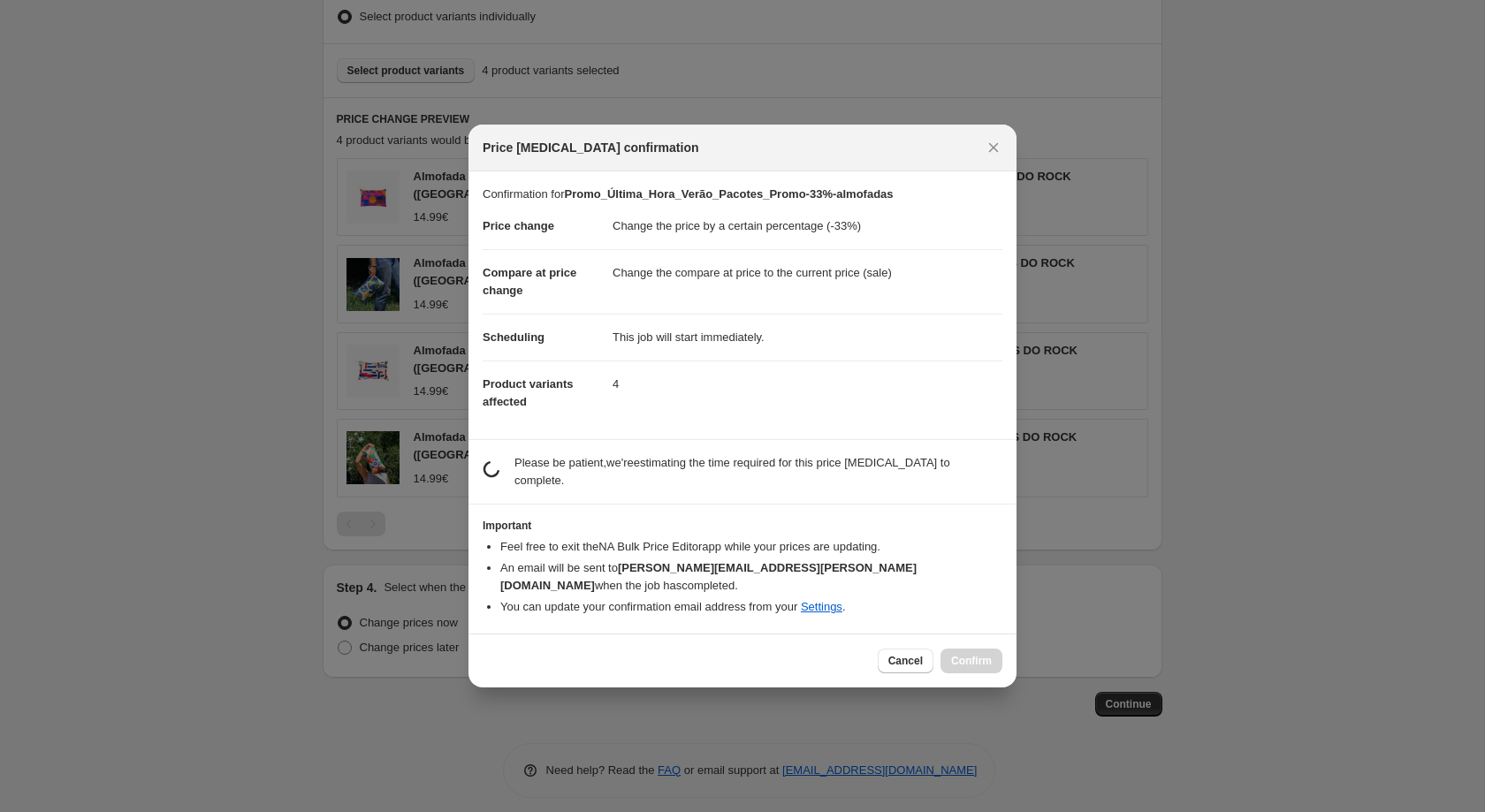
scroll to position [0, 0]
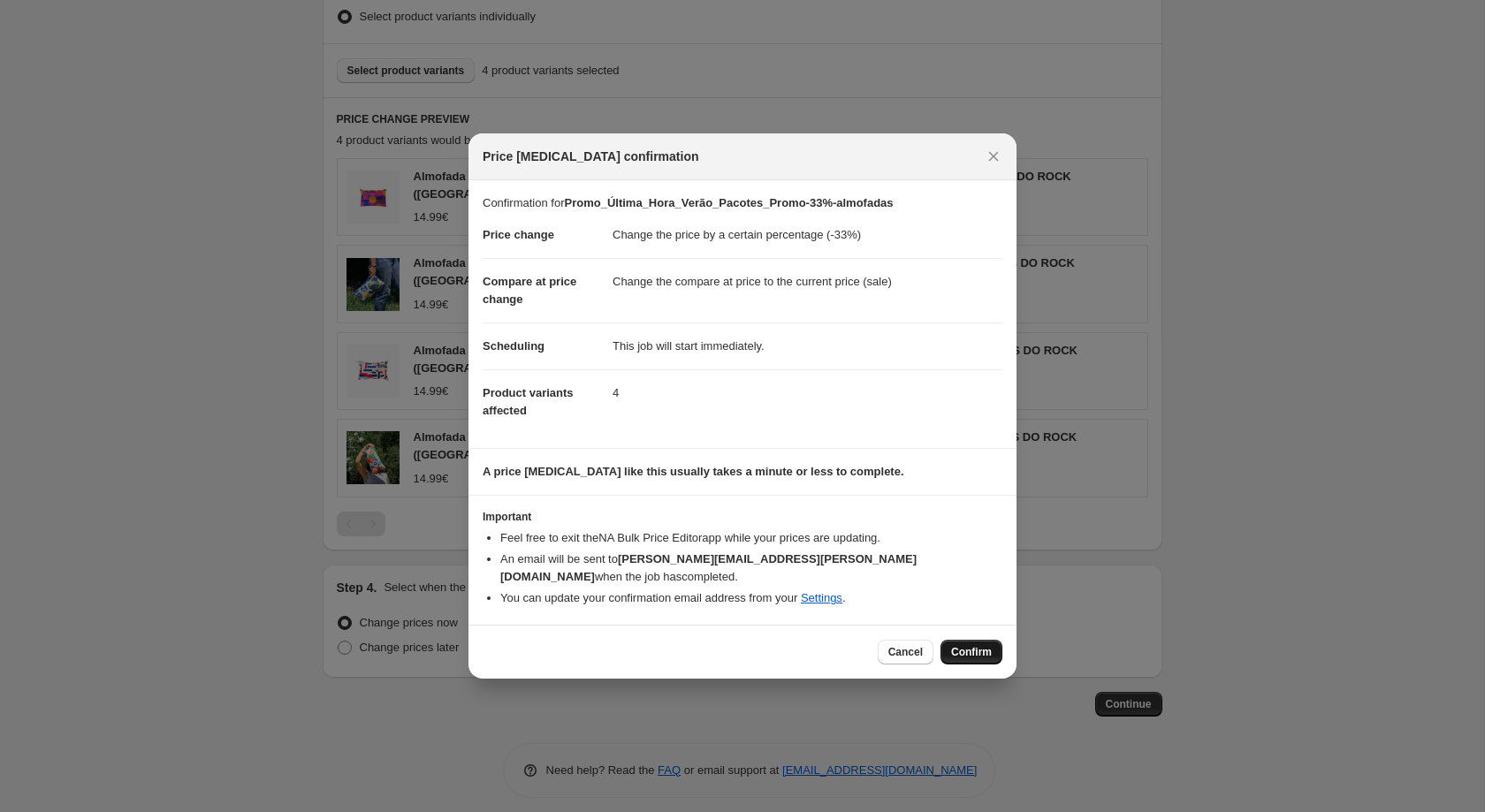
click at [984, 645] on span "Confirm" at bounding box center [971, 652] width 40 height 14
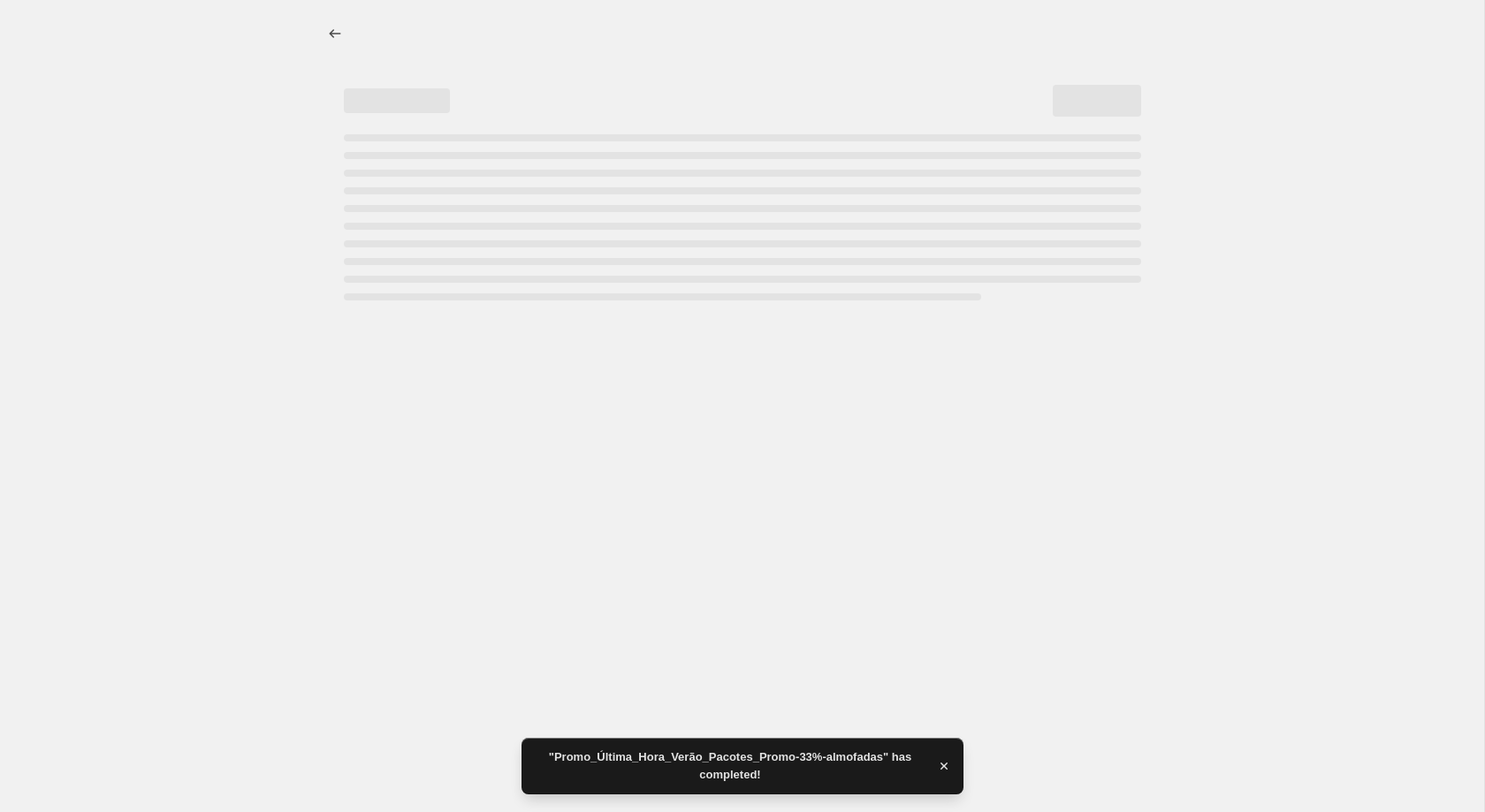
select select "percentage"
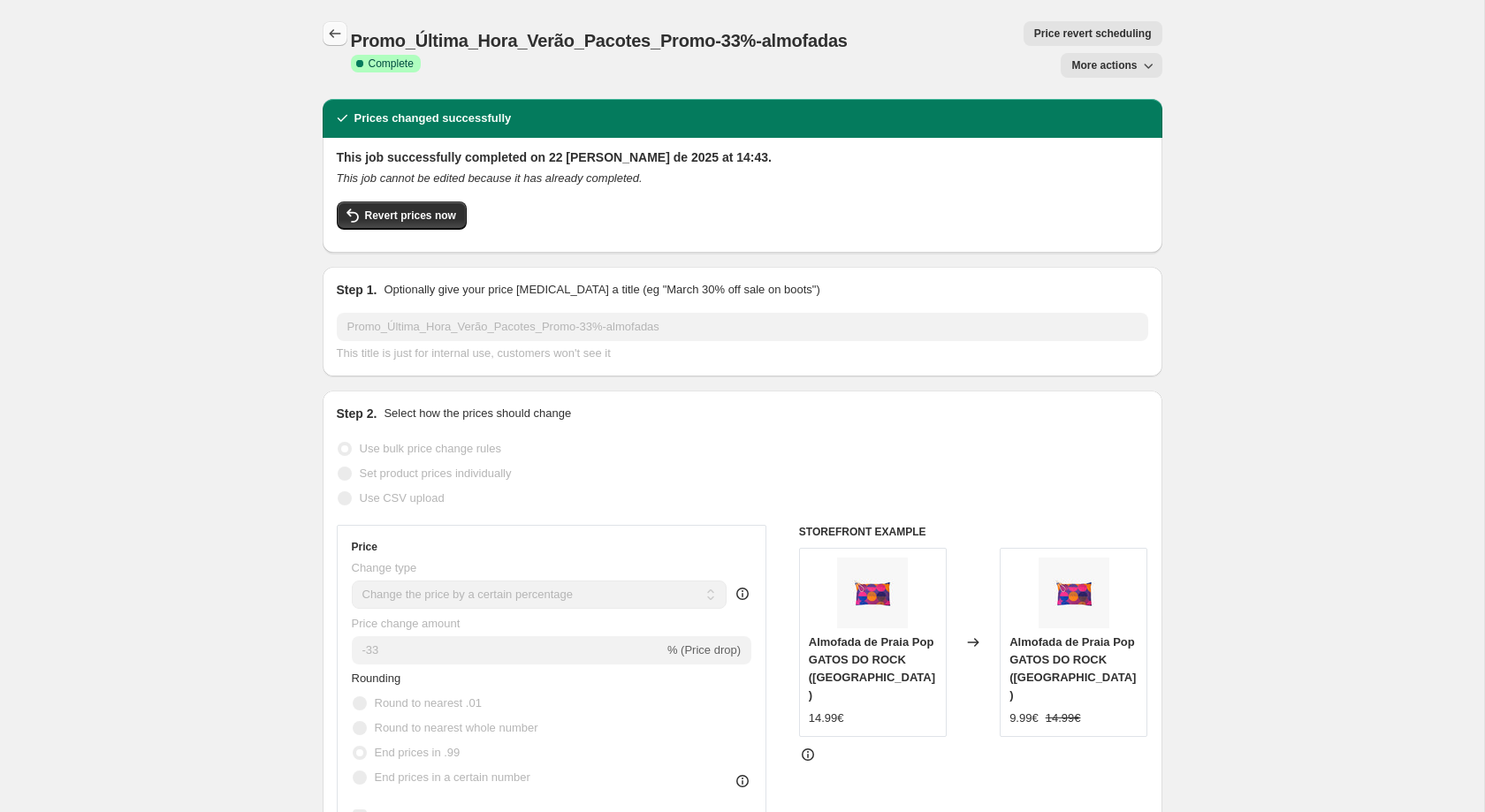
click at [338, 30] on icon "Price change jobs" at bounding box center [335, 33] width 17 height 17
